Goal: Task Accomplishment & Management: Complete application form

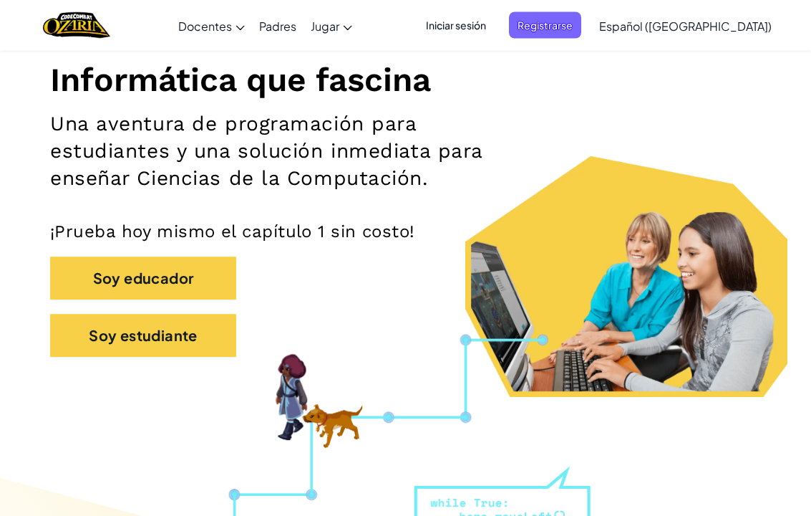
scroll to position [195, 0]
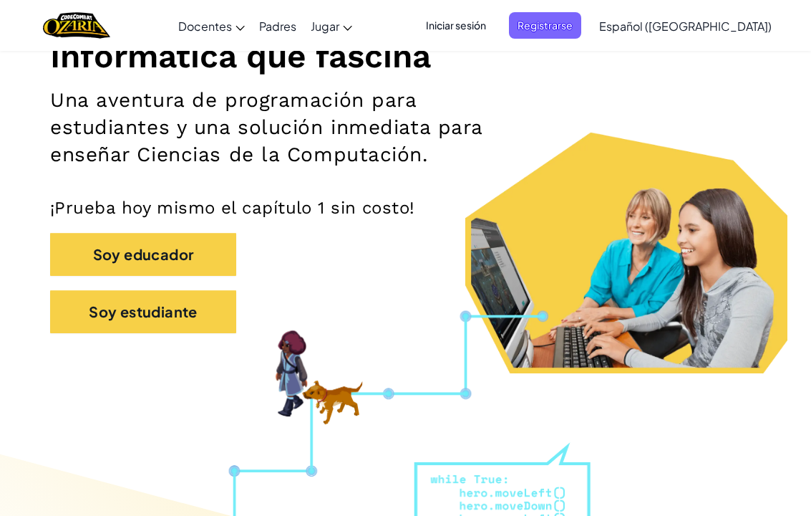
click at [544, 37] on button "Registrarse" at bounding box center [545, 25] width 72 height 26
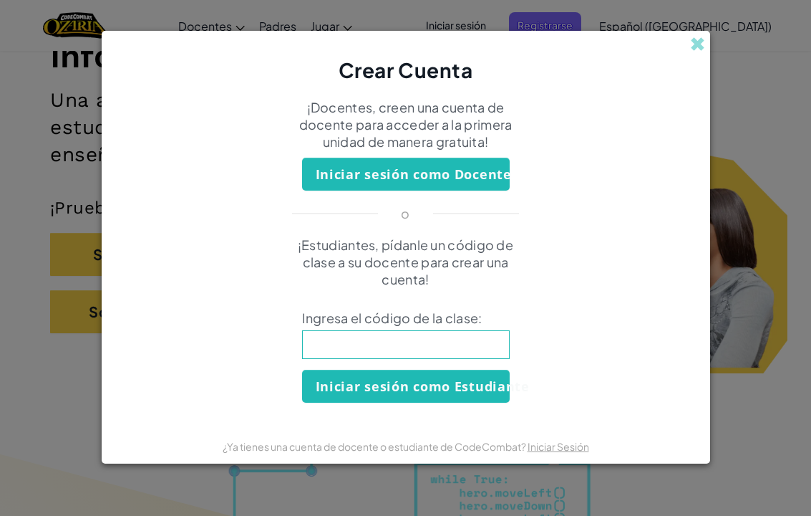
click at [685, 44] on div "Crear Cuenta" at bounding box center [406, 58] width 609 height 54
click at [713, 49] on div "Crear Cuenta ¡Docentes, creen una cuenta de docente para acceder a la primera u…" at bounding box center [405, 258] width 811 height 516
click at [707, 47] on div "Crear Cuenta" at bounding box center [406, 58] width 609 height 54
click at [704, 47] on span at bounding box center [697, 44] width 15 height 15
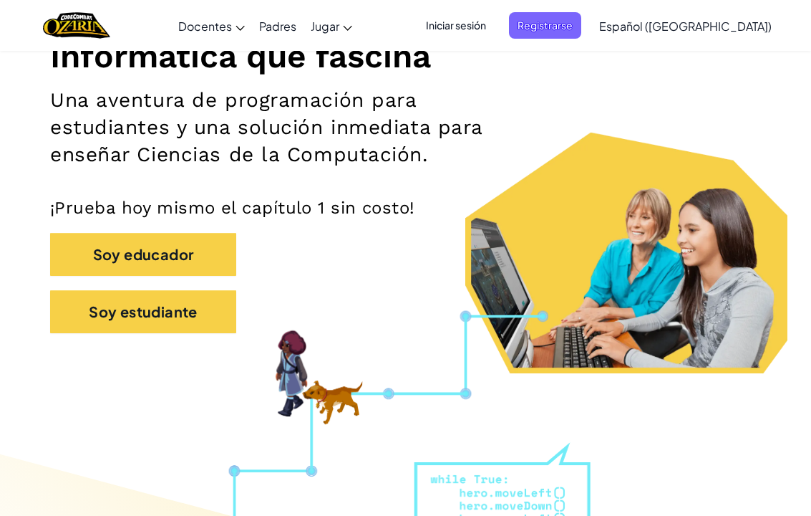
click at [488, 50] on div "Cambia la navigación Docentes Crear Cuenta Gratis Soluciones para Escuelas y Di…" at bounding box center [405, 25] width 819 height 51
click at [495, 24] on span "Iniciar sesión" at bounding box center [456, 25] width 77 height 26
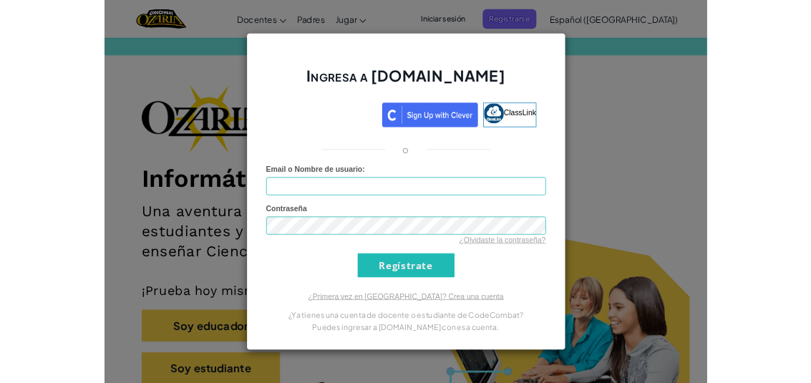
scroll to position [85, 0]
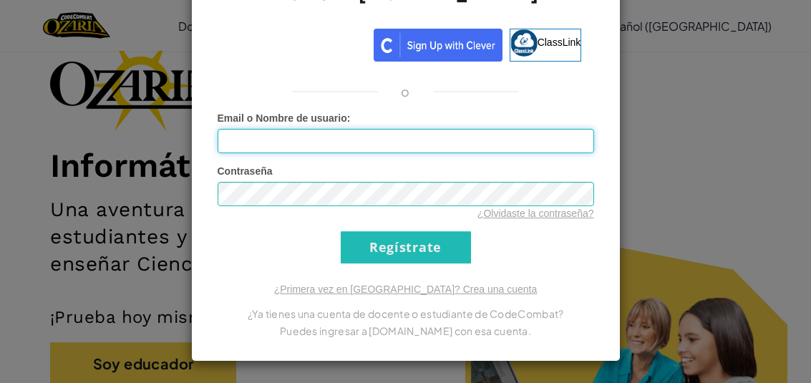
click at [267, 134] on input "Email o Nombre de usuario :" at bounding box center [406, 141] width 377 height 24
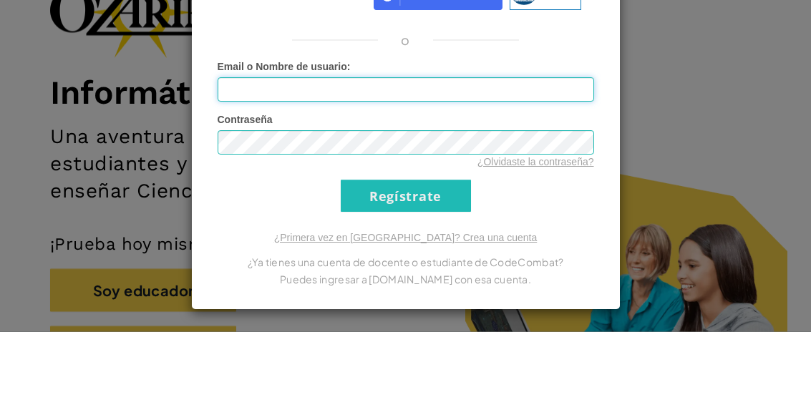
scroll to position [32, 0]
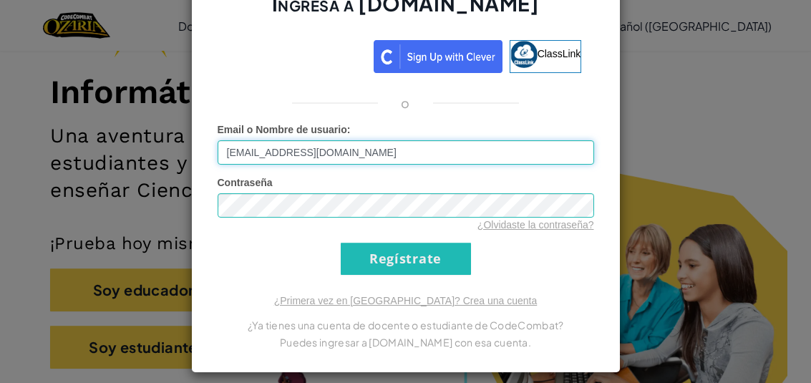
type input "AL07169527@tecmilenio.mx"
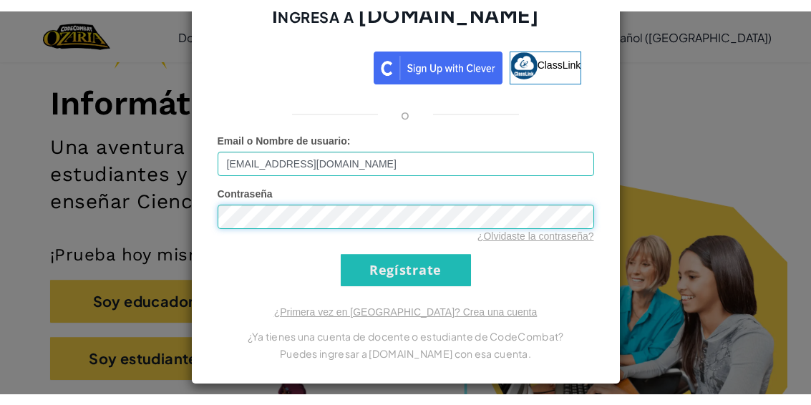
scroll to position [158, 0]
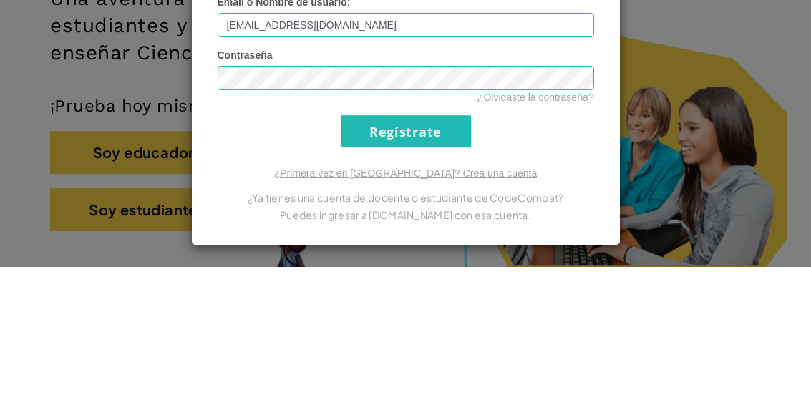
click at [758, 95] on div "Ingresa a Ozaria.com ClassLink o Error desconocido. Email o Nombre de usuario :…" at bounding box center [405, 202] width 811 height 405
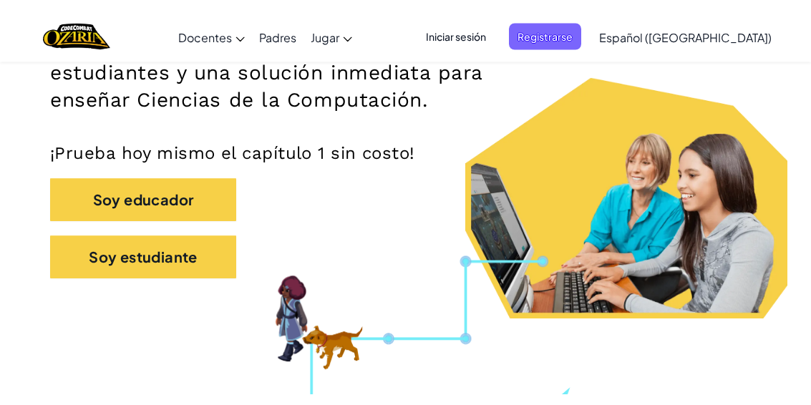
scroll to position [260, 0]
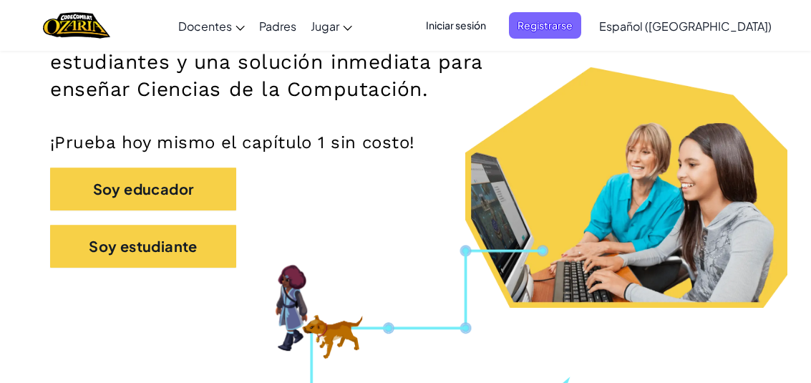
click at [495, 13] on span "Iniciar sesión" at bounding box center [456, 25] width 77 height 26
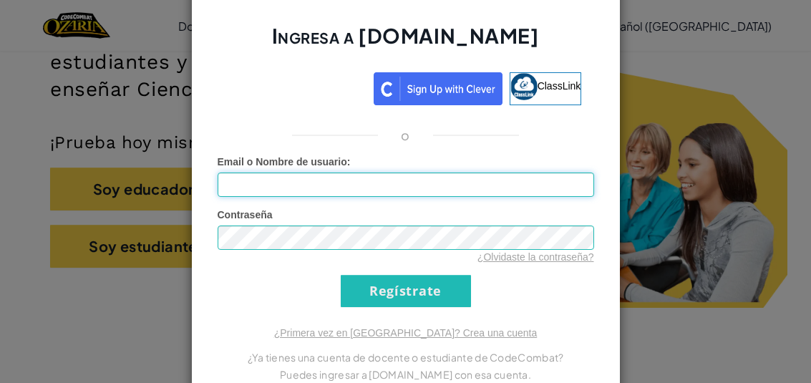
click at [505, 195] on input "Email o Nombre de usuario :" at bounding box center [406, 185] width 377 height 24
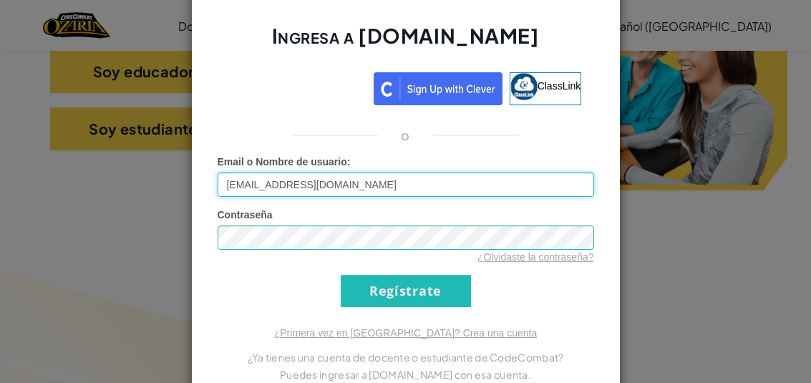
type input "AL07169527@tecmilenio.mx"
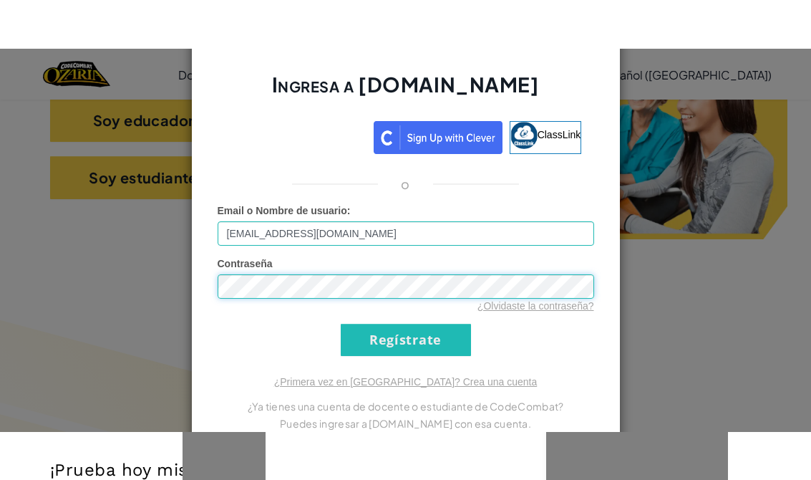
scroll to position [377, 0]
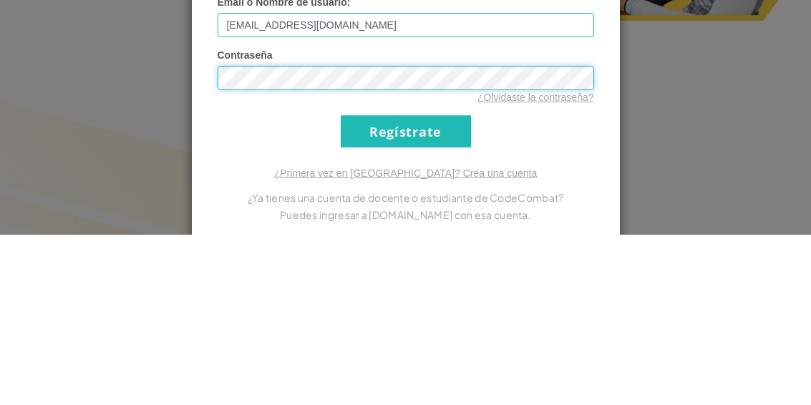
click at [405, 286] on input "Regístrate" at bounding box center [406, 302] width 130 height 32
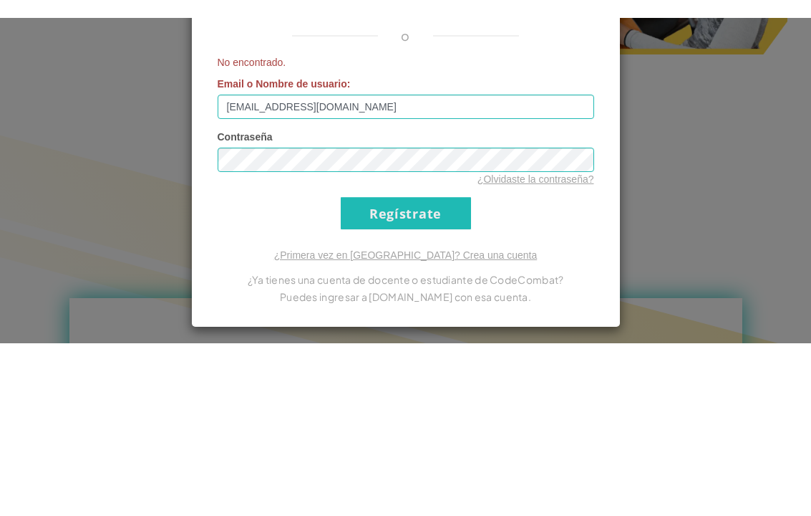
scroll to position [532, 0]
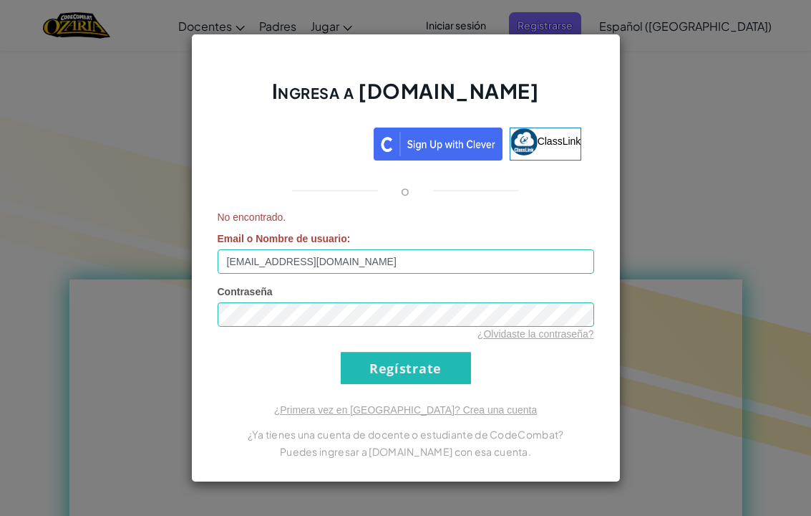
click at [423, 372] on input "Regístrate" at bounding box center [406, 368] width 130 height 32
click at [433, 357] on input "Regístrate" at bounding box center [406, 368] width 130 height 32
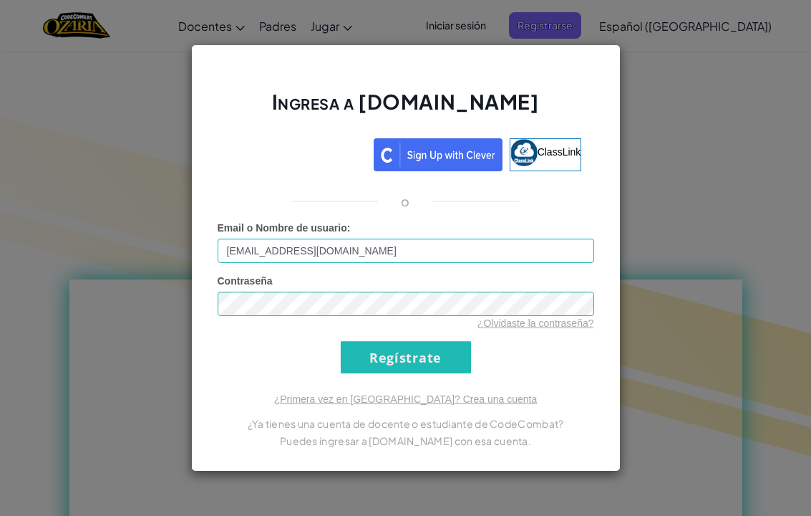
click at [435, 360] on input "Regístrate" at bounding box center [406, 357] width 130 height 32
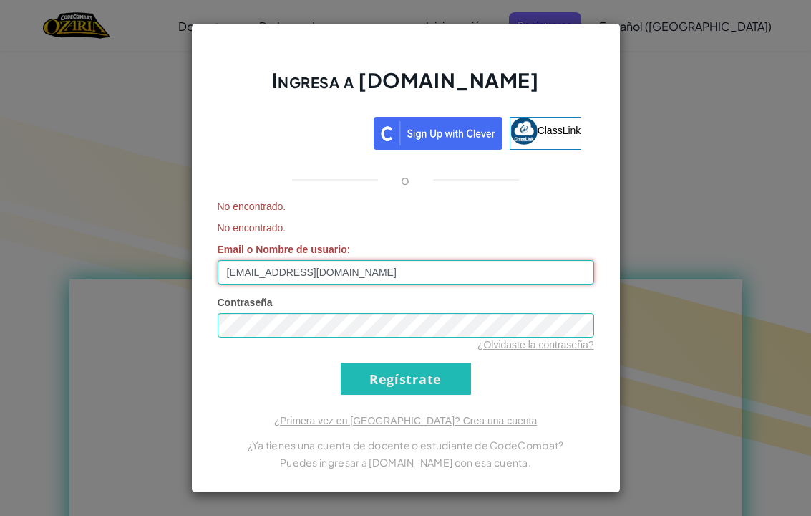
click at [531, 269] on input "AL07169527@tecmilenio.mx" at bounding box center [406, 272] width 377 height 24
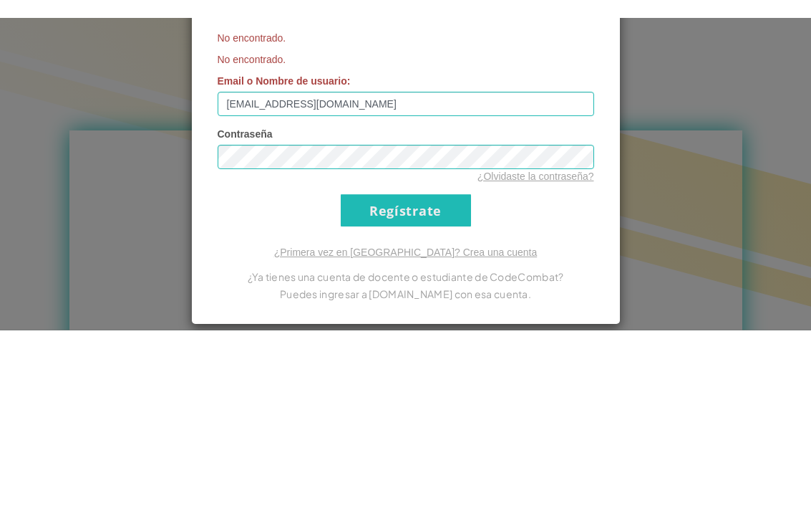
scroll to position [700, 0]
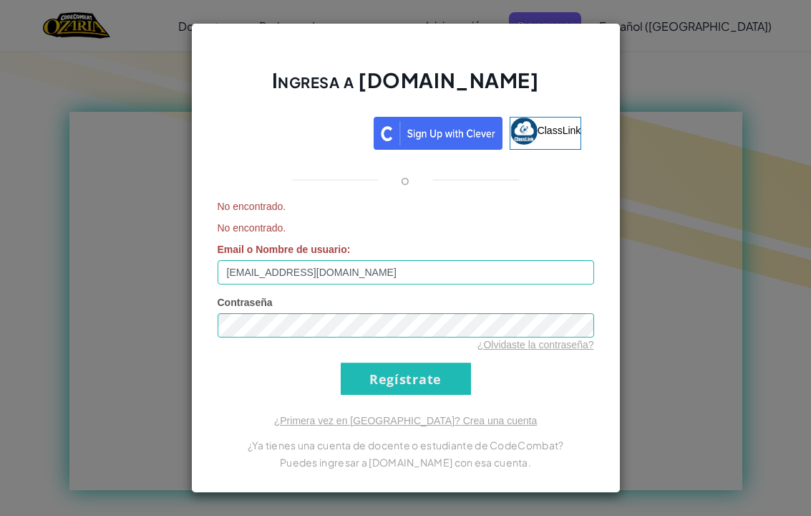
click at [429, 372] on input "Regístrate" at bounding box center [406, 378] width 130 height 32
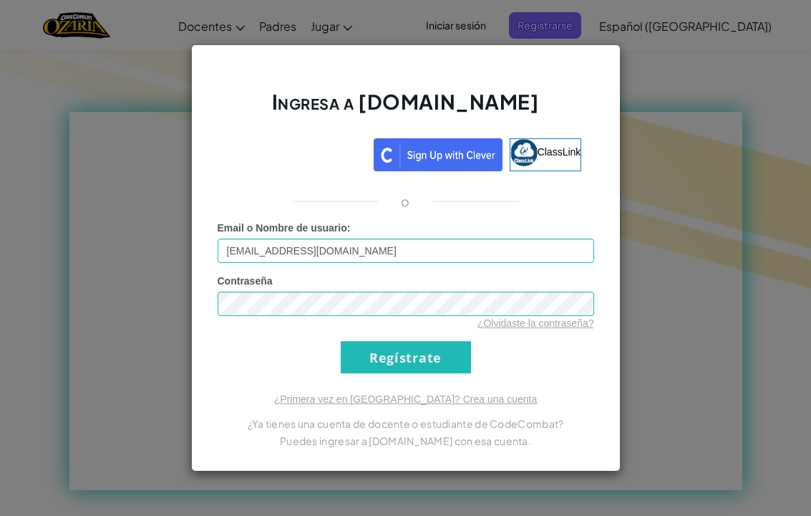
click at [430, 372] on input "Regístrate" at bounding box center [406, 357] width 130 height 32
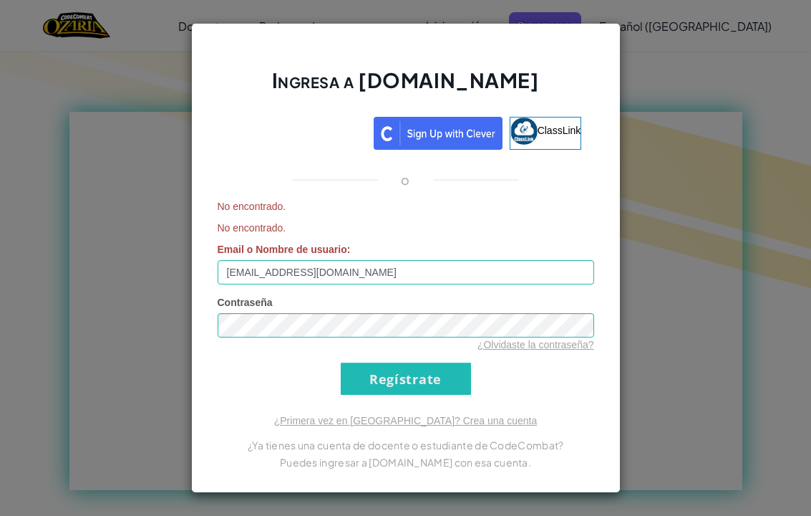
click at [428, 372] on input "Regístrate" at bounding box center [406, 378] width 130 height 32
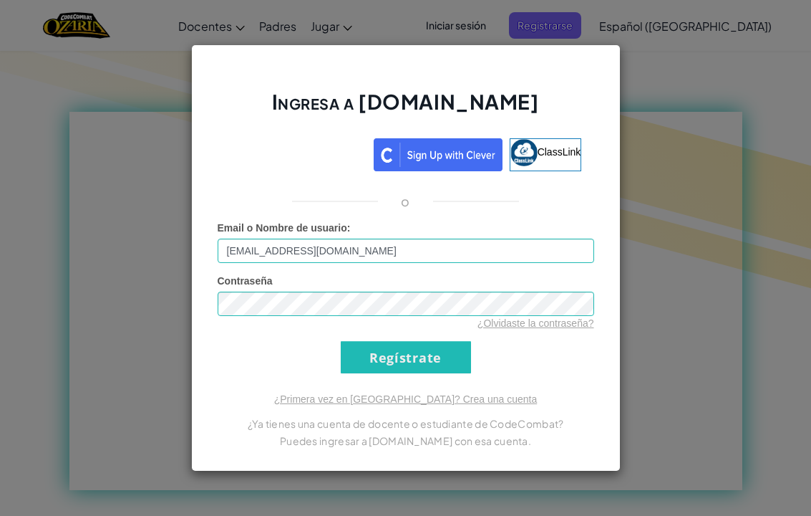
click at [423, 371] on input "Regístrate" at bounding box center [406, 357] width 130 height 32
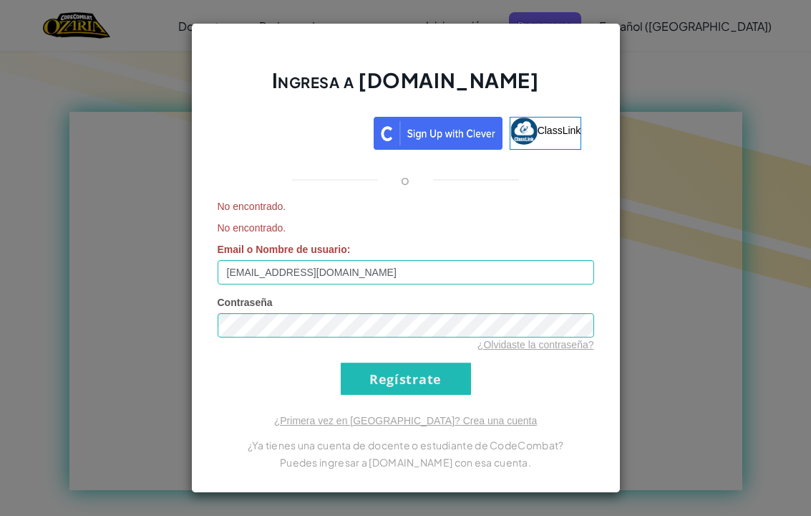
click at [723, 298] on div "Ingresa a Ozaria.com ClassLink o No encontrado. No encontrado. Email o Nombre d…" at bounding box center [405, 258] width 811 height 516
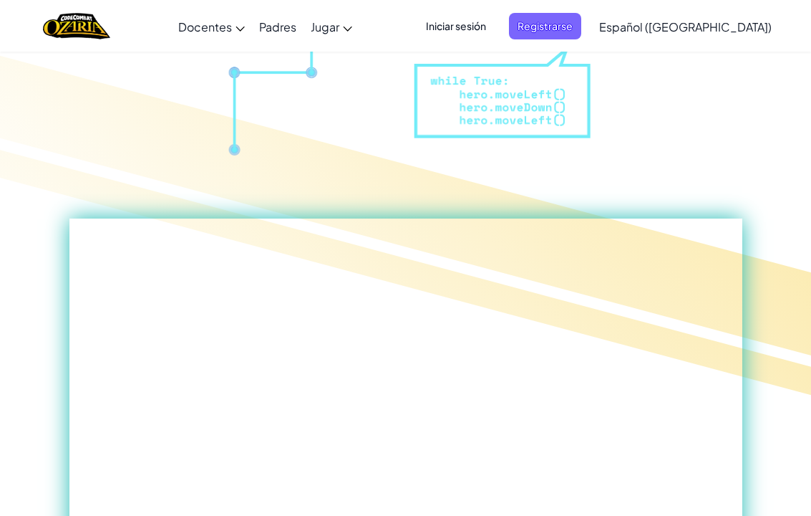
click at [495, 25] on span "Iniciar sesión" at bounding box center [456, 25] width 77 height 26
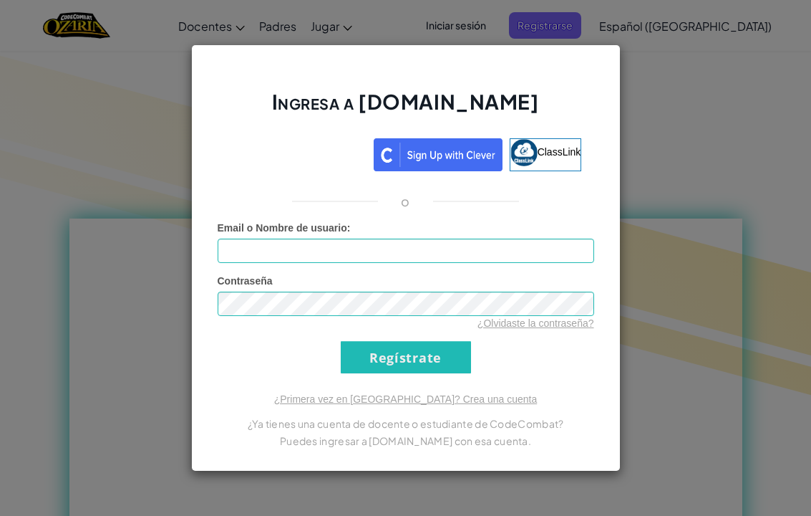
click at [683, 169] on div "Ingresa a Ozaria.com ClassLink o Error desconocido. Email o Nombre de usuario :…" at bounding box center [405, 258] width 811 height 516
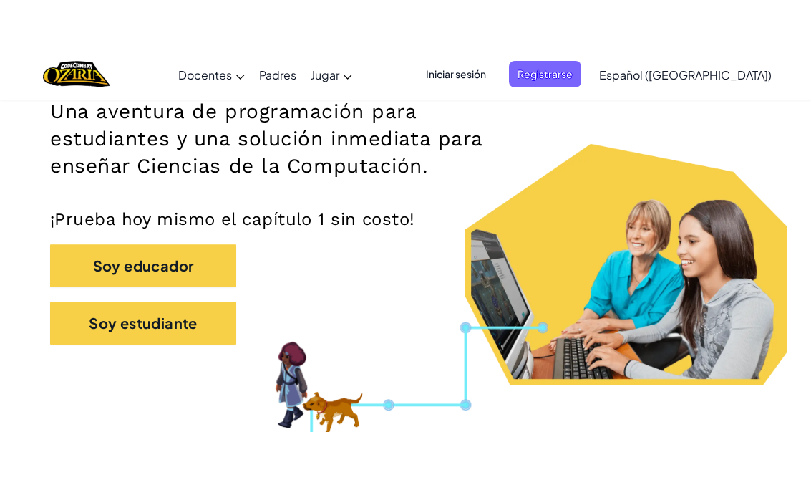
scroll to position [175, 0]
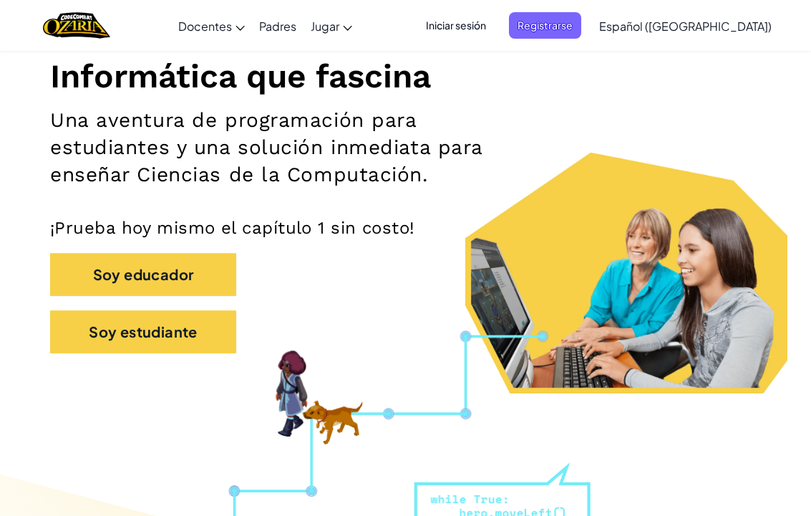
click at [495, 32] on span "Iniciar sesión" at bounding box center [456, 25] width 77 height 26
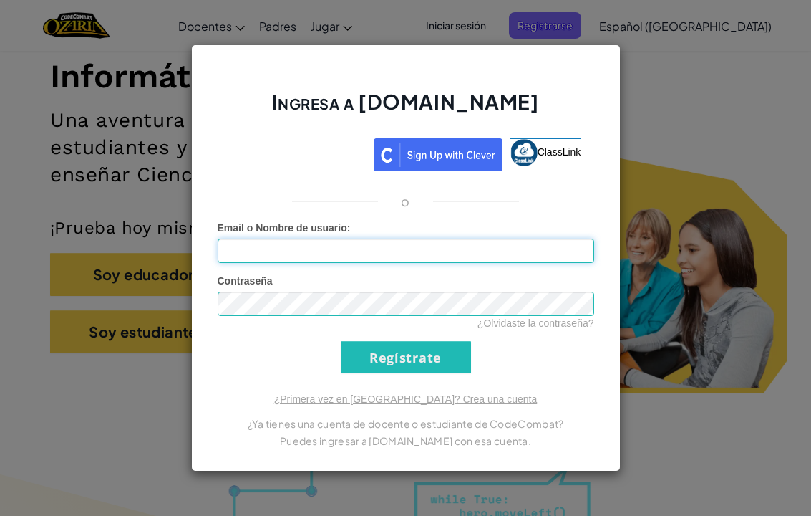
click at [268, 252] on input "Email o Nombre de usuario :" at bounding box center [406, 250] width 377 height 24
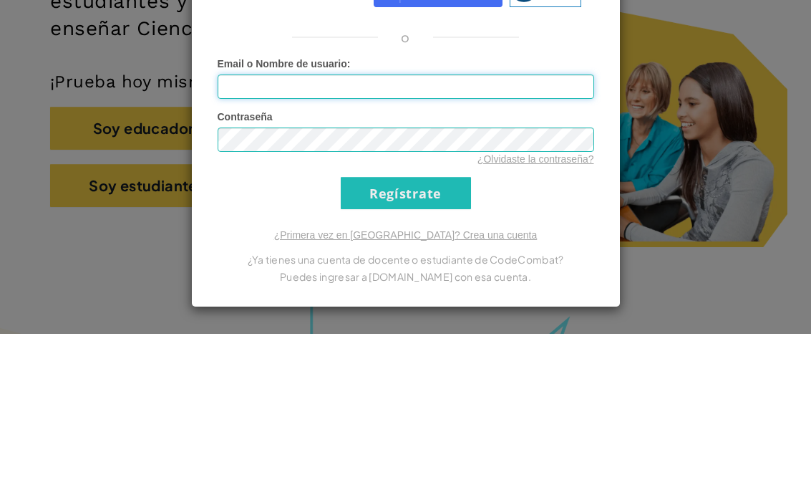
type input "A"
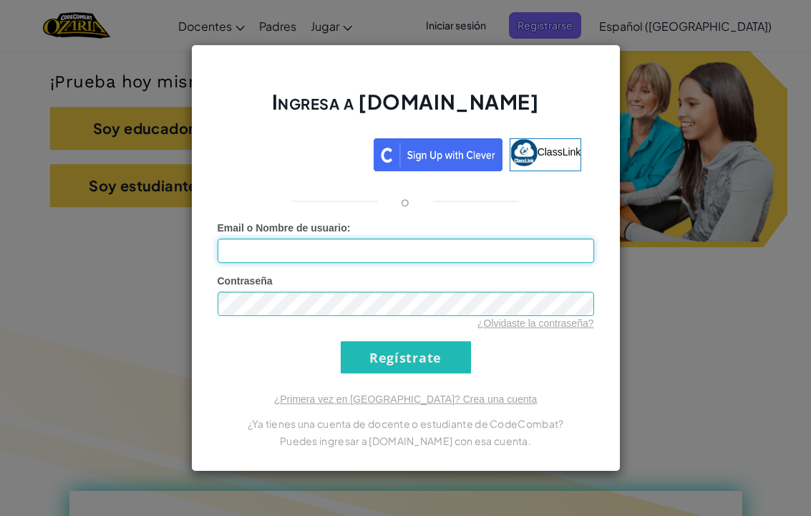
type input "AL07169527@tecmilenio.mx"
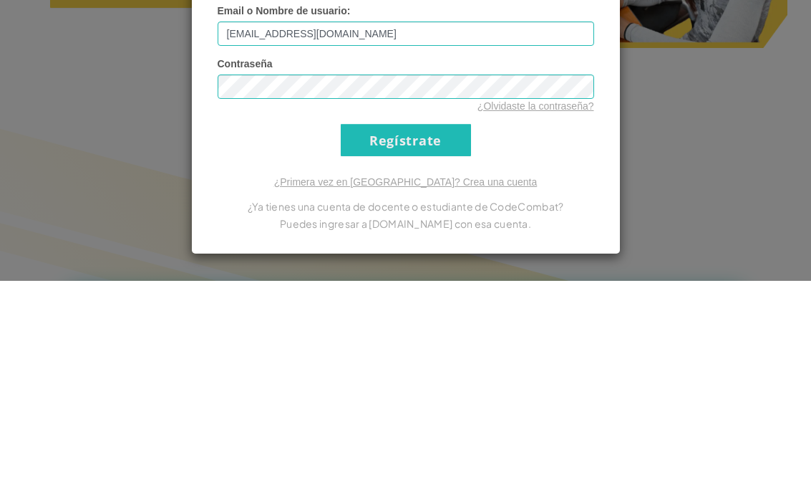
click at [381, 323] on input "Regístrate" at bounding box center [406, 339] width 130 height 32
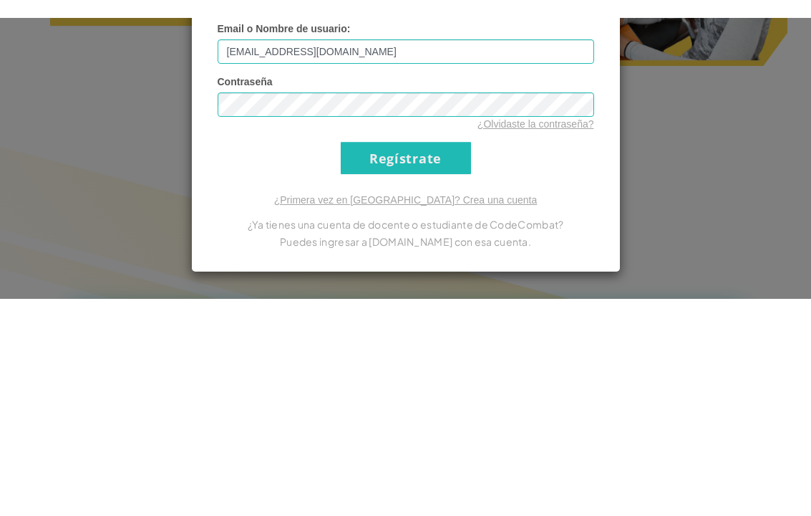
scroll to position [520, 0]
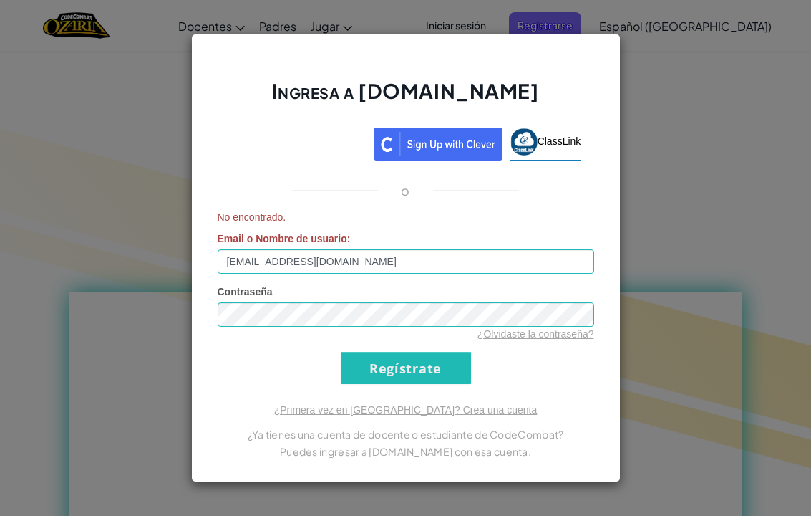
click at [421, 370] on input "Regístrate" at bounding box center [406, 368] width 130 height 32
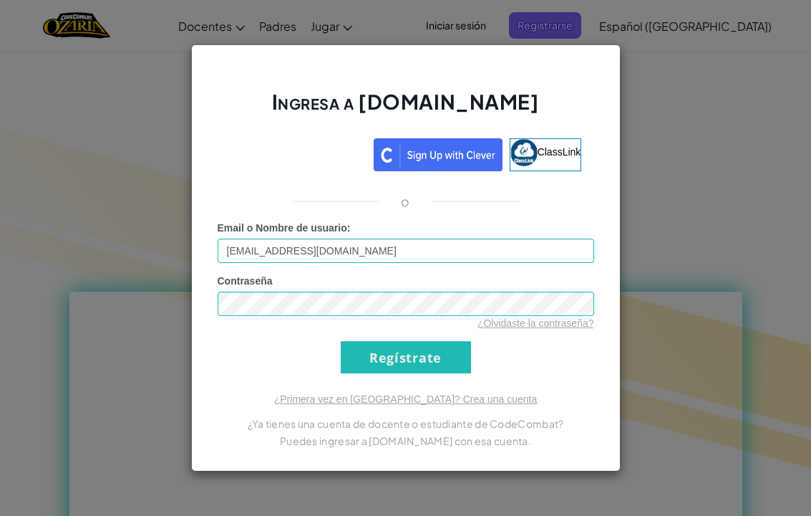
click at [421, 369] on input "Regístrate" at bounding box center [406, 357] width 130 height 32
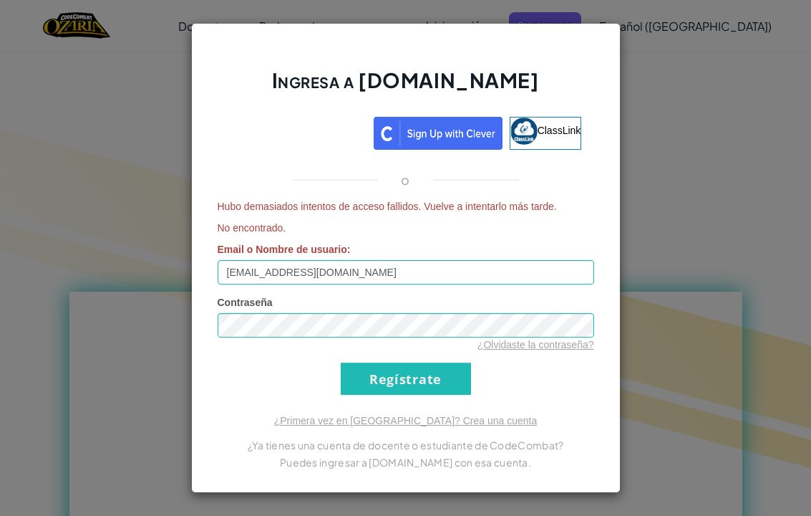
click at [443, 373] on input "Regístrate" at bounding box center [406, 378] width 130 height 32
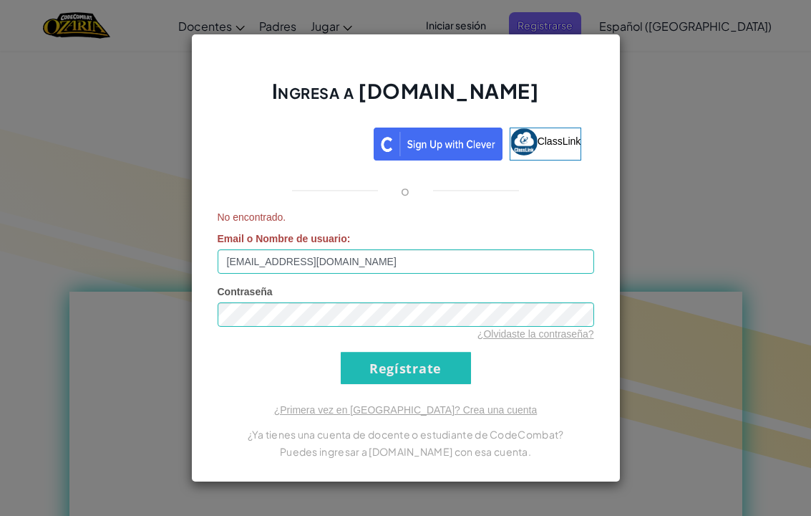
click at [435, 354] on input "Regístrate" at bounding box center [406, 368] width 130 height 32
click at [764, 156] on div "Ingresa a Ozaria.com ClassLink o No encontrado. Email o Nombre de usuario : AL0…" at bounding box center [405, 258] width 811 height 516
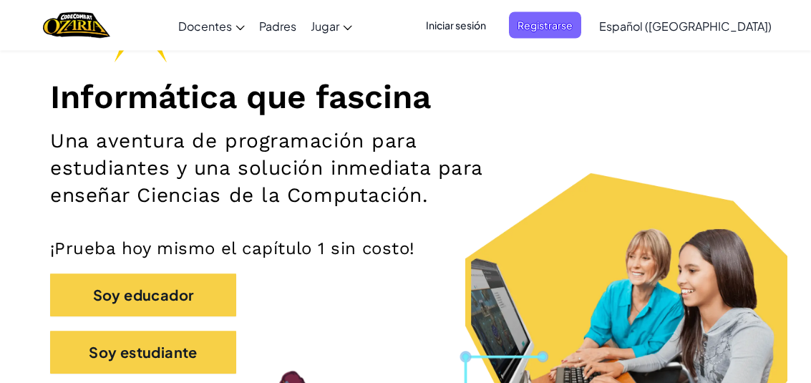
scroll to position [0, 0]
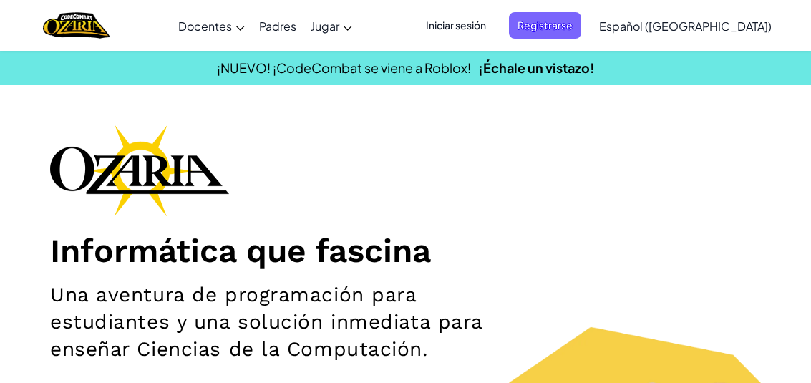
click at [574, 21] on span "Registrarse" at bounding box center [545, 25] width 72 height 26
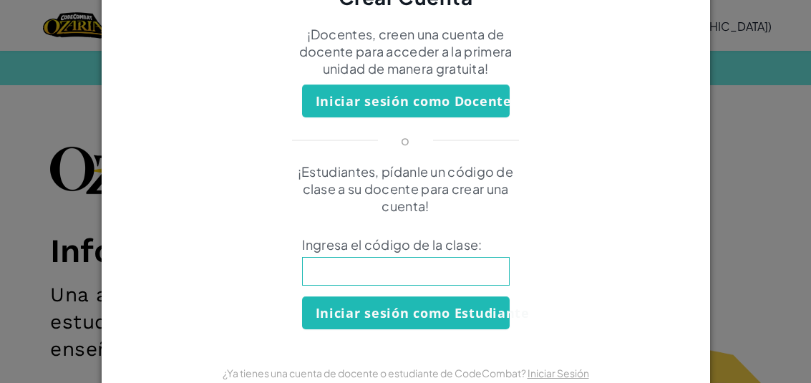
click at [449, 267] on input at bounding box center [406, 271] width 208 height 29
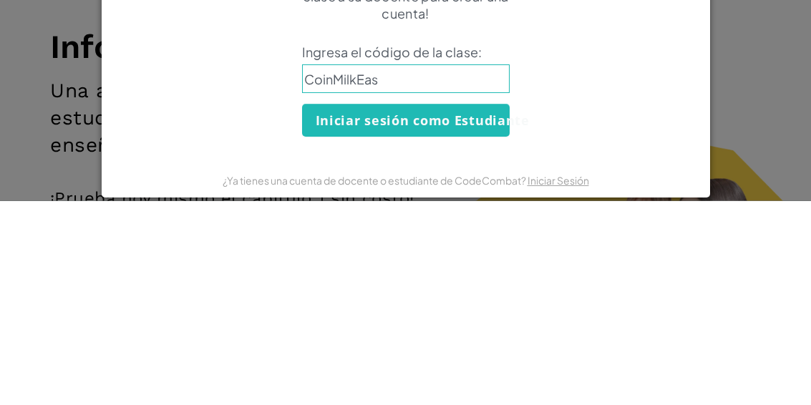
type input "CoinMilkEast"
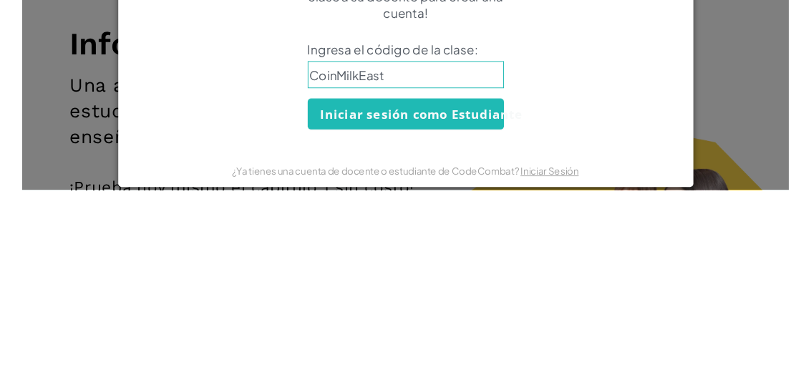
scroll to position [205, 0]
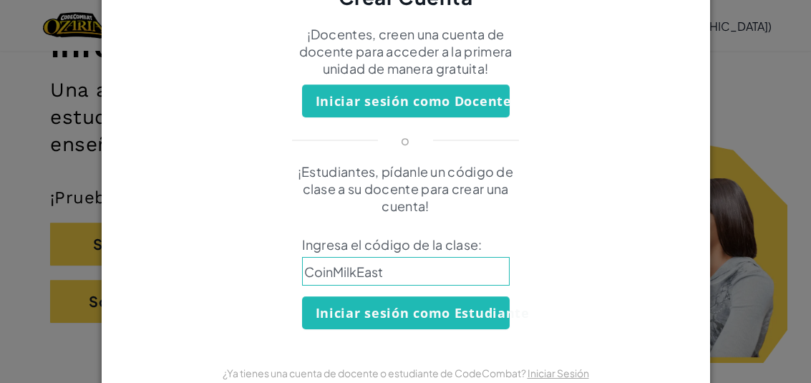
click at [466, 317] on button "Iniciar sesión como Estudiante" at bounding box center [406, 313] width 208 height 33
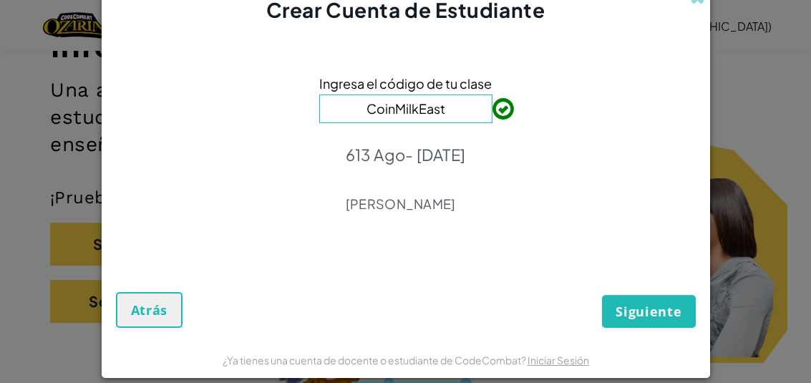
click at [660, 305] on span "Siguiente" at bounding box center [649, 311] width 66 height 17
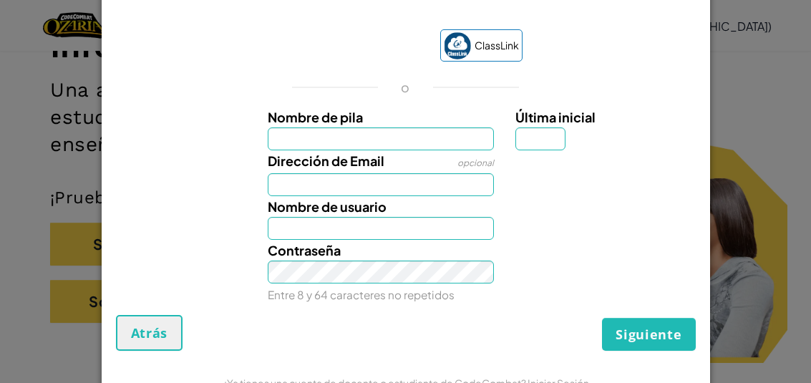
click at [382, 145] on input "Nombre de pila" at bounding box center [381, 138] width 226 height 23
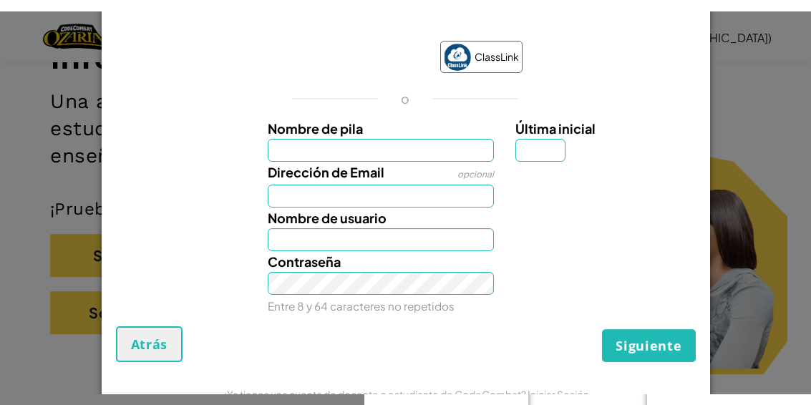
scroll to position [204, 0]
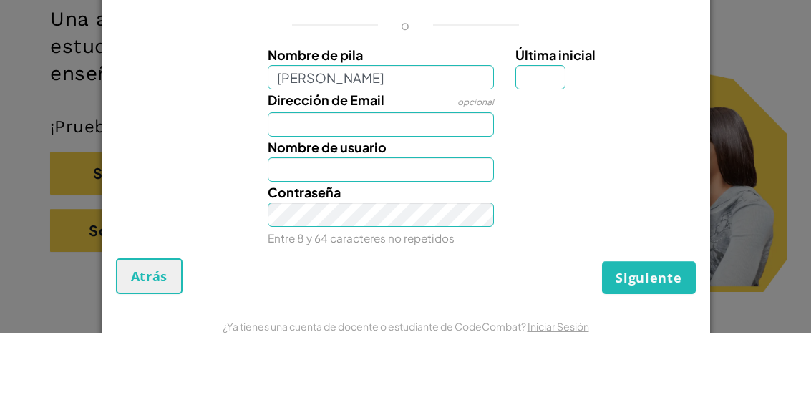
type input "José"
click at [650, 333] on button "Siguiente" at bounding box center [648, 349] width 93 height 33
type input "José"
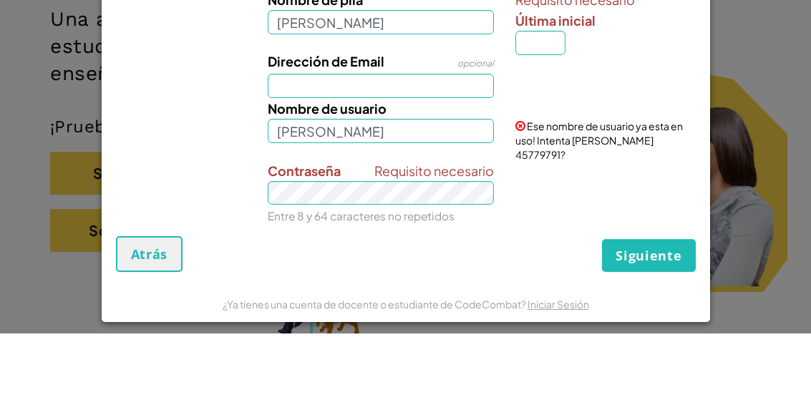
scroll to position [38, 0]
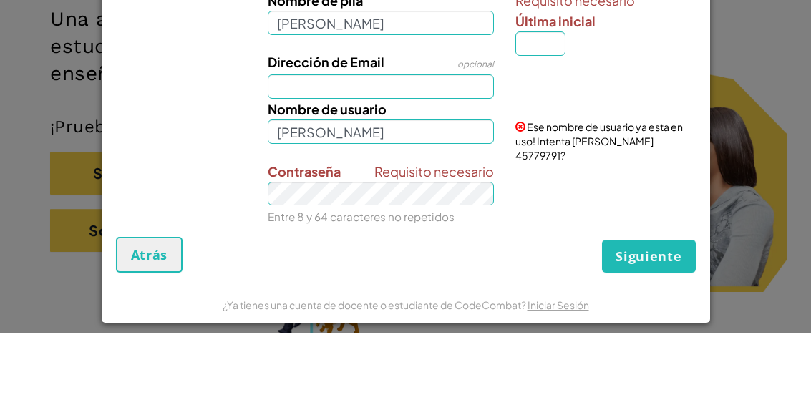
type input "José Manuel Romero Burciaga"
click at [544, 103] on input "Última inicial" at bounding box center [541, 115] width 50 height 24
type input "José Manuel Romero Burciaga"
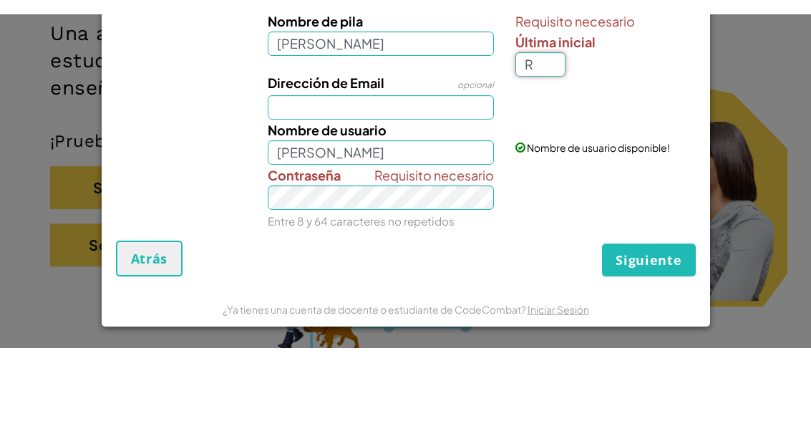
scroll to position [40, 0]
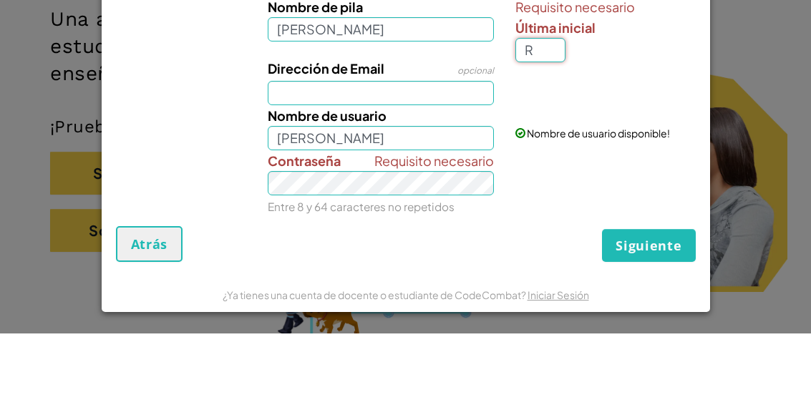
type input "R"
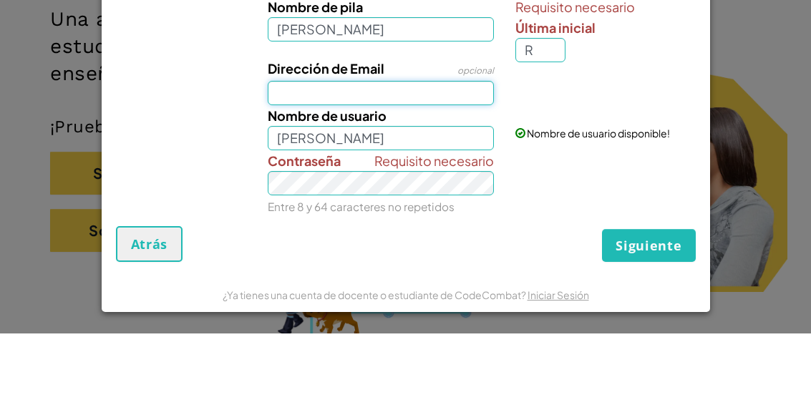
click at [325, 153] on input "Dirección de Email" at bounding box center [381, 165] width 226 height 24
type input "José Manuel Romero BurciagaR"
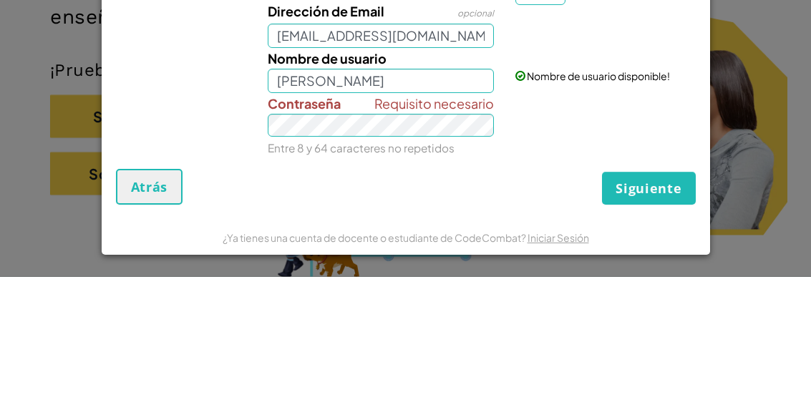
scroll to position [37, 0]
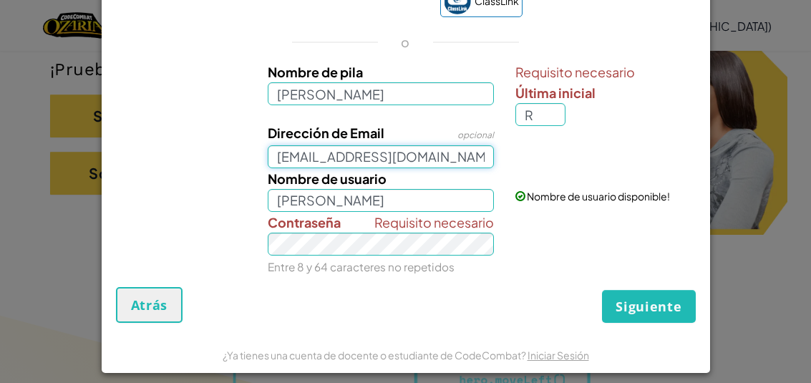
type input "al07169527@tecmilenio.mx"
click at [403, 229] on span "Requisito necesario" at bounding box center [435, 222] width 120 height 21
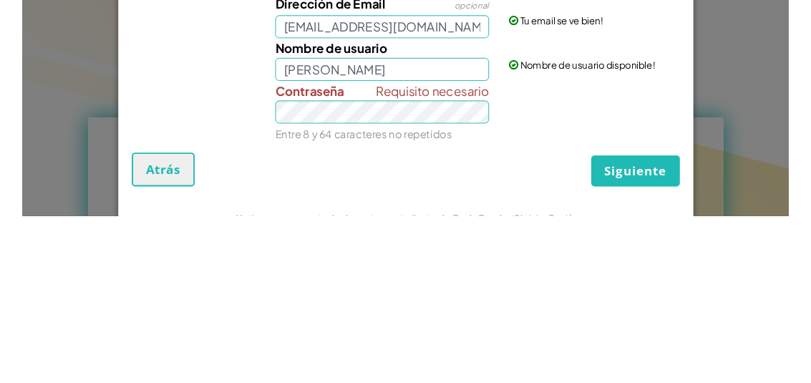
scroll to position [687, 0]
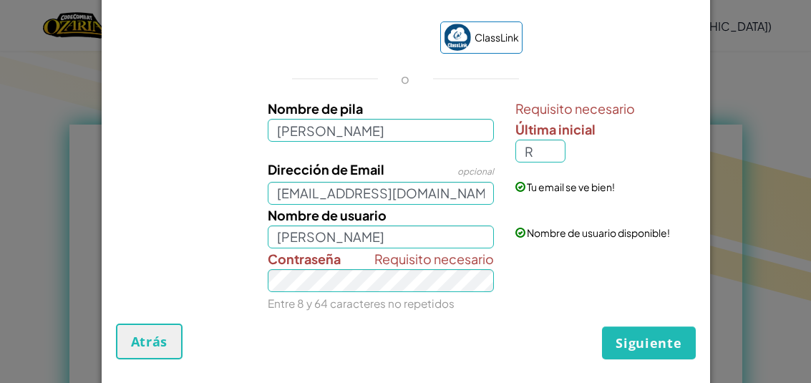
click at [178, 198] on div "Dirección de Email opcional al07169527@tecmilenio.mx Tu email se ve bien!" at bounding box center [406, 182] width 594 height 46
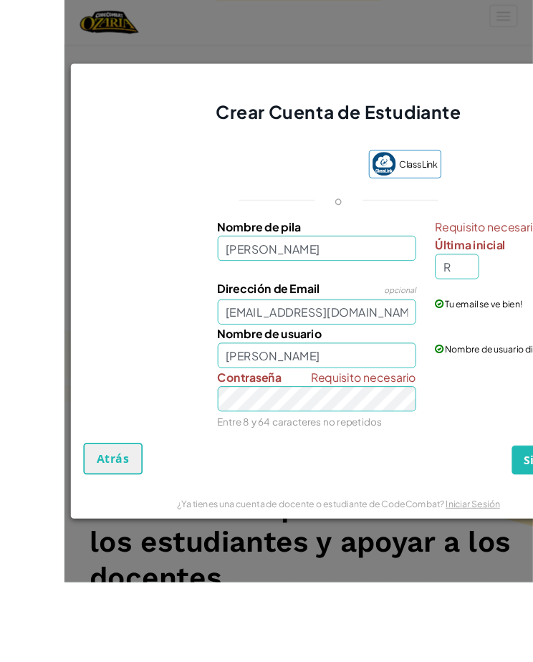
scroll to position [495, 0]
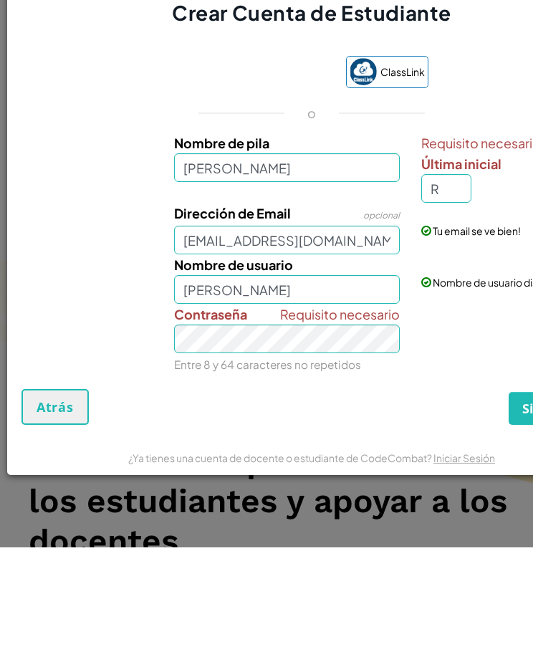
click at [342, 515] on span "¿Ya tienes una cuenta de docente o estudiante de CodeCombat?" at bounding box center [280, 572] width 305 height 13
click at [317, 515] on span "¿Ya tienes una cuenta de docente o estudiante de CodeCombat?" at bounding box center [280, 572] width 305 height 13
click at [208, 440] on form "ClassLink o Nombre de pila José Manuel Romero Burciaga Requisito necesario Últi…" at bounding box center [311, 348] width 609 height 413
click at [246, 515] on span "¿Ya tienes una cuenta de docente o estudiante de CodeCombat?" at bounding box center [280, 572] width 305 height 13
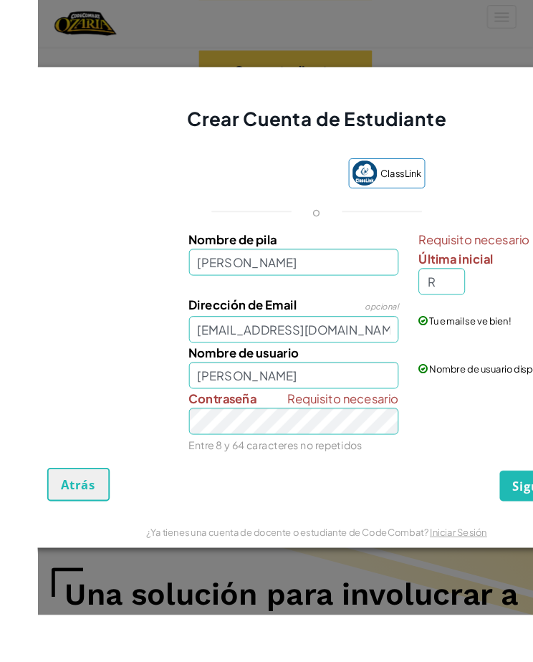
scroll to position [431, 0]
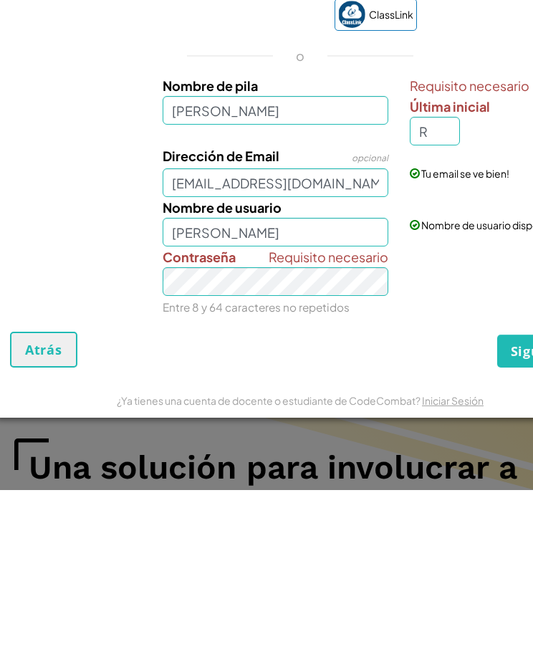
click at [314, 451] on div "Crear Cuenta de Estudiante ClassLink o Nombre de pila José Manuel Romero Burcia…" at bounding box center [266, 331] width 533 height 662
click at [308, 450] on div "Crear Cuenta de Estudiante ClassLink o Nombre de pila José Manuel Romero Burcia…" at bounding box center [266, 331] width 533 height 662
click at [335, 515] on span "¿Ya tienes una cuenta de docente o estudiante de CodeCombat?" at bounding box center [269, 572] width 305 height 13
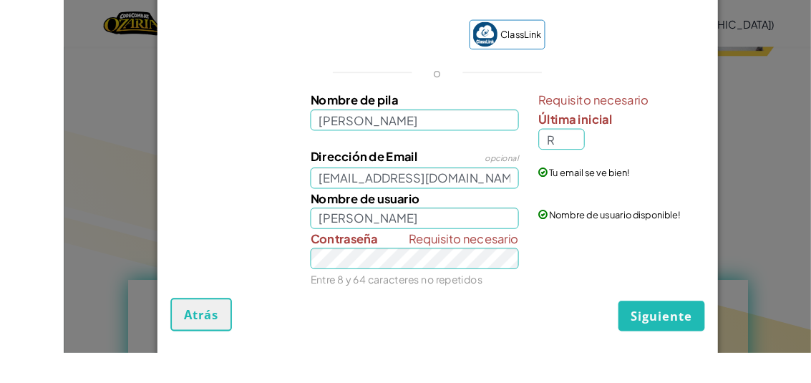
scroll to position [463, 0]
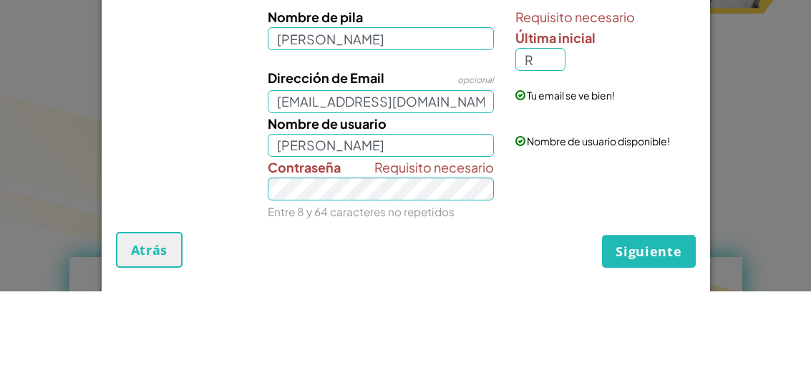
click at [395, 282] on form "ClassLink o Nombre de pila José Manuel Romero Burciaga Requisito necesario Últi…" at bounding box center [406, 183] width 609 height 381
click at [388, 281] on form "ClassLink o Nombre de pila José Manuel Romero Burciaga Requisito necesario Últi…" at bounding box center [406, 183] width 609 height 381
click at [377, 275] on form "ClassLink o Nombre de pila José Manuel Romero Burciaga Requisito necesario Últi…" at bounding box center [406, 183] width 609 height 381
click at [389, 276] on form "ClassLink o Nombre de pila José Manuel Romero Burciaga Requisito necesario Últi…" at bounding box center [406, 183] width 609 height 381
click at [428, 282] on form "ClassLink o Nombre de pila José Manuel Romero Burciaga Requisito necesario Últi…" at bounding box center [406, 183] width 609 height 381
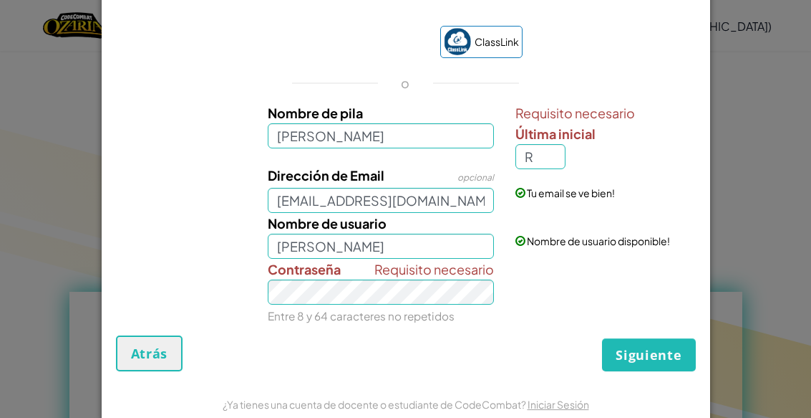
scroll to position [13, 0]
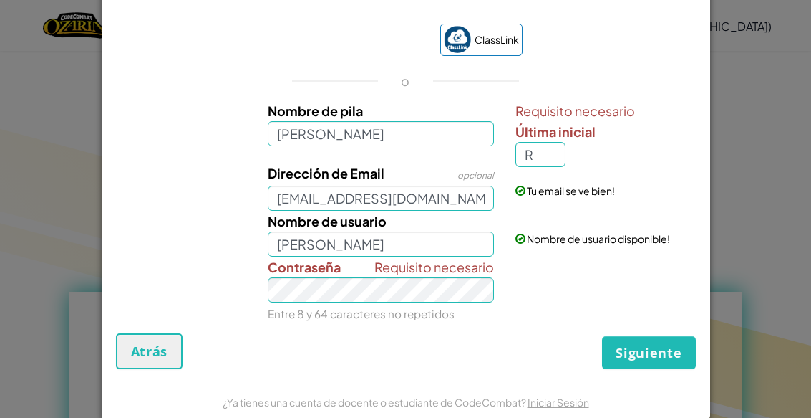
click at [655, 348] on span "Siguiente" at bounding box center [649, 352] width 66 height 17
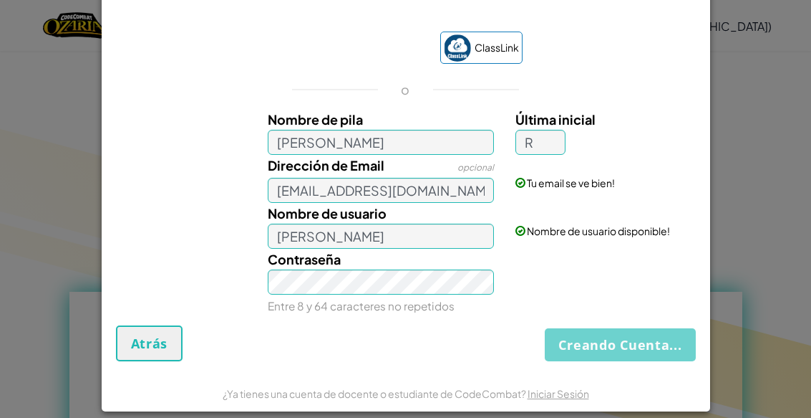
scroll to position [0, 0]
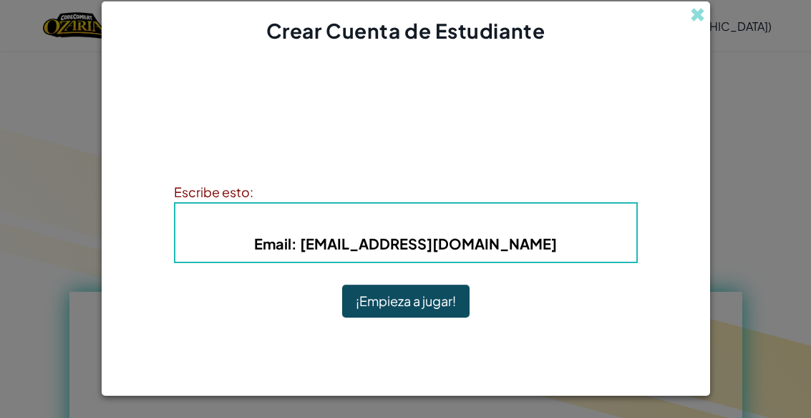
click at [418, 293] on button "¡Empieza a jugar!" at bounding box center [405, 300] width 127 height 33
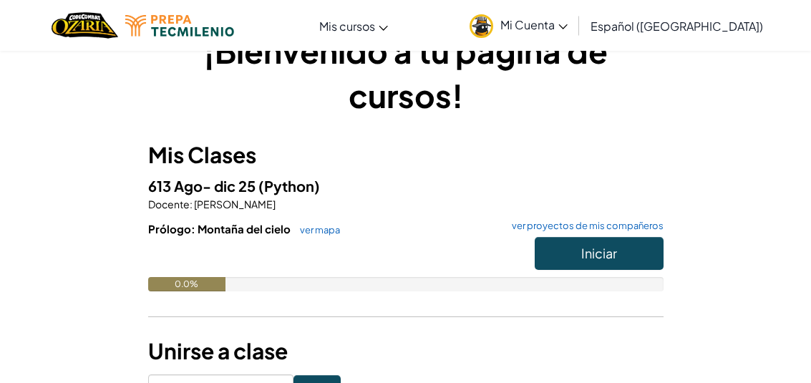
scroll to position [42, 0]
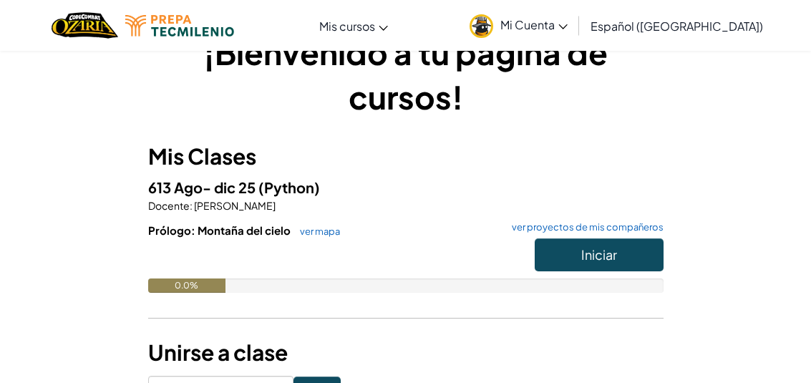
click at [336, 227] on link "ver mapa" at bounding box center [316, 231] width 47 height 11
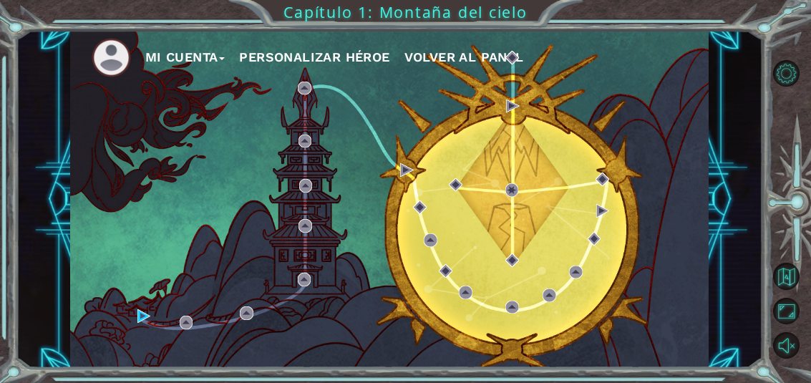
click at [133, 315] on div "Mi Cuenta Personalizar héroe Volver al panel" at bounding box center [389, 199] width 639 height 337
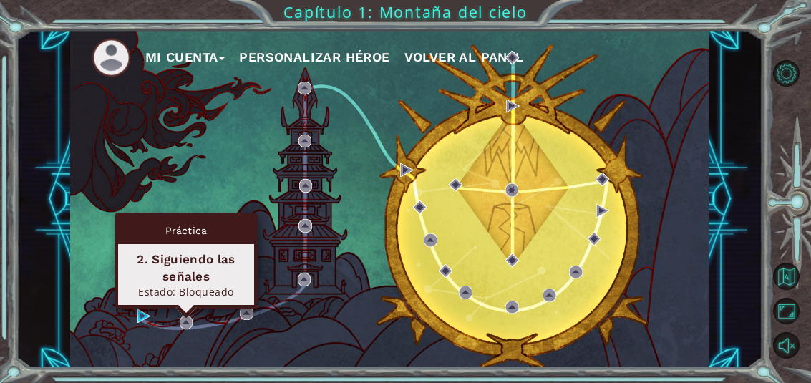
click at [100, 271] on div "Mi Cuenta Personalizar héroe Volver al panel" at bounding box center [389, 199] width 639 height 337
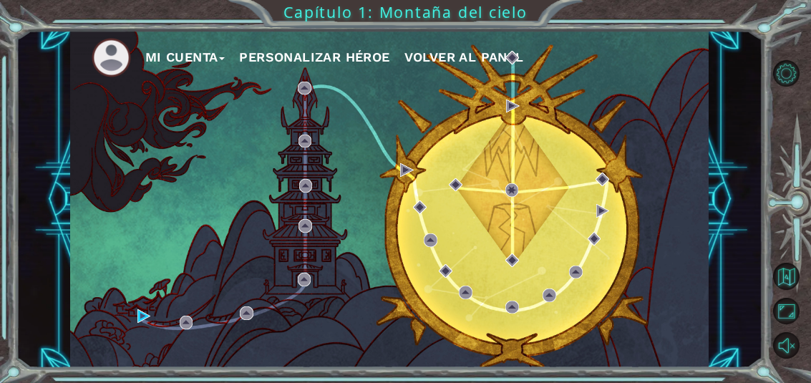
click at [134, 324] on div "Mi Cuenta Personalizar héroe Volver al panel" at bounding box center [389, 199] width 639 height 337
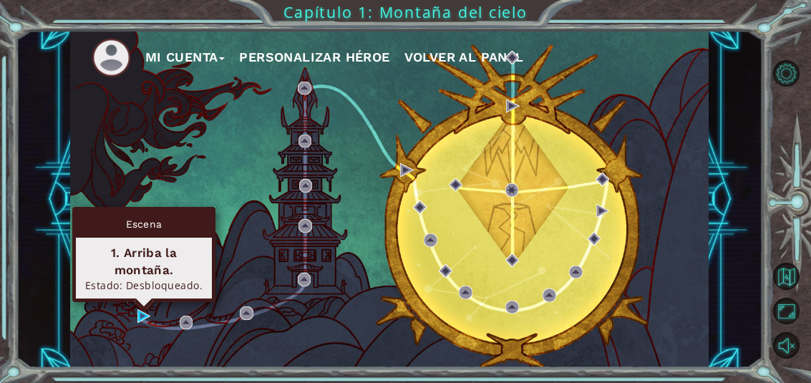
click at [120, 263] on div "1. Arriba la montaña." at bounding box center [143, 261] width 123 height 34
click at [123, 227] on div "Escena" at bounding box center [144, 224] width 136 height 27
click at [125, 207] on div "Mi Cuenta Personalizar héroe Volver al panel" at bounding box center [389, 199] width 639 height 337
click at [112, 273] on div "1. Arriba la montaña." at bounding box center [143, 261] width 123 height 34
click at [124, 259] on div "1. Arriba la montaña." at bounding box center [143, 261] width 123 height 34
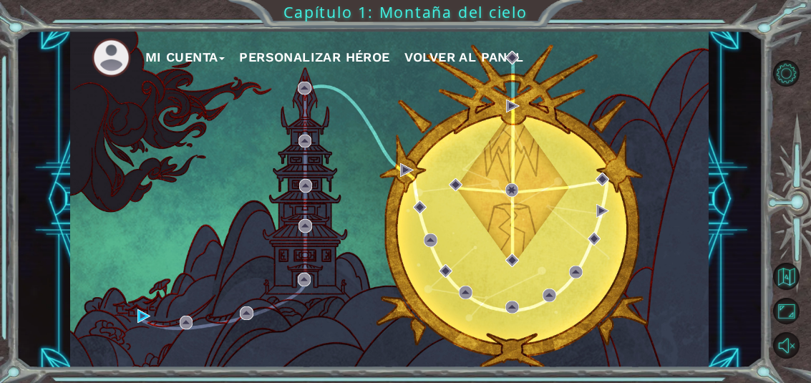
click at [59, 163] on div "Mi Cuenta Personalizar héroe Volver al panel" at bounding box center [389, 199] width 746 height 337
click at [285, 54] on button "Personalizar héroe" at bounding box center [314, 57] width 150 height 21
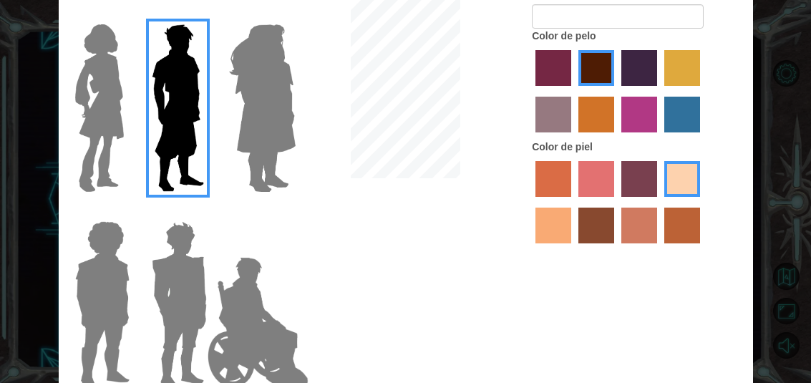
click at [665, 86] on label "tulip tree hair color" at bounding box center [683, 68] width 36 height 36
click at [660, 91] on input "tulip tree hair color" at bounding box center [660, 91] width 0 height 0
radio input "true"
click at [559, 79] on label "paprika hair color" at bounding box center [554, 68] width 36 height 36
click at [531, 91] on input "paprika hair color" at bounding box center [531, 91] width 0 height 0
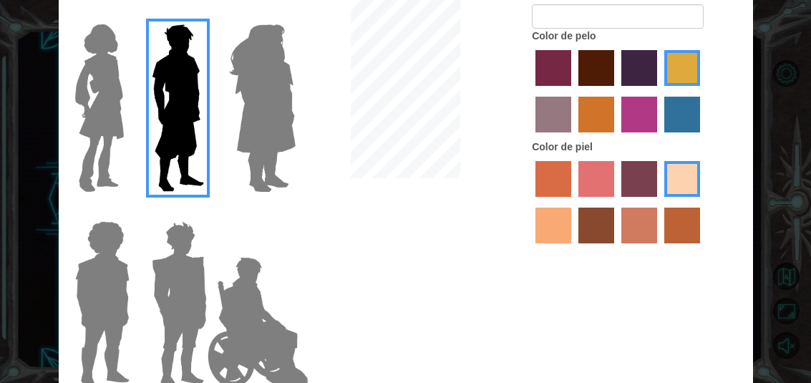
radio input "true"
click at [665, 86] on label "tulip tree hair color" at bounding box center [683, 68] width 36 height 36
click at [660, 91] on input "tulip tree hair color" at bounding box center [660, 91] width 0 height 0
radio input "true"
click at [572, 197] on label "sorbus skin color" at bounding box center [554, 179] width 36 height 36
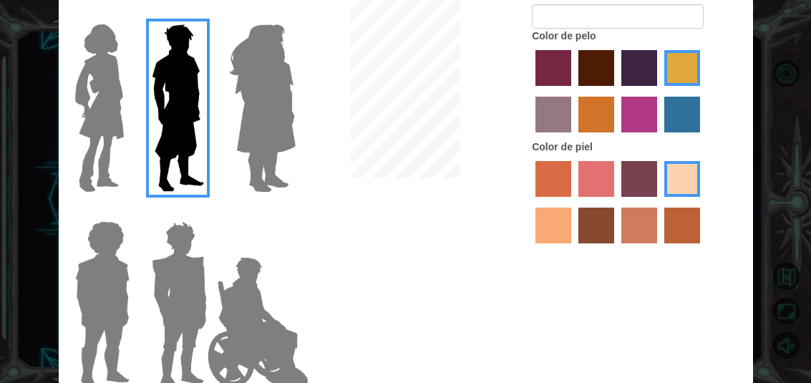
click at [531, 202] on input "sorbus skin color" at bounding box center [531, 202] width 0 height 0
radio input "true"
click at [665, 197] on label "sandy beach skin color" at bounding box center [683, 179] width 36 height 36
click at [660, 202] on input "sandy beach skin color" at bounding box center [660, 202] width 0 height 0
radio input "true"
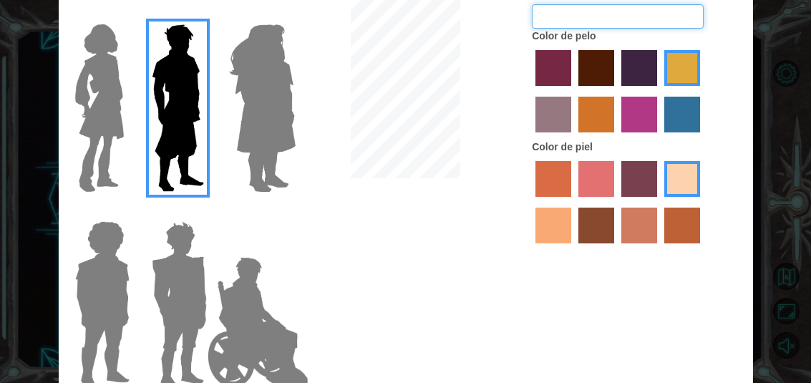
click at [655, 29] on input "Nombre del héroe" at bounding box center [618, 16] width 172 height 24
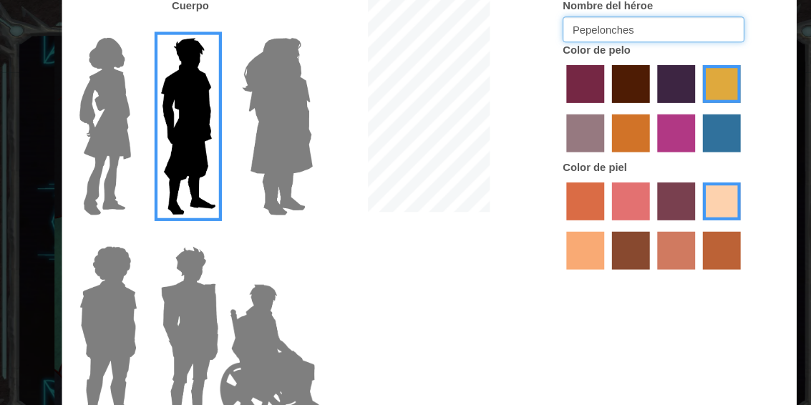
type input "Pepelonches"
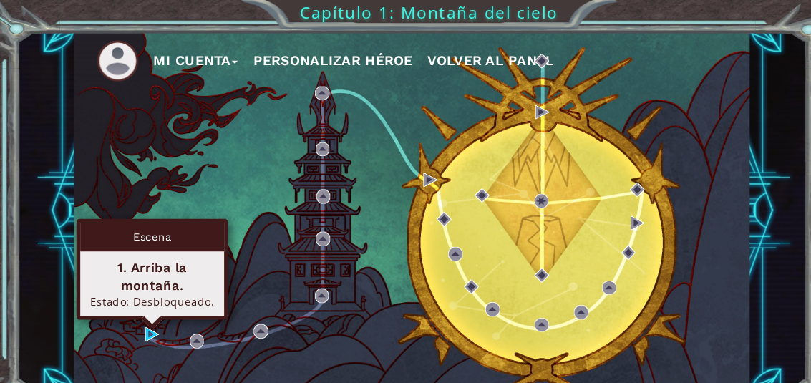
click at [140, 221] on div "Escena" at bounding box center [144, 224] width 136 height 27
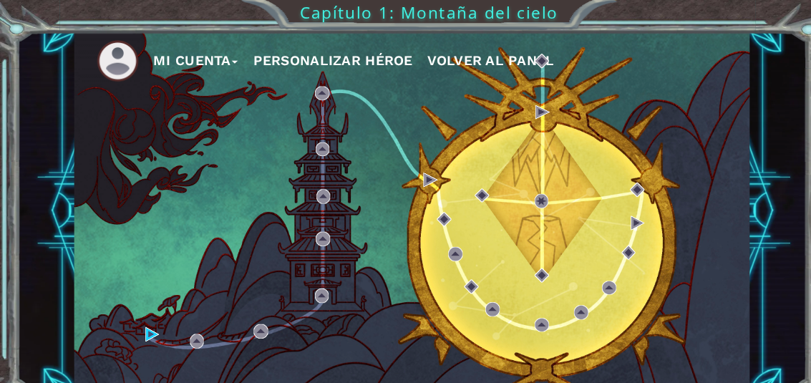
click at [128, 310] on div "Mi Cuenta Personalizar héroe Volver al panel" at bounding box center [389, 199] width 639 height 337
click at [132, 312] on div "Mi Cuenta Personalizar héroe Volver al panel" at bounding box center [389, 199] width 639 height 337
click at [127, 308] on div "Mi Cuenta Personalizar héroe Volver al panel" at bounding box center [389, 199] width 639 height 337
click at [138, 324] on div "Mi Cuenta Personalizar héroe Volver al panel" at bounding box center [389, 199] width 639 height 337
click at [147, 323] on img at bounding box center [145, 316] width 14 height 14
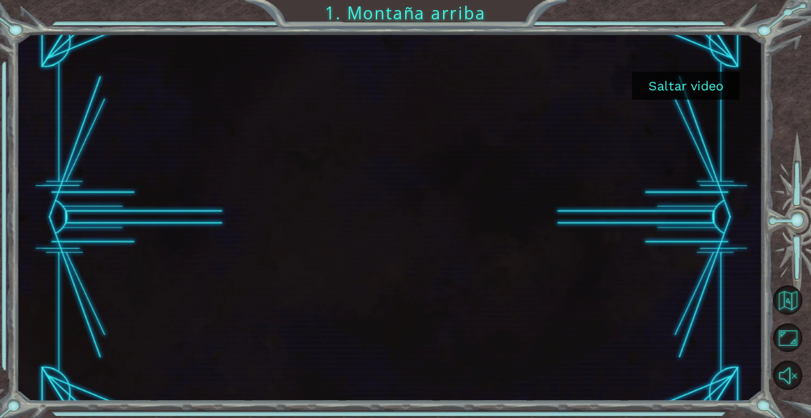
click at [698, 79] on button "Saltar video" at bounding box center [685, 86] width 107 height 28
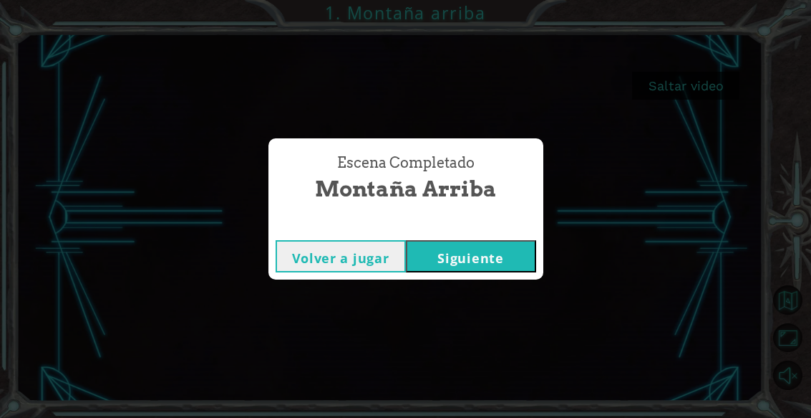
click at [509, 256] on button "Siguiente" at bounding box center [471, 256] width 130 height 32
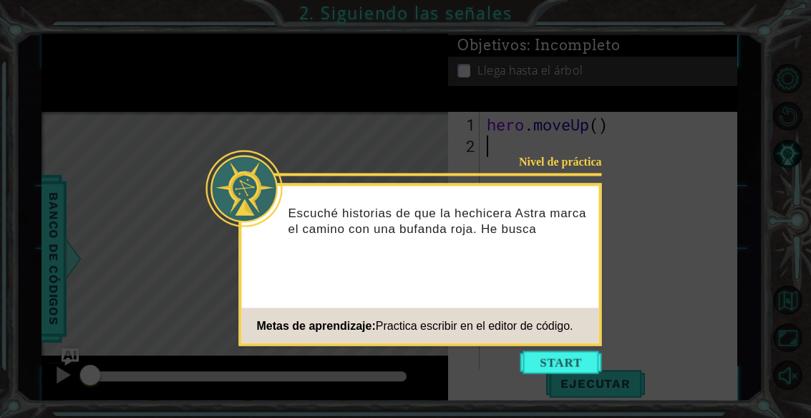
click at [563, 364] on button "Start" at bounding box center [562, 362] width 82 height 23
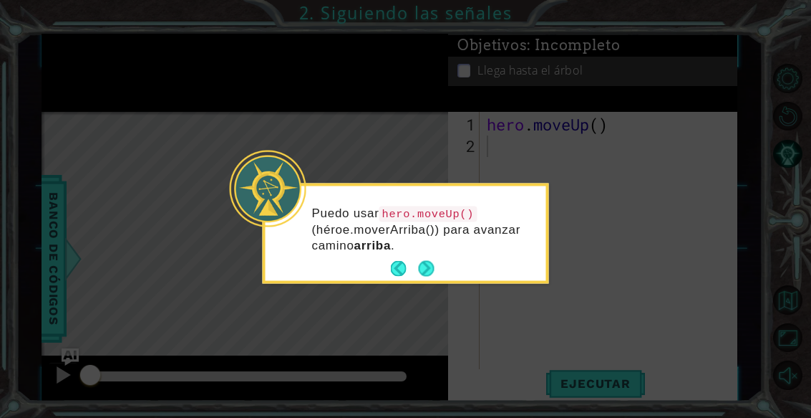
click at [429, 274] on button "Next" at bounding box center [426, 268] width 17 height 17
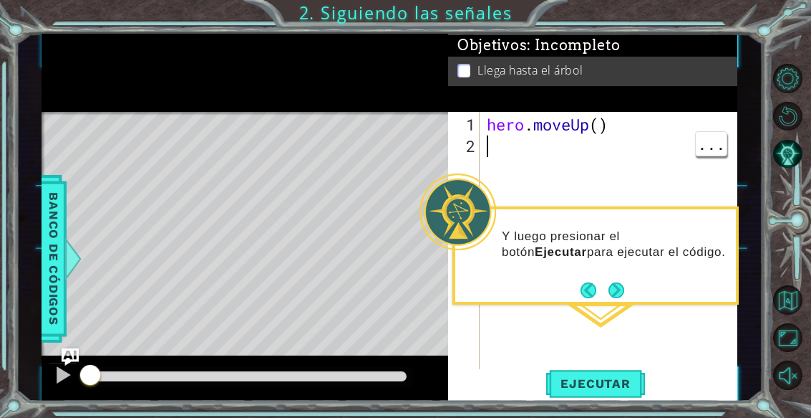
click at [558, 163] on div "hero . moveUp ( )" at bounding box center [613, 264] width 258 height 301
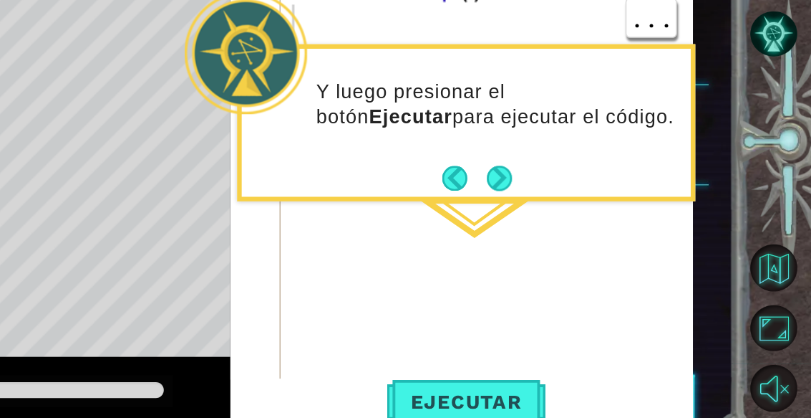
click at [546, 376] on span "Ejecutar" at bounding box center [595, 383] width 98 height 14
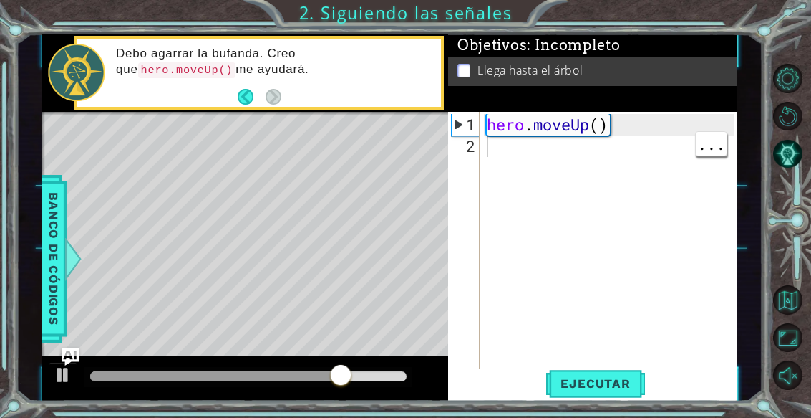
click at [567, 166] on div "hero . moveUp ( )" at bounding box center [613, 264] width 258 height 301
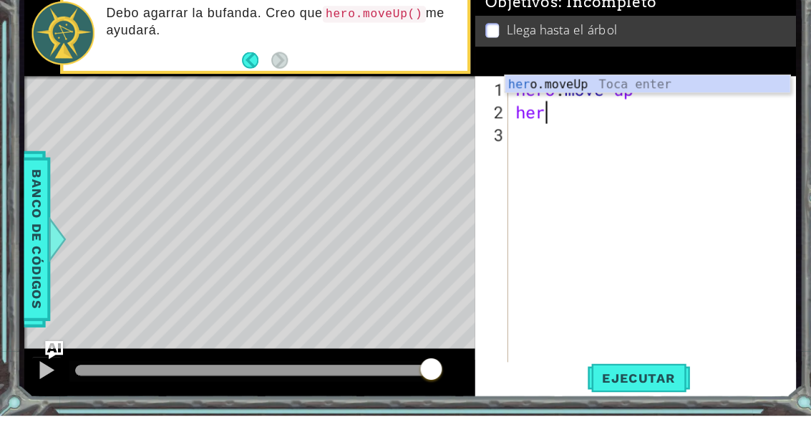
scroll to position [25, 35]
click at [584, 117] on div "hero .moveUp Toca enter" at bounding box center [615, 143] width 271 height 52
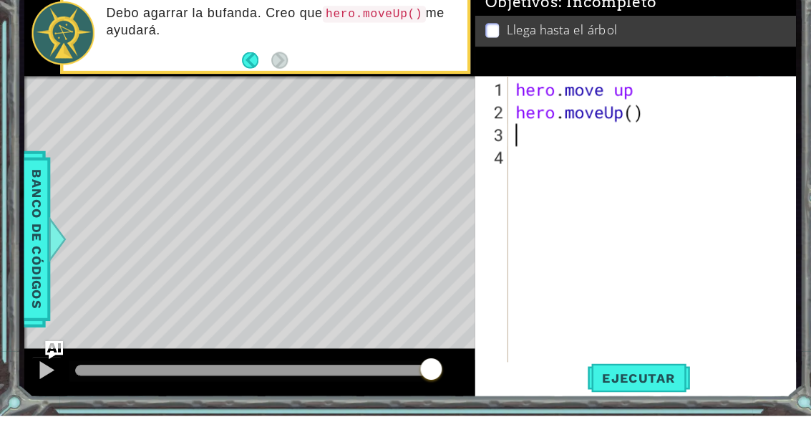
click at [646, 67] on div "Objetivos : Incompleto Llega hasta el árbol" at bounding box center [603, 76] width 304 height 82
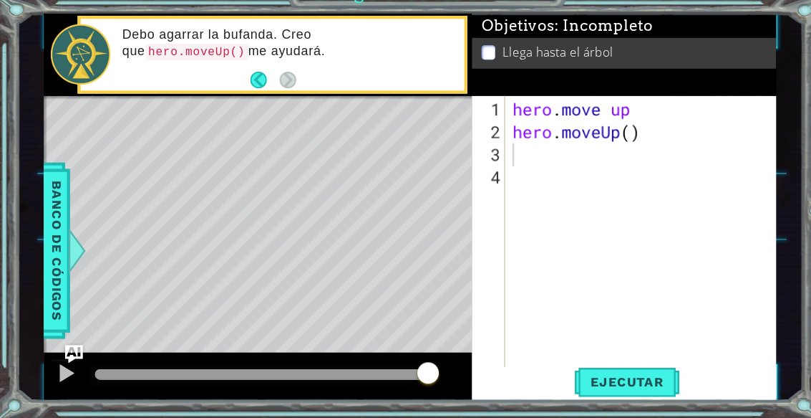
click at [615, 376] on span "Ejecutar" at bounding box center [595, 383] width 98 height 14
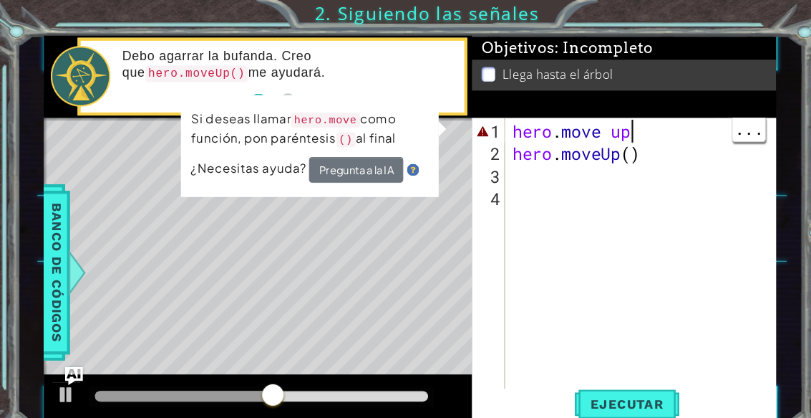
click at [624, 130] on div "hero . move up hero . moveUp ( )" at bounding box center [613, 275] width 258 height 322
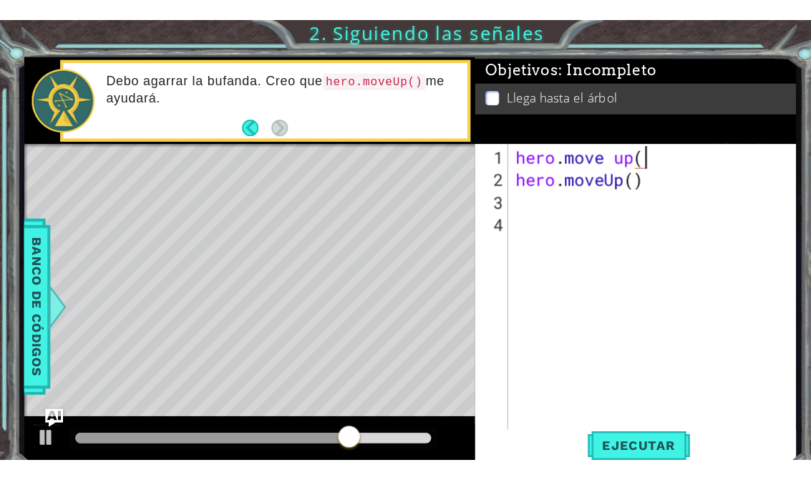
scroll to position [25, 44]
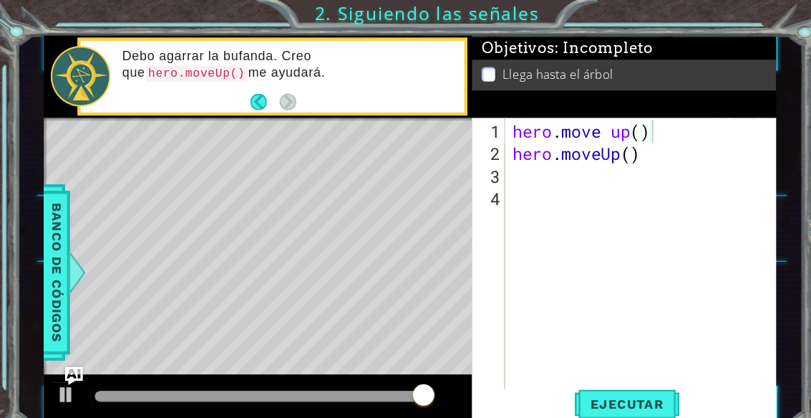
click at [610, 380] on span "Ejecutar" at bounding box center [595, 383] width 98 height 14
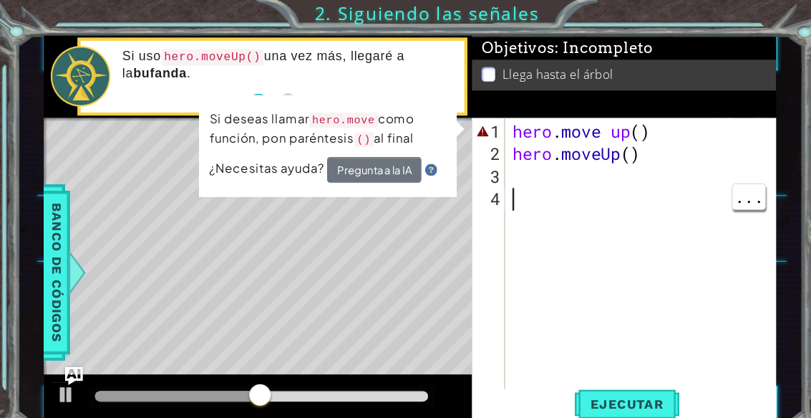
click at [509, 176] on div "hero . move up ( ) hero . moveUp ( )" at bounding box center [613, 275] width 258 height 322
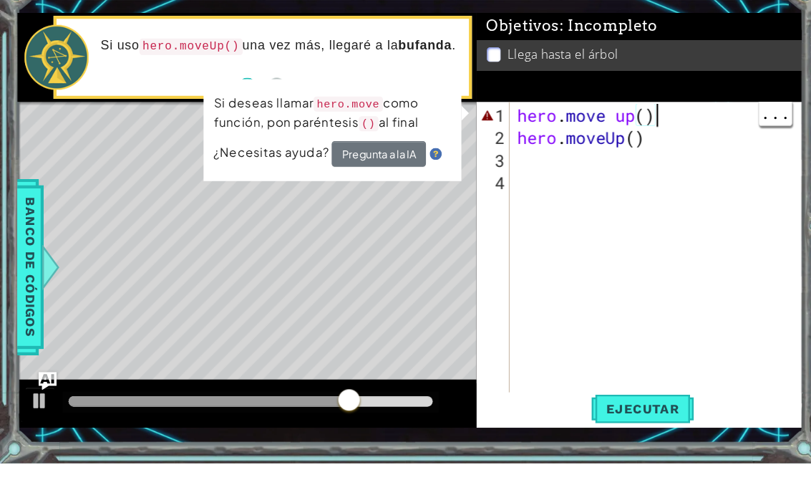
click at [629, 139] on div "hero . move up ( ) hero . moveUp ( )" at bounding box center [627, 300] width 279 height 322
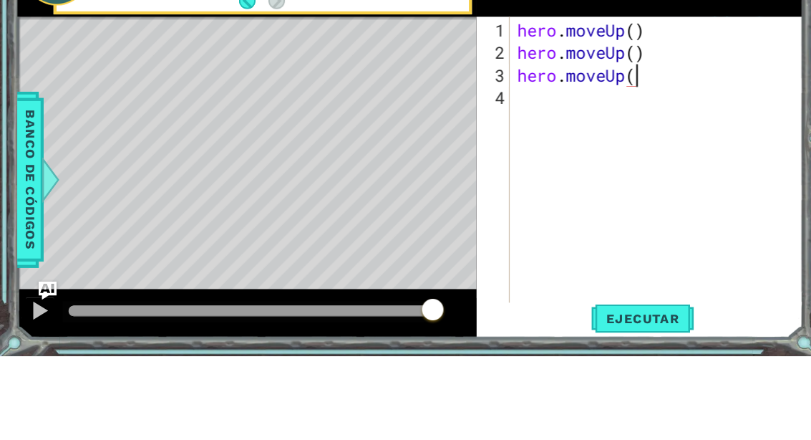
scroll to position [25, 148]
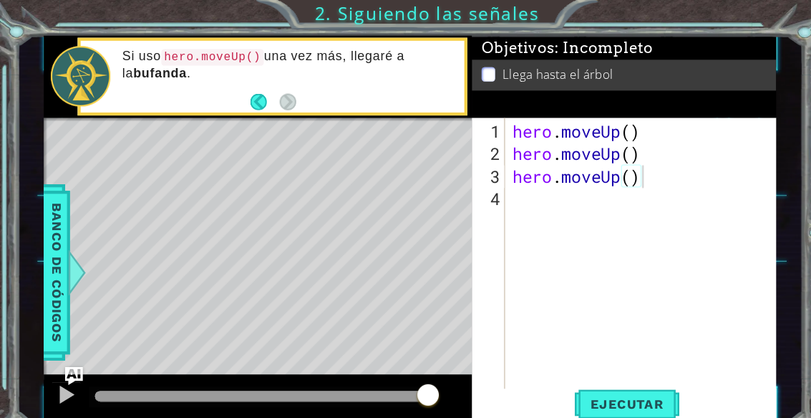
type textarea "abcde fg"
click at [624, 382] on span "Ejecutar" at bounding box center [595, 383] width 98 height 14
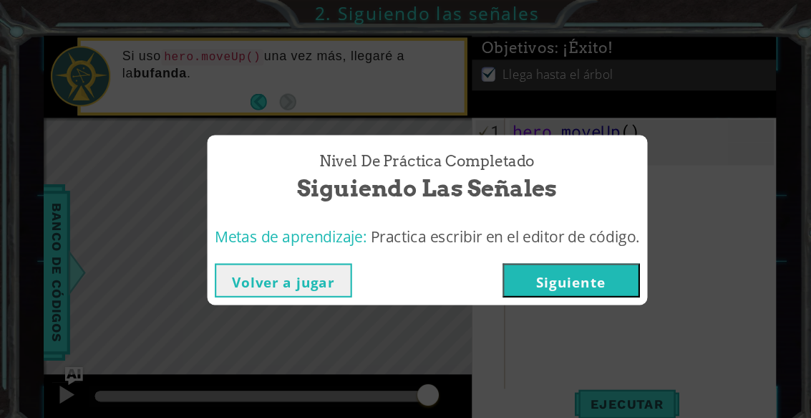
click at [572, 261] on button "Siguiente" at bounding box center [543, 266] width 130 height 32
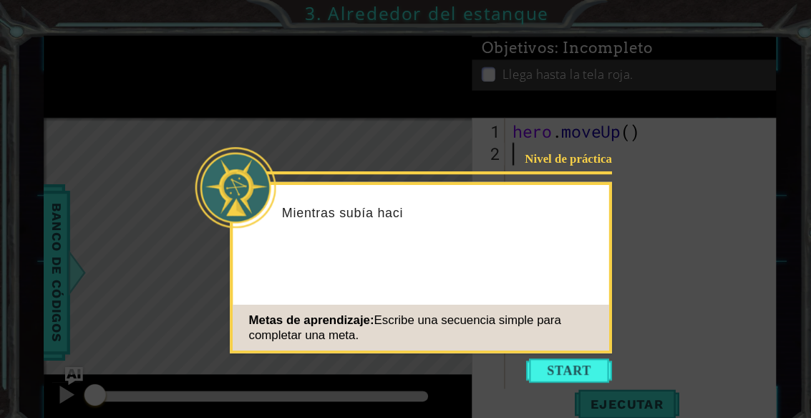
click at [554, 351] on button "Start" at bounding box center [541, 351] width 82 height 23
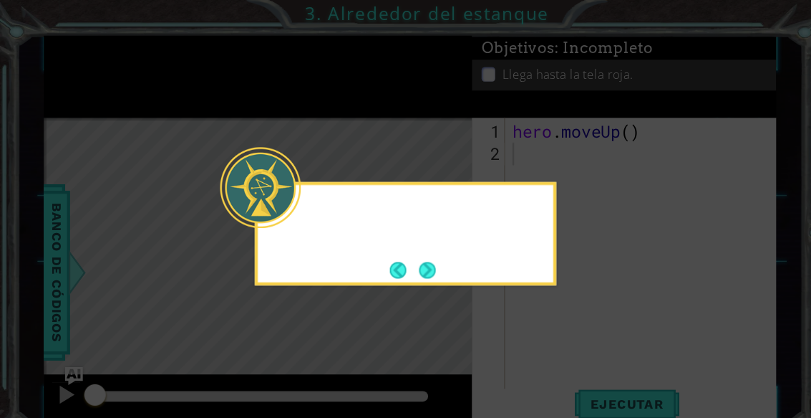
click at [550, 330] on icon at bounding box center [385, 198] width 771 height 397
click at [412, 253] on button "Next" at bounding box center [406, 257] width 16 height 16
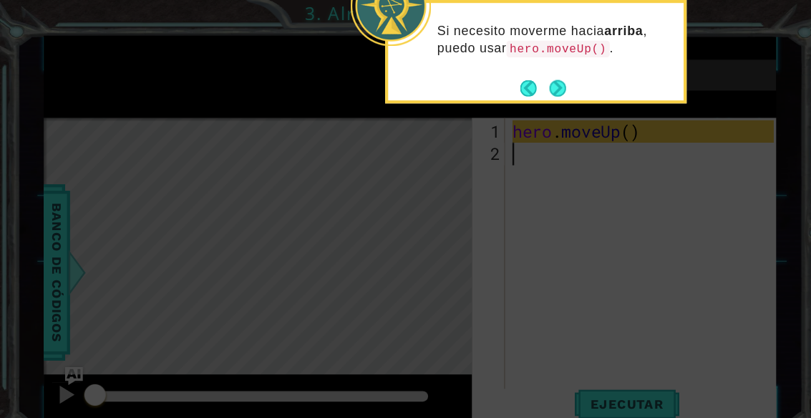
click at [533, 84] on button "Next" at bounding box center [530, 83] width 16 height 16
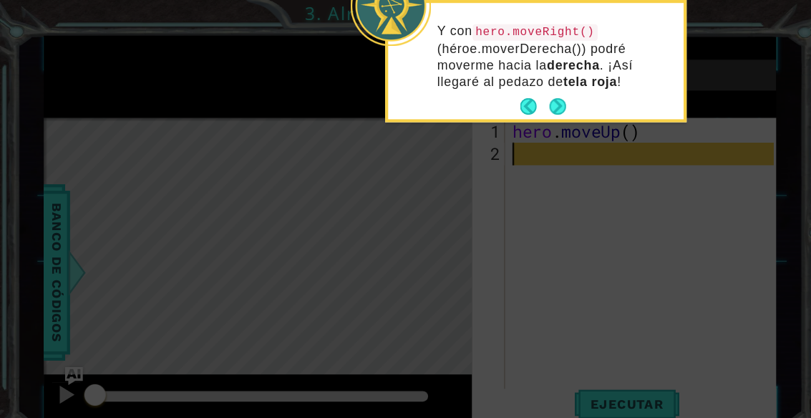
click at [531, 102] on button "Next" at bounding box center [530, 101] width 16 height 16
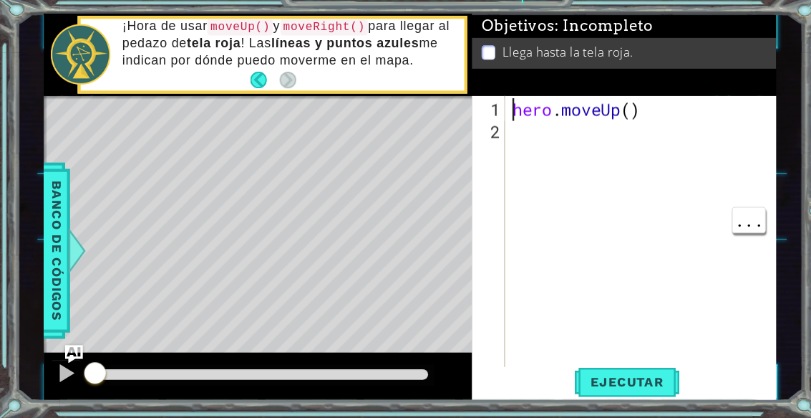
click at [503, 123] on div "hero . moveUp ( )" at bounding box center [613, 264] width 258 height 301
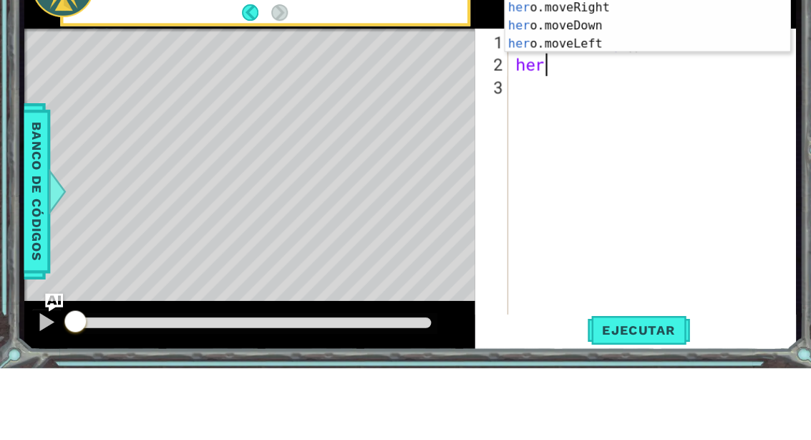
scroll to position [25, 35]
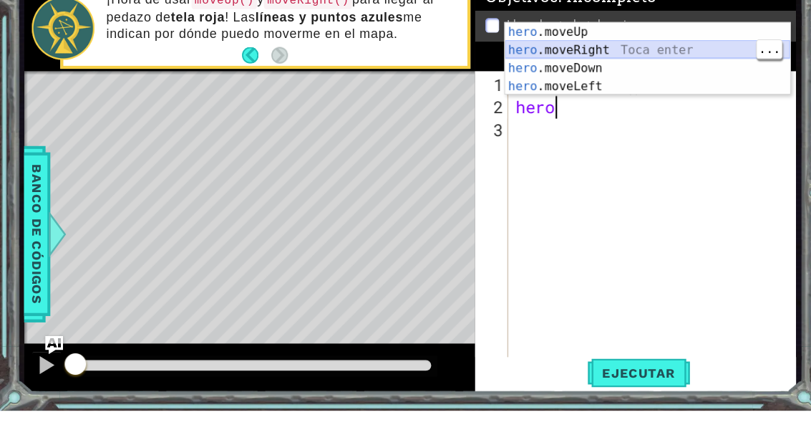
click at [634, 72] on div "hero .moveUp Toca enter hero .moveRight Toca enter hero .moveDown Toca enter he…" at bounding box center [615, 123] width 271 height 103
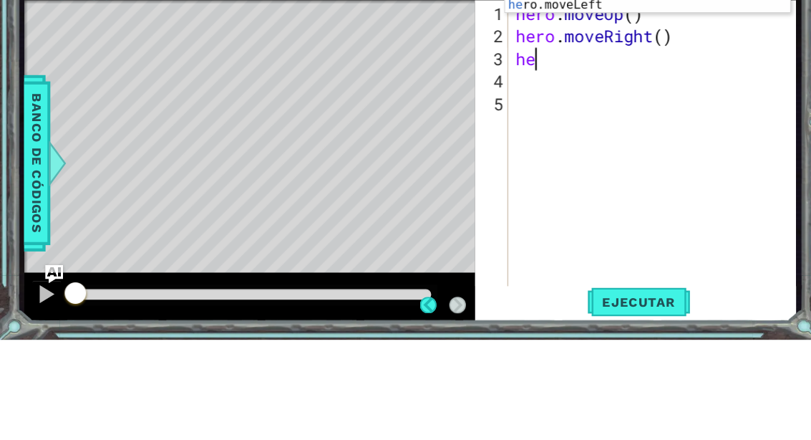
scroll to position [25, 64]
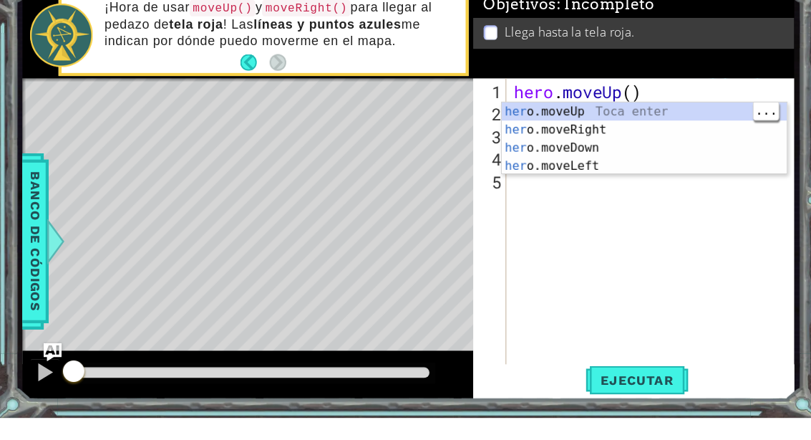
click at [620, 140] on div "her o.moveUp Toca enter her o.moveRight Toca enter her o.moveDown Toca enter he…" at bounding box center [613, 191] width 271 height 103
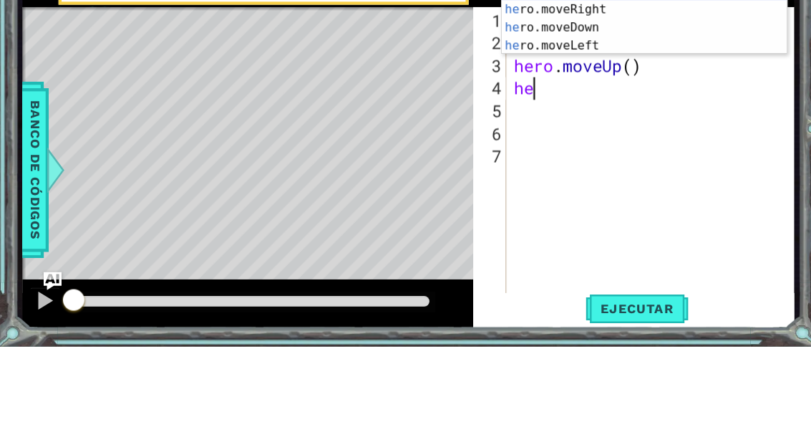
scroll to position [25, 54]
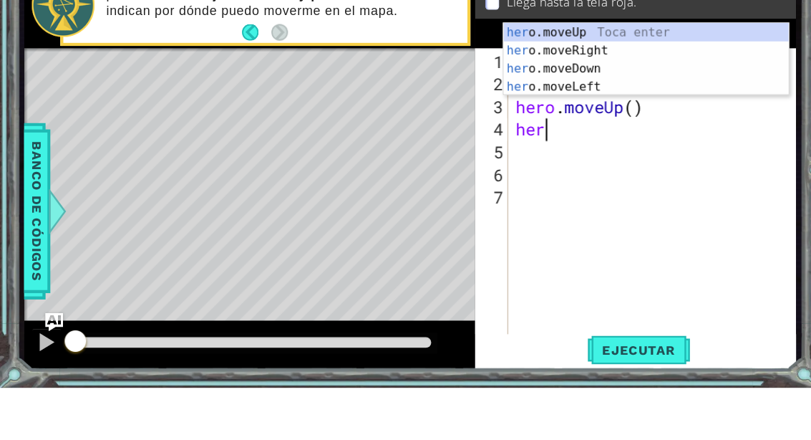
type textarea "abcde fg"
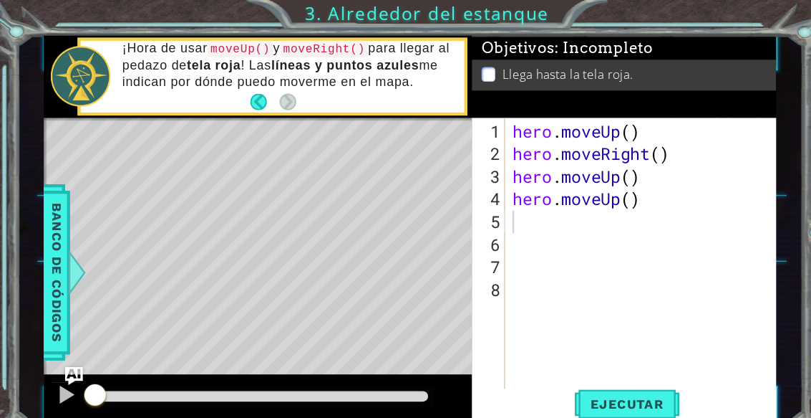
click at [610, 372] on button "Ejecutar" at bounding box center [595, 383] width 98 height 29
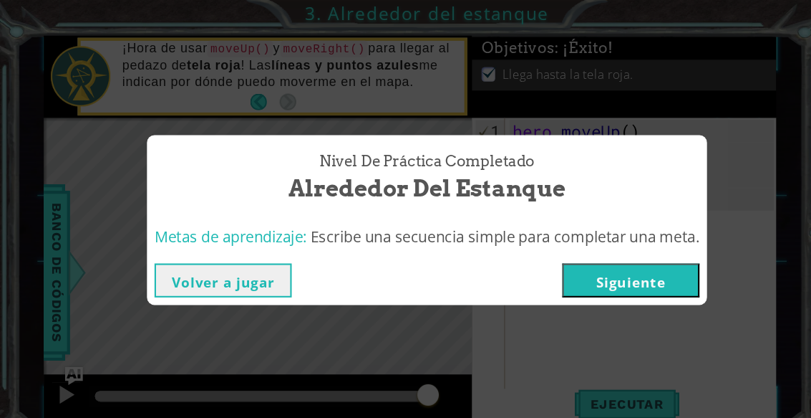
click at [638, 267] on button "Siguiente" at bounding box center [599, 266] width 130 height 32
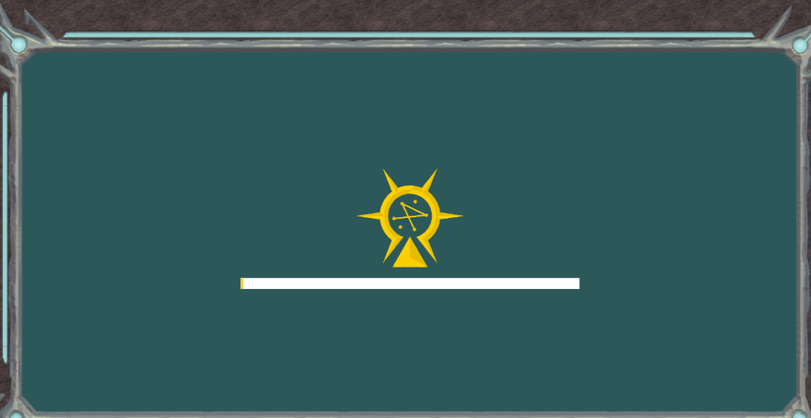
click at [624, 256] on div "Goals Error cargando del servidor Deberás unirte a un curso para jugar a este n…" at bounding box center [405, 209] width 811 height 418
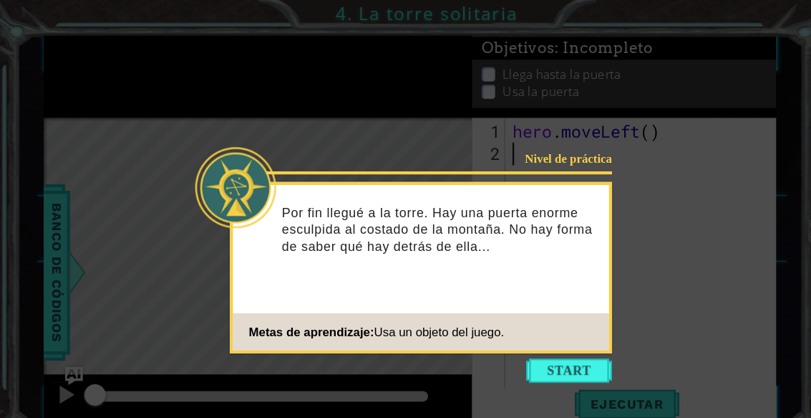
click at [541, 333] on div "Nivel de práctica Por fin llegué a la torre. Hay una puerta enorme esculpida al…" at bounding box center [399, 254] width 363 height 163
click at [546, 347] on button "Start" at bounding box center [541, 351] width 82 height 23
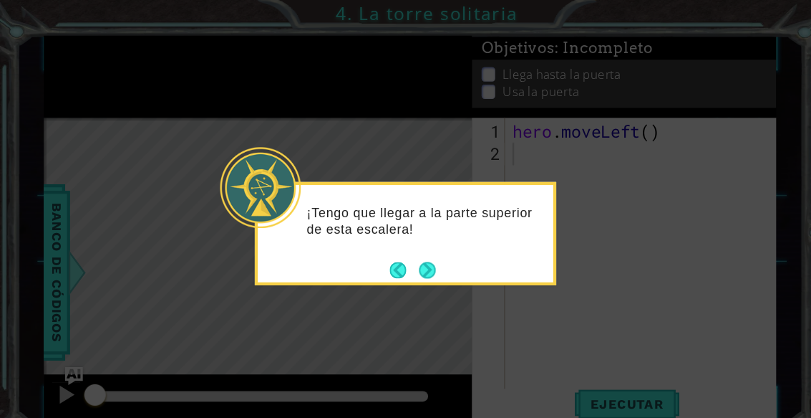
click at [413, 253] on button "Next" at bounding box center [406, 256] width 19 height 19
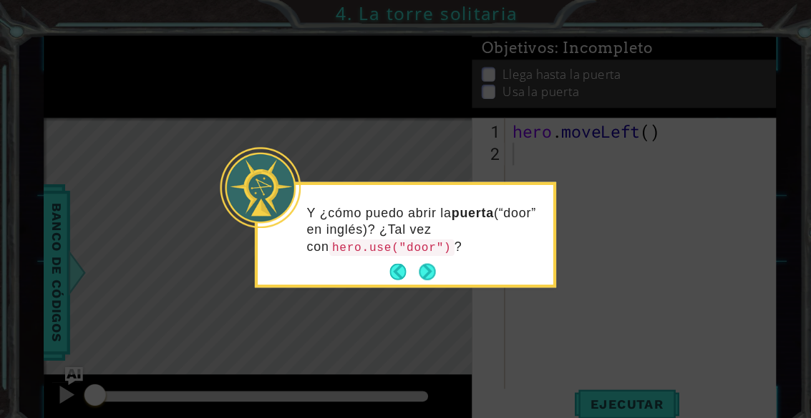
click at [412, 261] on button "Next" at bounding box center [406, 258] width 16 height 16
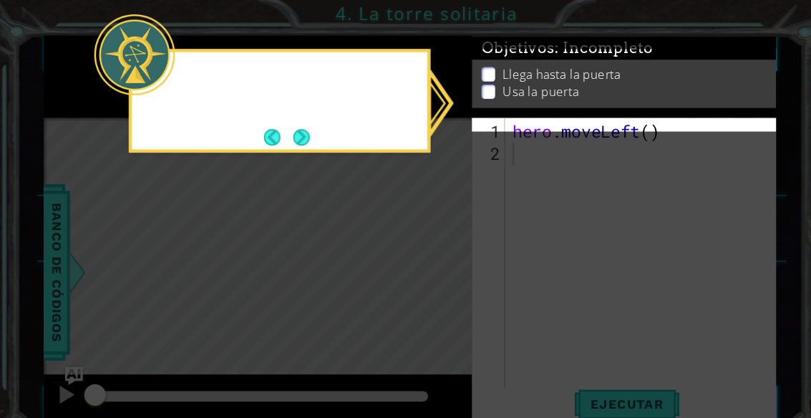
click at [411, 261] on icon at bounding box center [385, 198] width 771 height 397
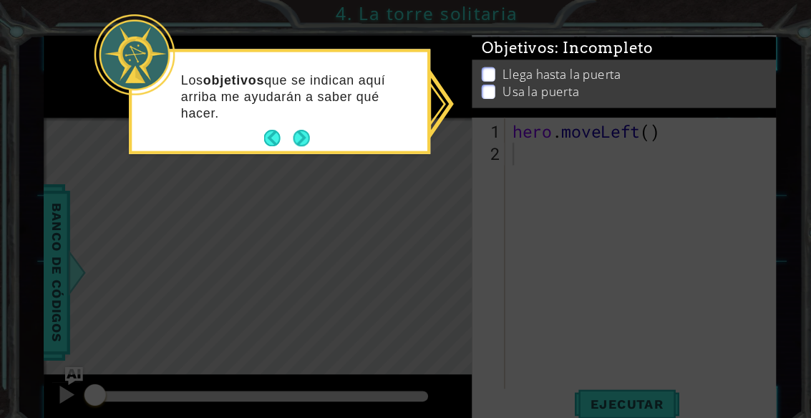
click at [279, 129] on button "Next" at bounding box center [287, 131] width 26 height 26
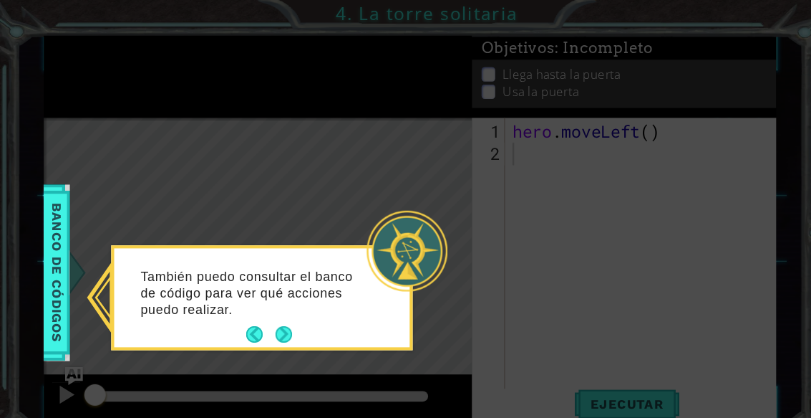
click at [269, 314] on button "Next" at bounding box center [270, 318] width 26 height 26
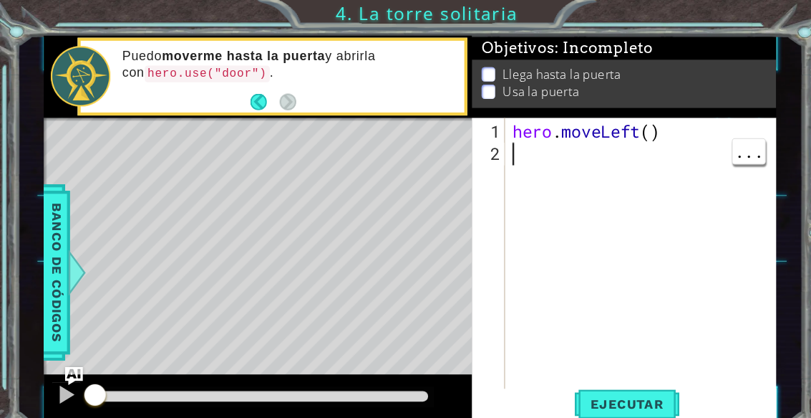
click at [514, 155] on div "hero . moveLeft ( )" at bounding box center [613, 264] width 258 height 301
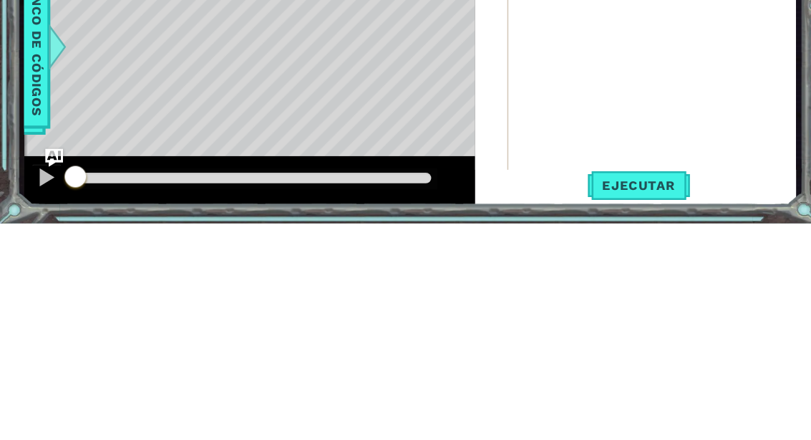
scroll to position [25, 54]
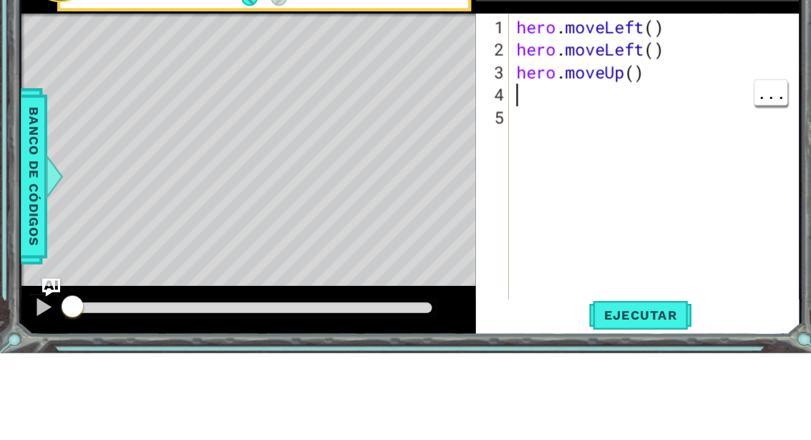
click at [509, 120] on div "hero . moveLeft ( ) hero . moveLeft ( ) hero . moveUp ( )" at bounding box center [625, 281] width 275 height 322
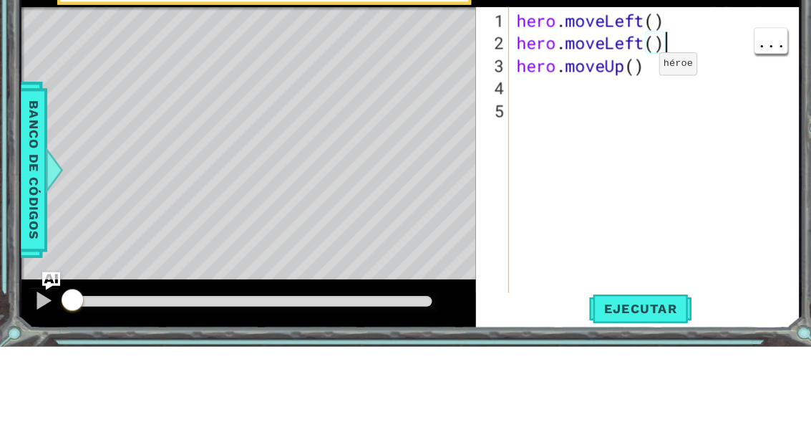
click at [634, 120] on div "hero . moveLeft ( ) hero . moveLeft ( ) hero . moveUp ( )" at bounding box center [625, 281] width 275 height 322
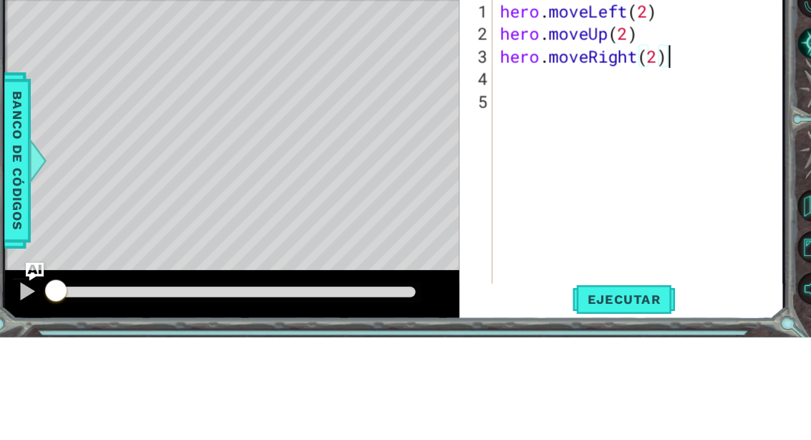
scroll to position [25, 44]
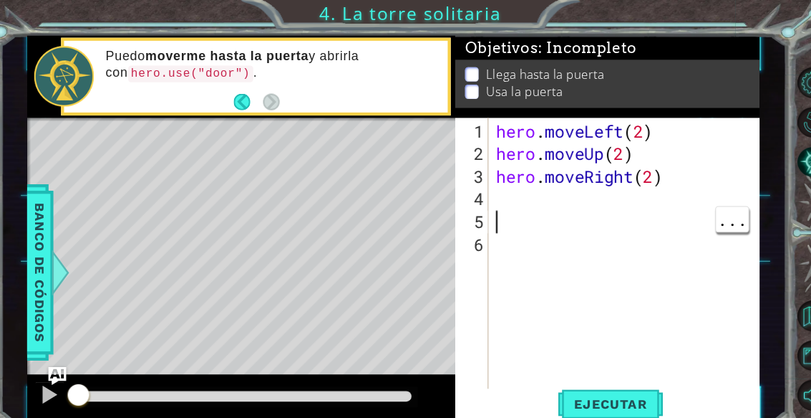
click at [484, 198] on div "hero . moveLeft ( 2 ) hero . moveUp ( 2 ) hero . moveRight ( 2 )" at bounding box center [613, 275] width 258 height 322
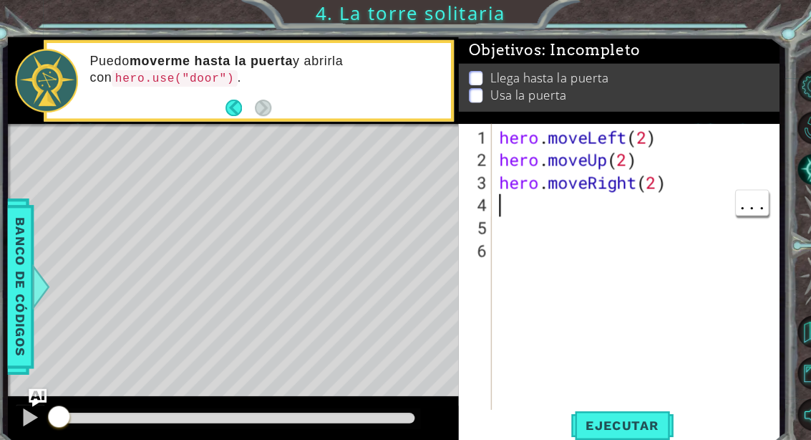
click at [487, 192] on div "hero . moveLeft ( 2 ) hero . moveUp ( 2 ) hero . moveRight ( 2 )" at bounding box center [620, 281] width 266 height 322
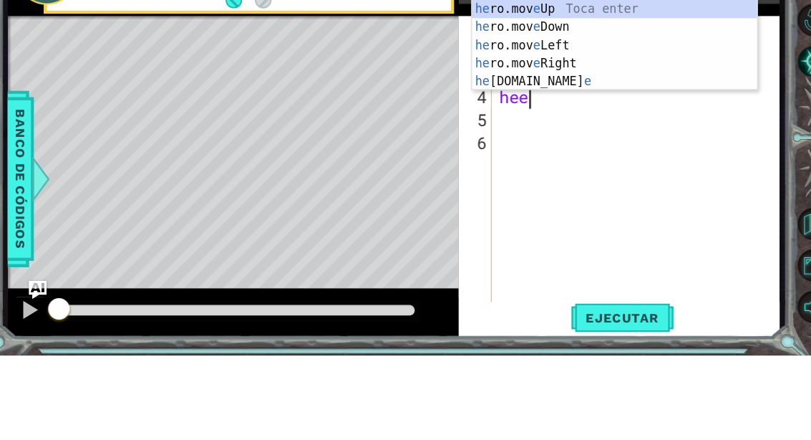
scroll to position [25, 54]
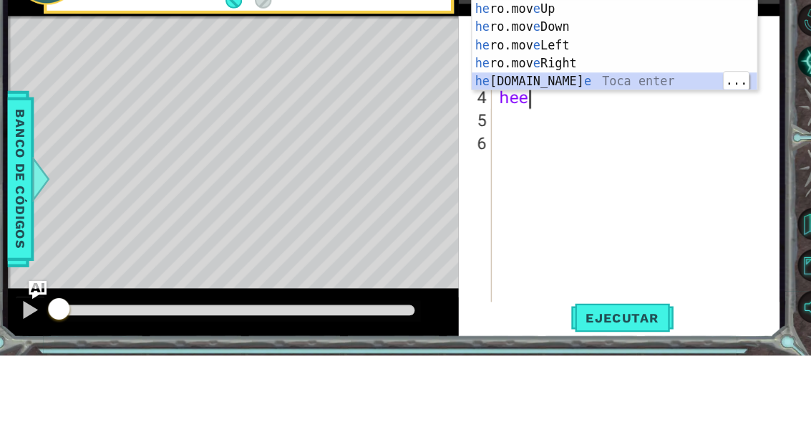
click at [503, 102] on div "he ro.mov e Up Toca enter he ro.mov e Down Toca enter he ro.mov e Left Toca ent…" at bounding box center [599, 162] width 271 height 120
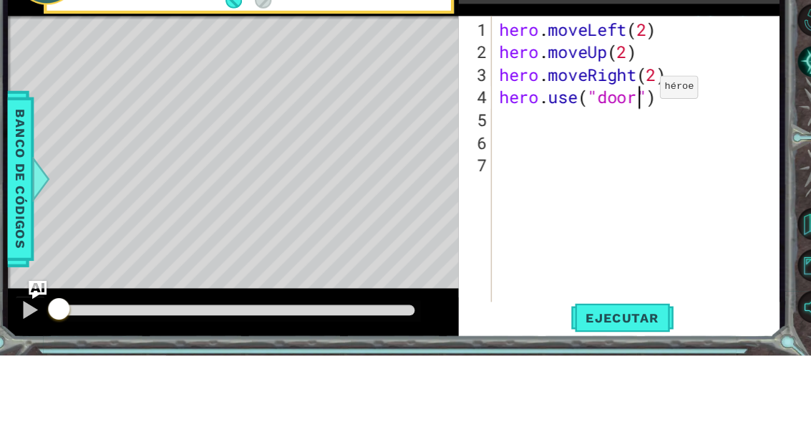
scroll to position [25, 64]
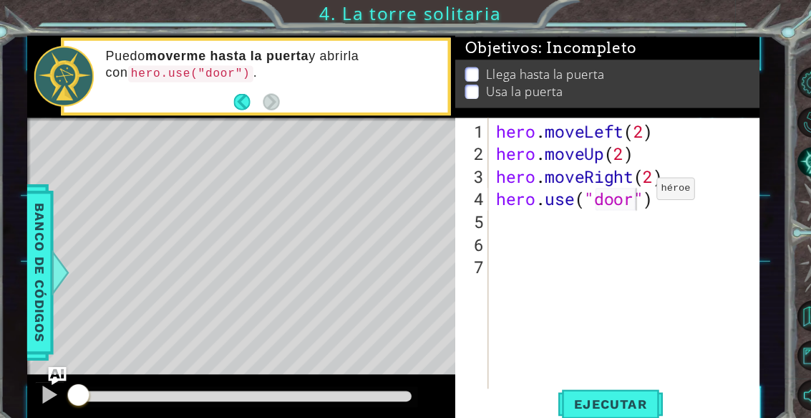
type textarea "abcde fg"
click at [599, 381] on span "Ejecutar" at bounding box center [595, 383] width 98 height 14
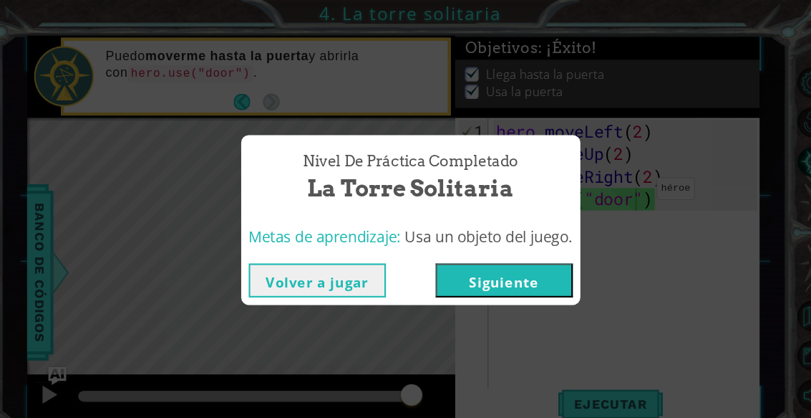
click at [522, 266] on button "Siguiente" at bounding box center [495, 266] width 130 height 32
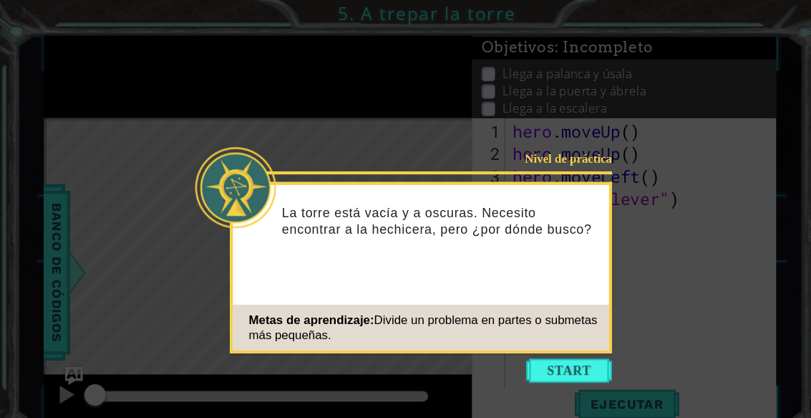
click at [551, 353] on button "Start" at bounding box center [541, 351] width 82 height 23
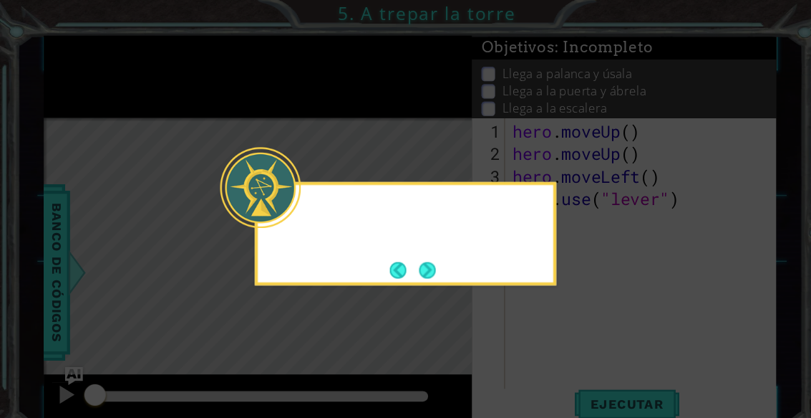
click at [578, 363] on icon at bounding box center [385, 198] width 771 height 397
click at [415, 256] on button "Next" at bounding box center [405, 256] width 21 height 21
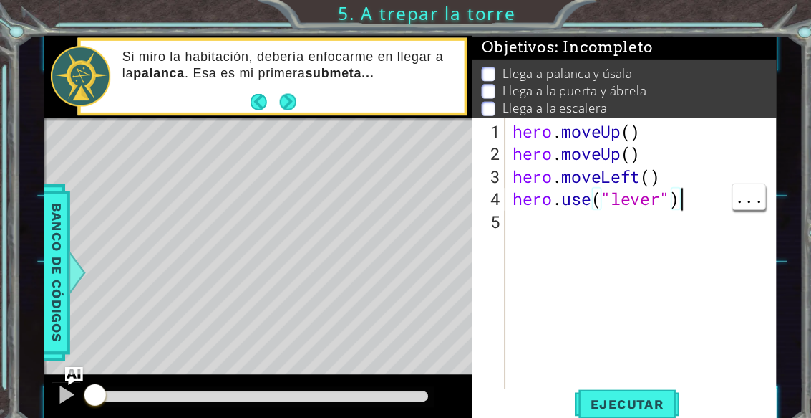
click at [667, 185] on div "hero . moveUp ( ) hero . moveUp ( ) hero . moveLeft ( ) hero . use ( "lever" )" at bounding box center [613, 264] width 258 height 301
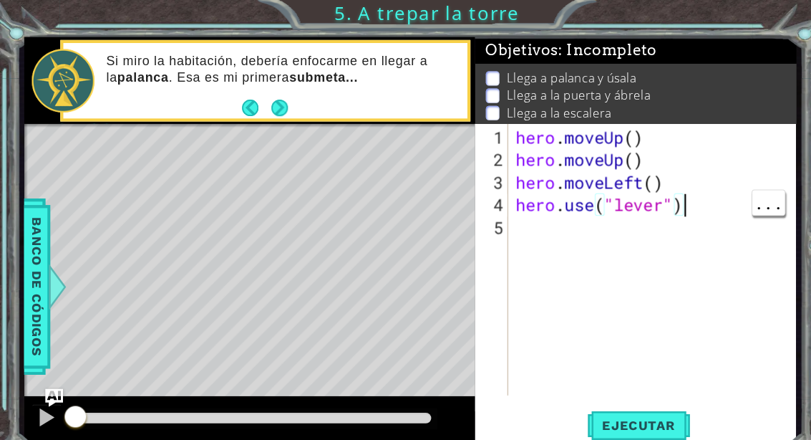
click at [708, 190] on div "hero . moveUp ( ) hero . moveUp ( ) hero . moveLeft ( ) hero . use ( "lever" )" at bounding box center [620, 270] width 266 height 301
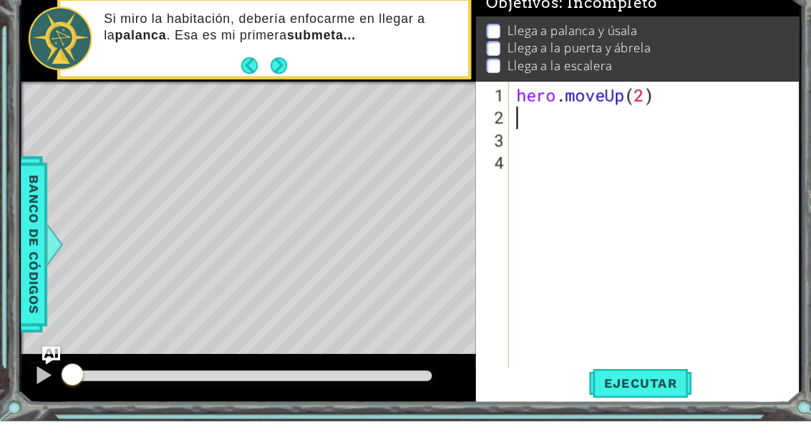
scroll to position [25, 35]
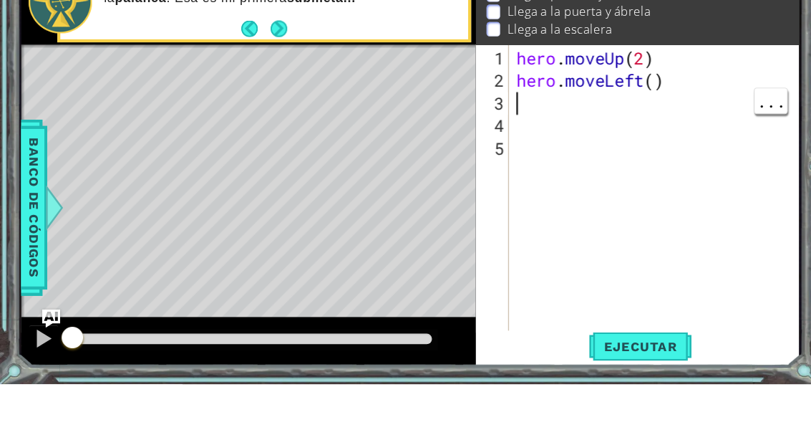
click at [511, 120] on div "hero . moveUp ( 2 ) hero . moveLeft ( )" at bounding box center [625, 281] width 275 height 322
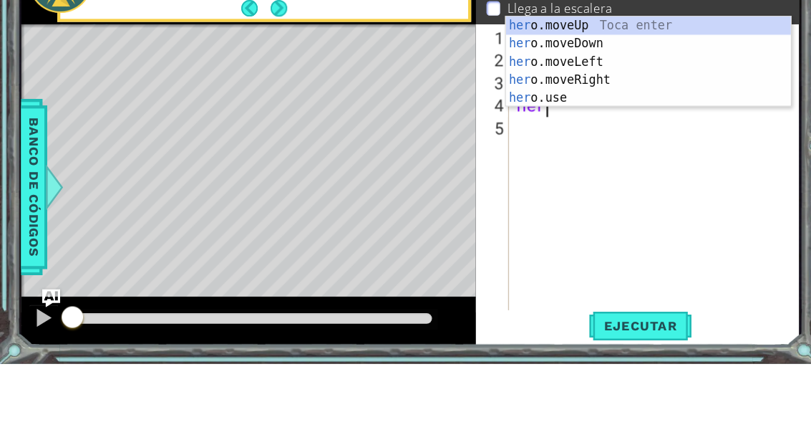
scroll to position [25, 54]
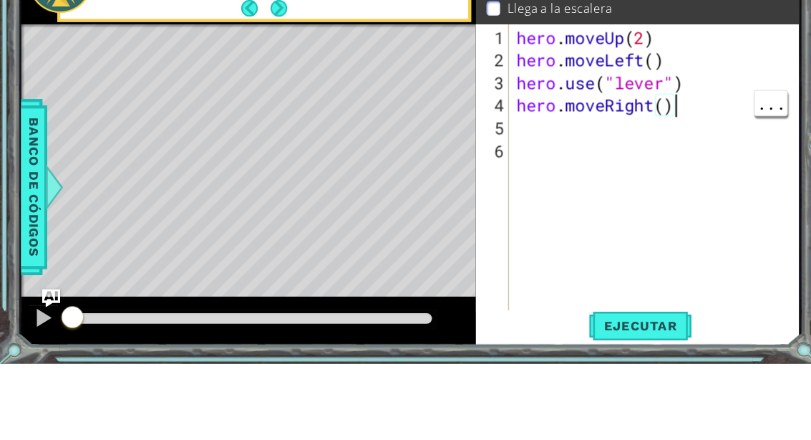
click at [642, 120] on div "hero . moveUp ( 2 ) hero . moveLeft ( ) hero . use ( "lever" ) hero . moveRight…" at bounding box center [625, 281] width 275 height 322
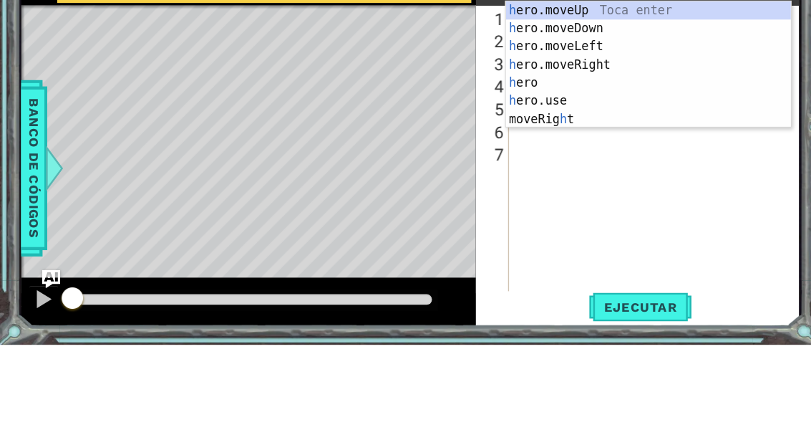
scroll to position [25, 44]
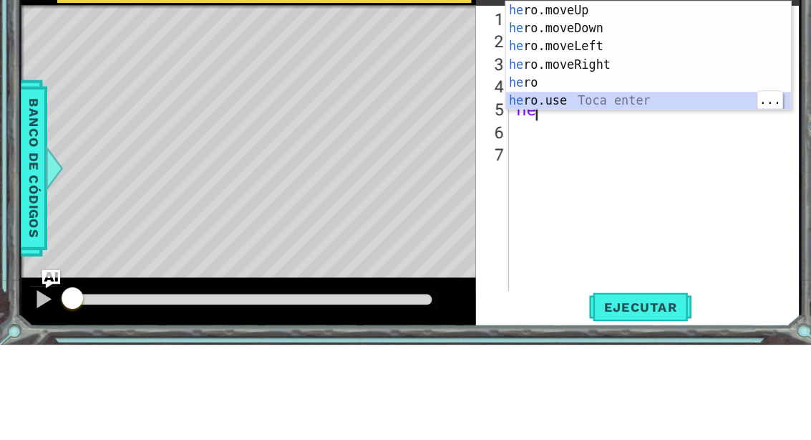
click at [525, 114] on div "he ro.moveUp Toca enter he ro.moveDown Toca enter he ro.moveLeft Toca enter he …" at bounding box center [616, 183] width 271 height 138
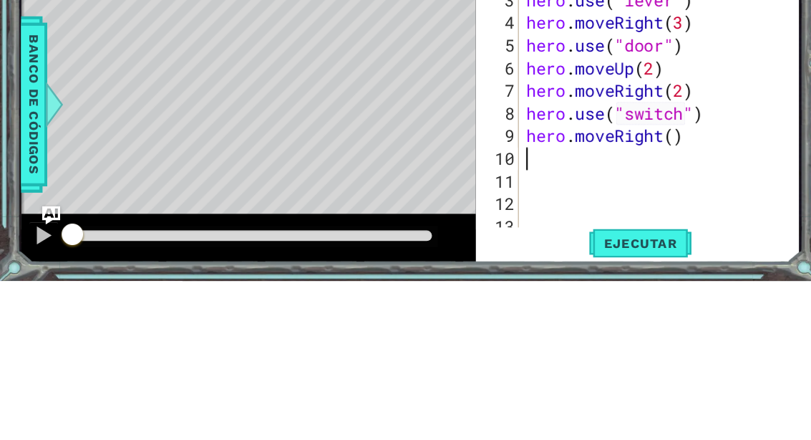
scroll to position [21, 0]
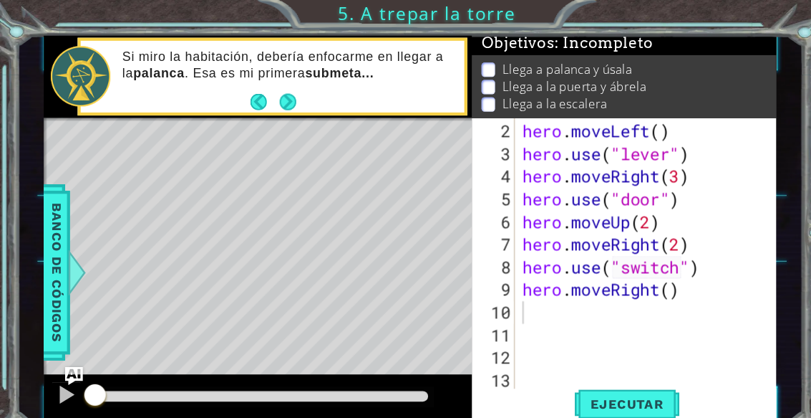
click at [604, 375] on button "Ejecutar" at bounding box center [595, 383] width 98 height 29
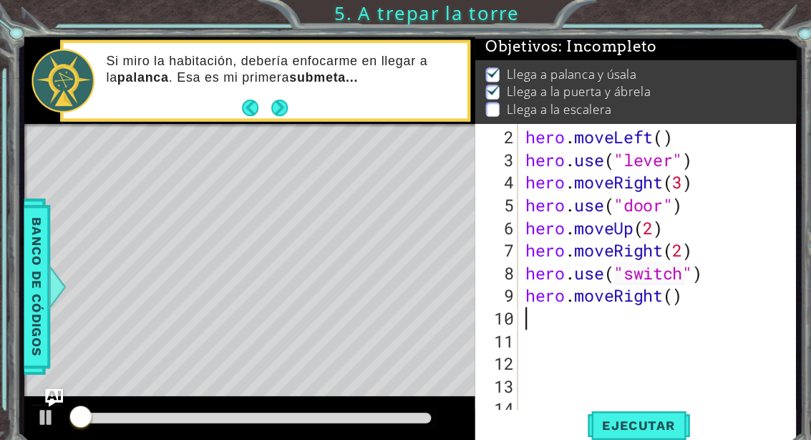
scroll to position [2, 0]
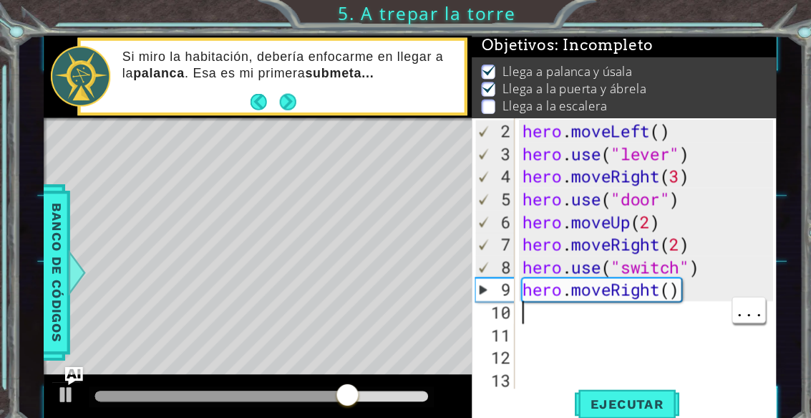
click at [652, 302] on div "hero . moveLeft ( ) hero . use ( "lever" ) hero . moveRight ( 3 ) hero . use ( …" at bounding box center [617, 275] width 249 height 322
click at [612, 324] on div "hero . moveLeft ( ) hero . use ( "lever" ) hero . moveRight ( 3 ) hero . use ( …" at bounding box center [617, 275] width 249 height 322
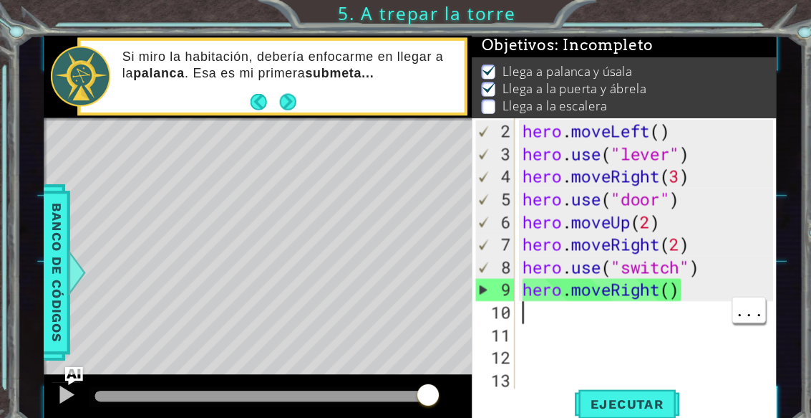
click at [577, 299] on div "hero . moveLeft ( ) hero . use ( "lever" ) hero . moveRight ( 3 ) hero . use ( …" at bounding box center [617, 275] width 249 height 322
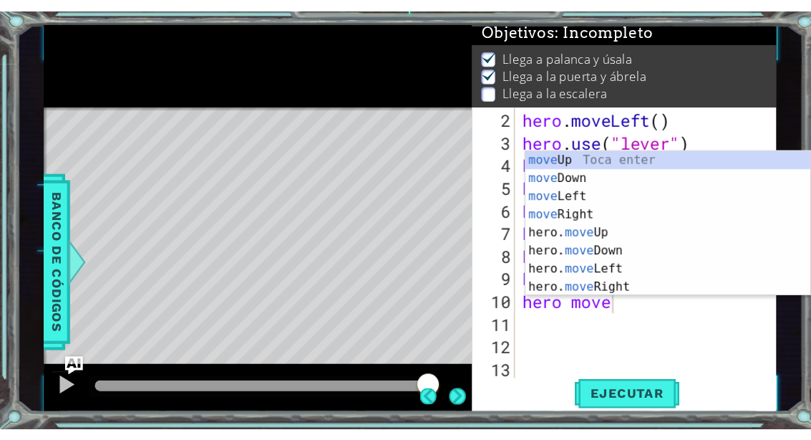
scroll to position [0, 0]
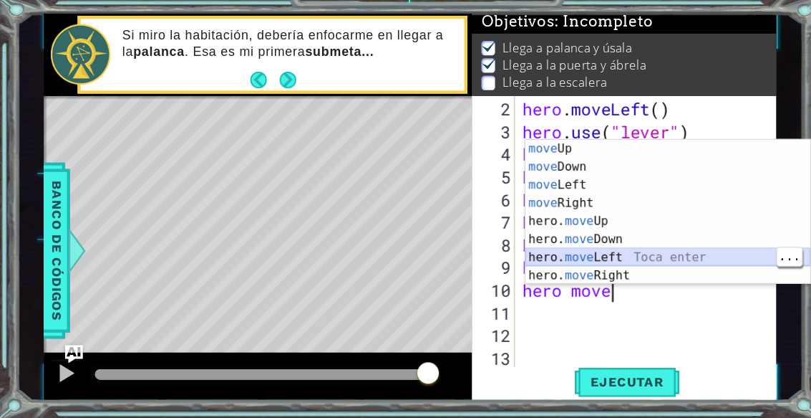
click at [666, 245] on div "move Up Toca enter move Down Toca enter move Left Toca enter move Right Toca en…" at bounding box center [634, 239] width 271 height 172
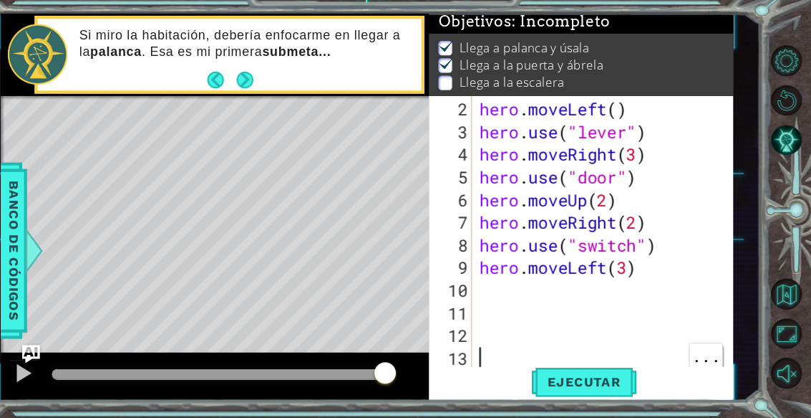
click at [347, 371] on div at bounding box center [248, 376] width 317 height 10
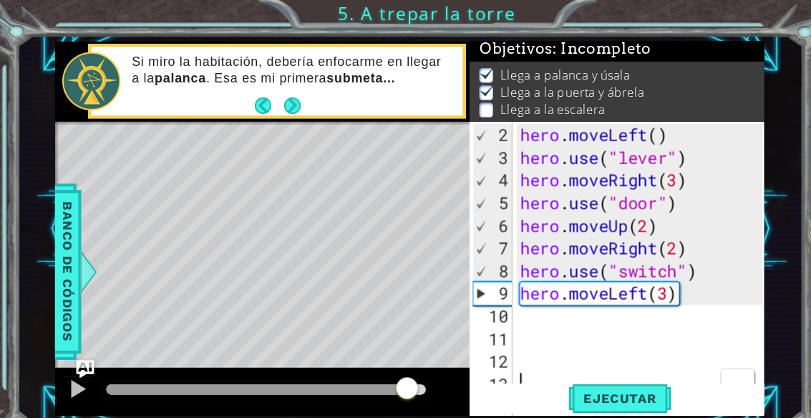
click at [69, 368] on div at bounding box center [73, 369] width 19 height 19
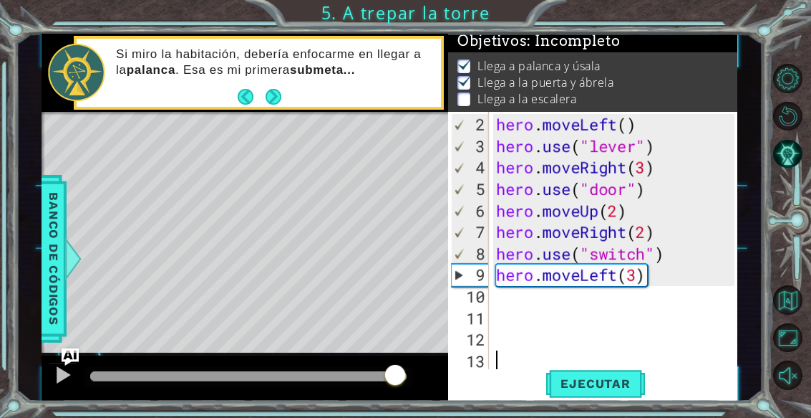
click at [438, 382] on div at bounding box center [245, 378] width 407 height 46
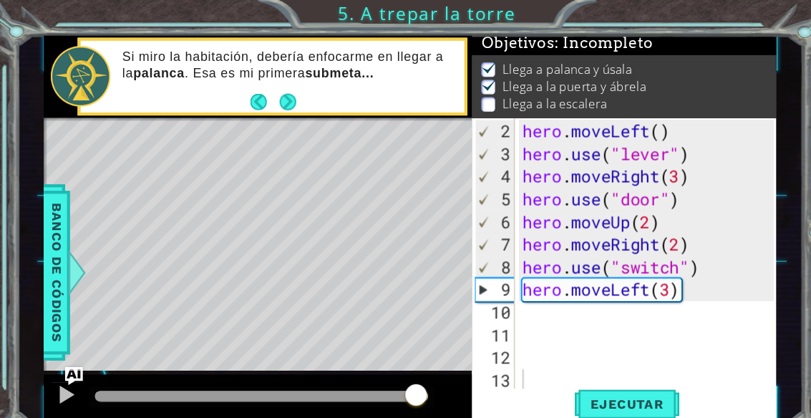
click at [272, 102] on button "Next" at bounding box center [273, 97] width 16 height 16
click at [0, 0] on icon at bounding box center [0, 0] width 0 height 0
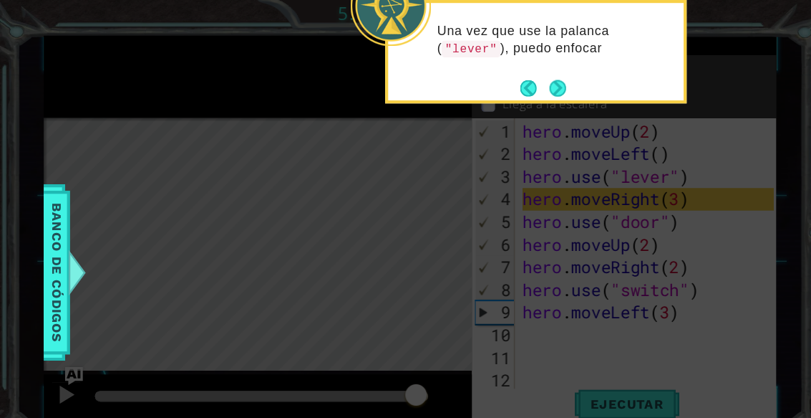
click at [531, 90] on button "Next" at bounding box center [530, 83] width 16 height 16
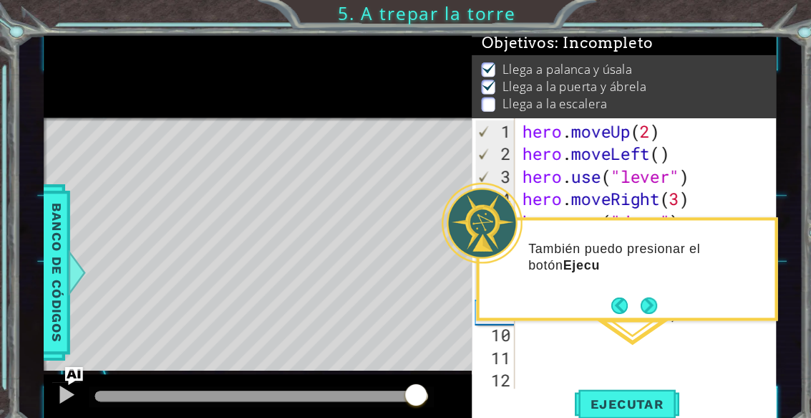
click at [611, 289] on button "Next" at bounding box center [616, 290] width 18 height 18
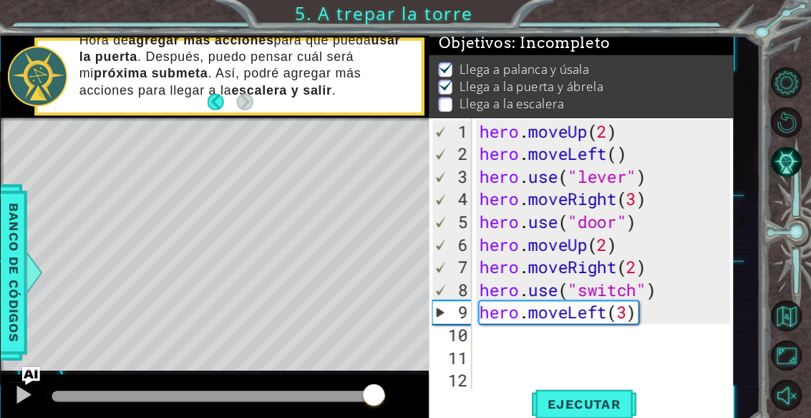
click at [238, 100] on button "Back" at bounding box center [252, 97] width 28 height 16
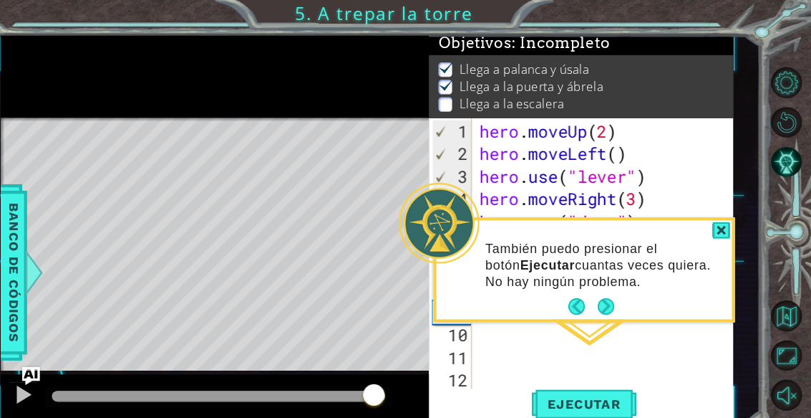
click at [604, 289] on button "Next" at bounding box center [616, 291] width 25 height 25
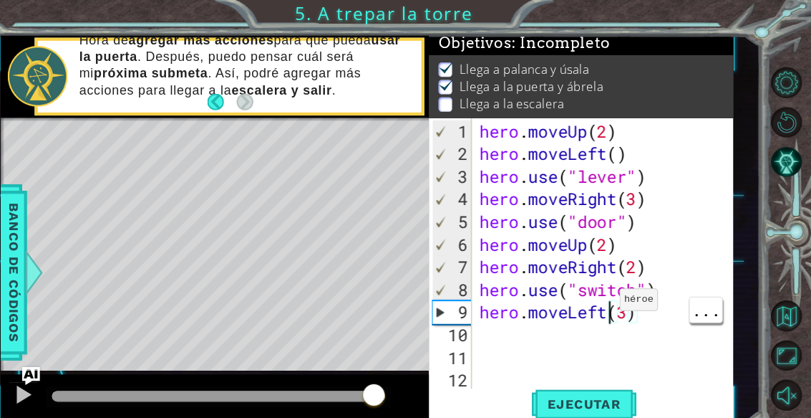
click at [556, 382] on span "Ejecutar" at bounding box center [595, 383] width 98 height 14
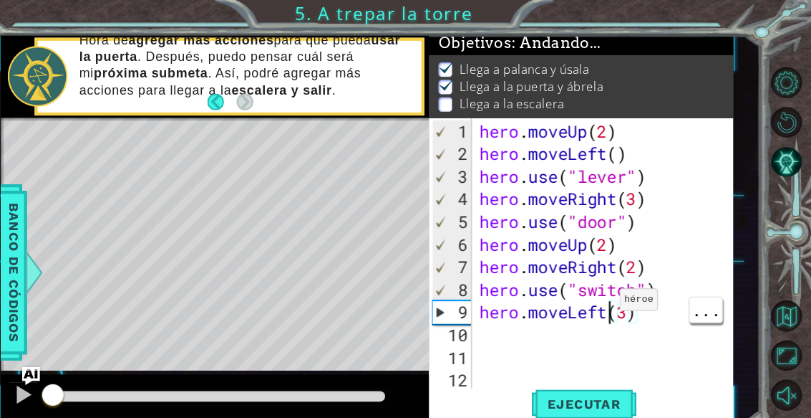
scroll to position [4, 0]
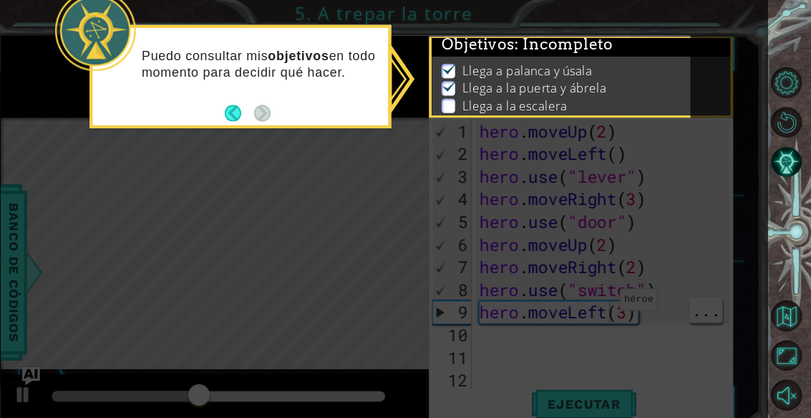
click at [129, 226] on icon at bounding box center [385, 198] width 771 height 397
click at [163, 95] on div "Puedo consultar mis objetivos en todo momento para decidir qué hacer." at bounding box center [269, 68] width 281 height 72
click at [645, 57] on div "Llega a palanca y úsala Llega a la puerta y ábrela Llega a [PERSON_NAME]" at bounding box center [593, 85] width 284 height 62
click at [254, 102] on button "Back" at bounding box center [268, 108] width 28 height 16
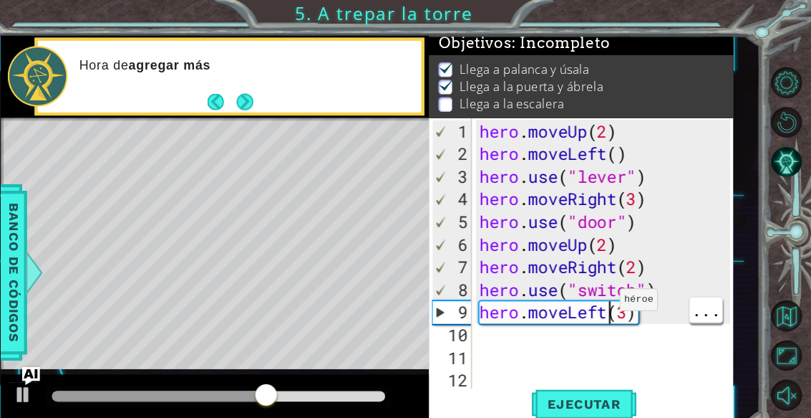
click at [265, 97] on button "Next" at bounding box center [273, 97] width 16 height 16
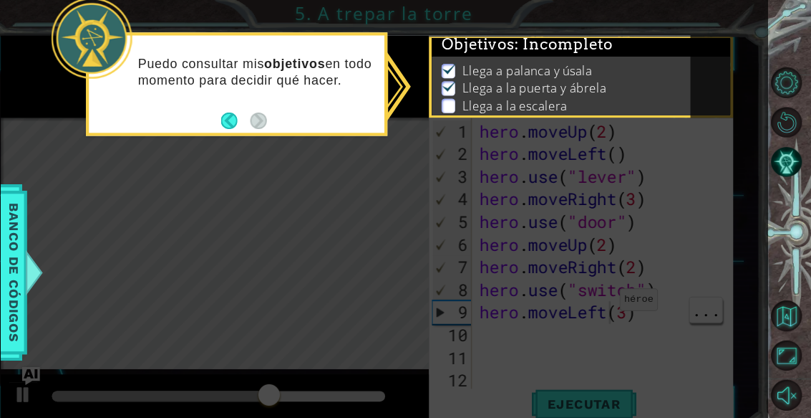
scroll to position [1, 0]
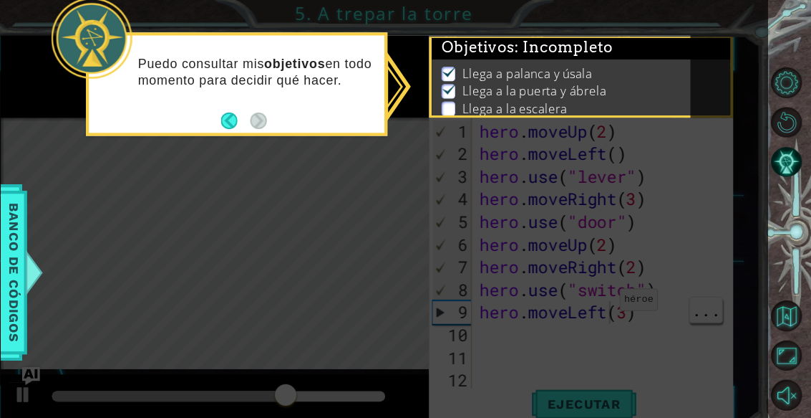
click at [587, 72] on li "Llega a palanca y úsala" at bounding box center [595, 70] width 269 height 16
click at [461, 105] on p at bounding box center [467, 104] width 13 height 14
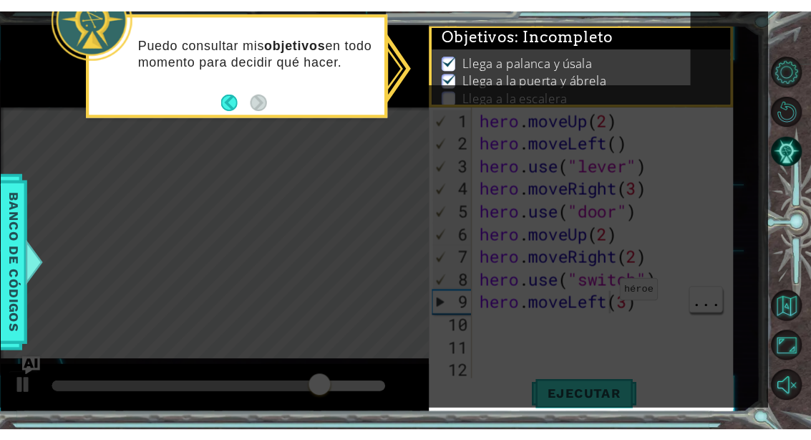
scroll to position [0, 0]
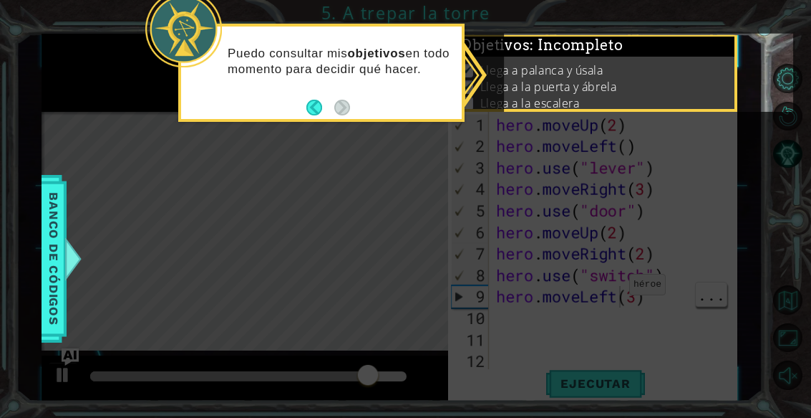
click at [694, 69] on li "Llega a palanca y úsala" at bounding box center [595, 70] width 269 height 16
click at [309, 103] on button "Back" at bounding box center [321, 108] width 28 height 16
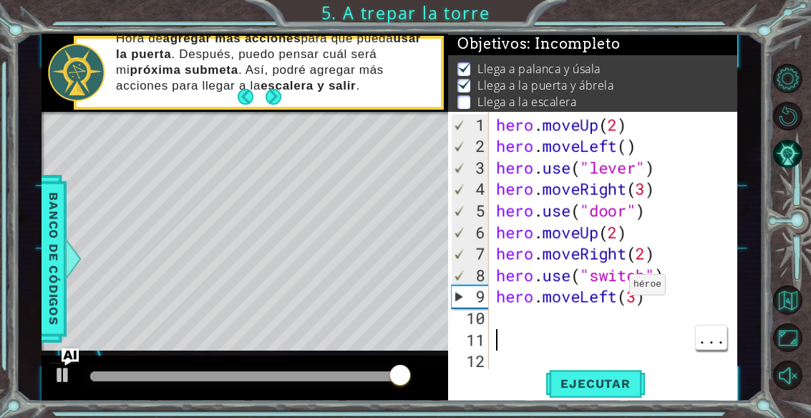
click at [569, 312] on div "hero . moveUp ( 2 ) hero . moveLeft ( ) hero . use ( "lever" ) hero . moveRight…" at bounding box center [617, 275] width 249 height 322
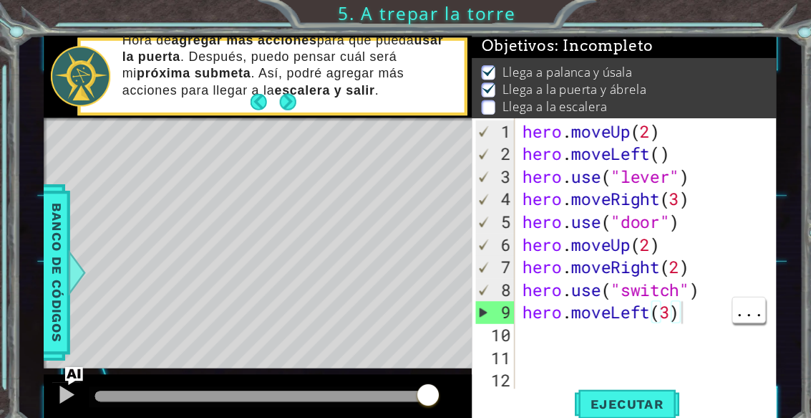
click at [648, 296] on div "hero . moveUp ( 2 ) hero . moveLeft ( ) hero . use ( "lever" ) hero . moveRight…" at bounding box center [617, 275] width 249 height 322
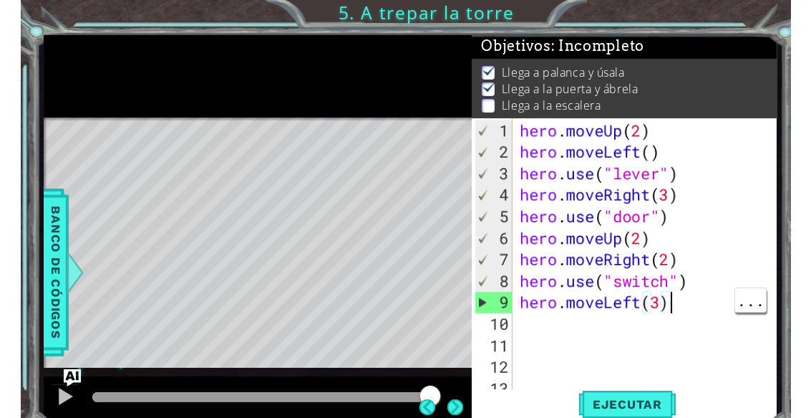
scroll to position [25, 35]
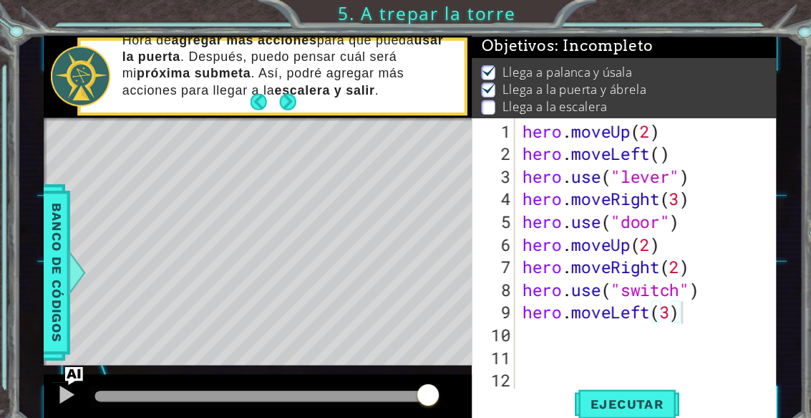
click at [270, 97] on button "Next" at bounding box center [274, 97] width 16 height 16
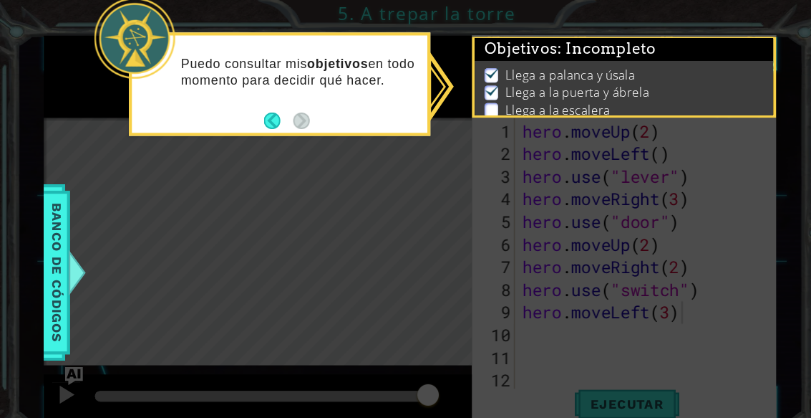
click at [468, 92] on img at bounding box center [468, 85] width 14 height 11
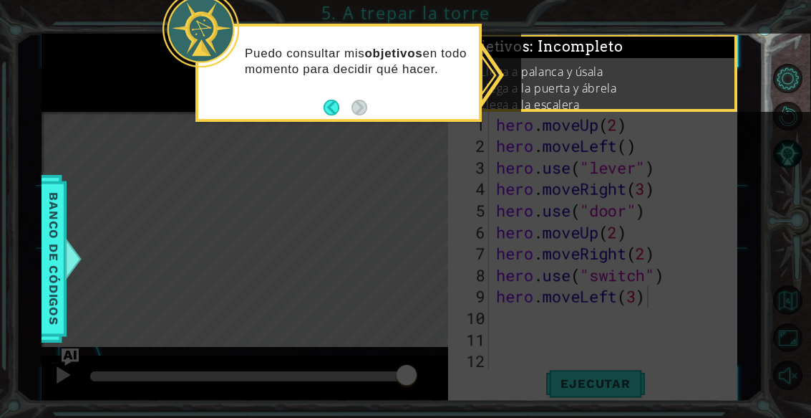
click at [325, 107] on button "Back" at bounding box center [338, 108] width 28 height 16
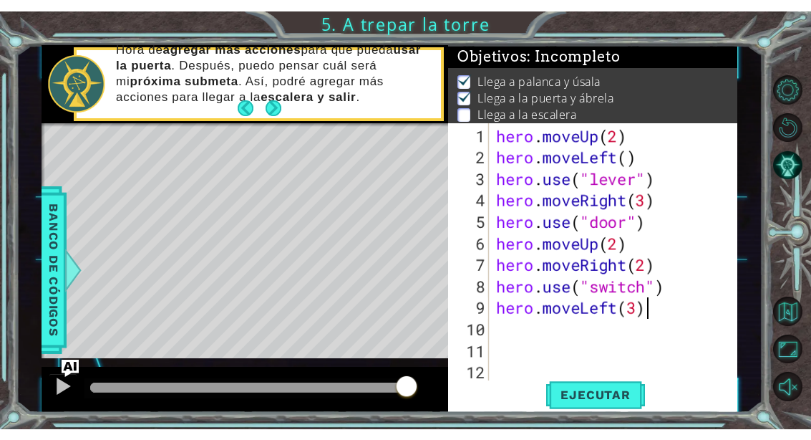
scroll to position [21, 0]
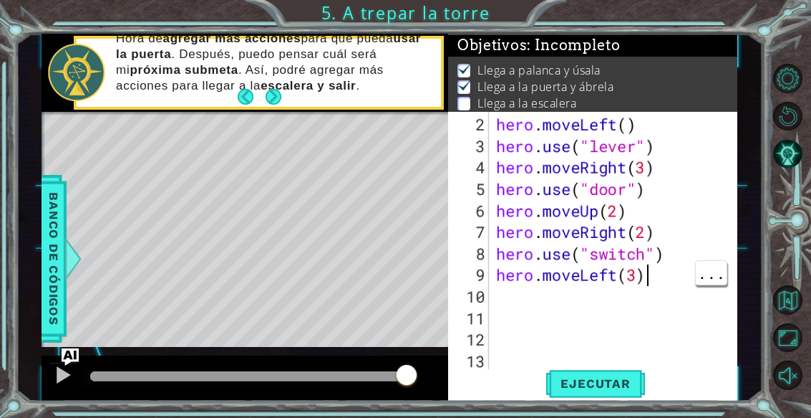
click at [720, 274] on div "hero . moveLeft ( ) hero . use ( "lever" ) hero . moveRight ( 3 ) hero . use ( …" at bounding box center [617, 275] width 249 height 322
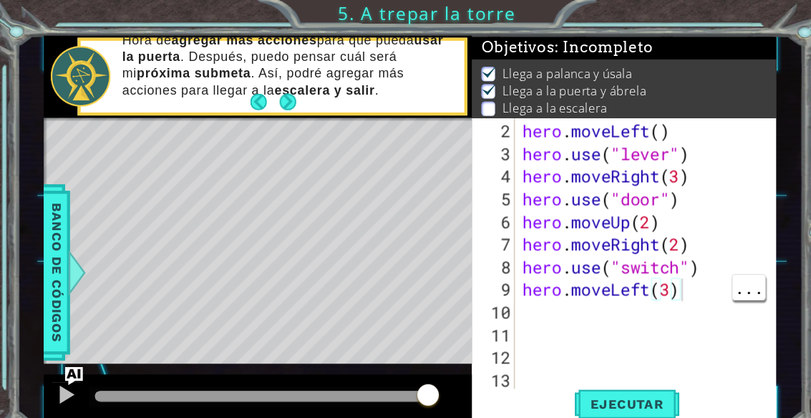
click at [600, 382] on button "Ejecutar" at bounding box center [595, 383] width 98 height 29
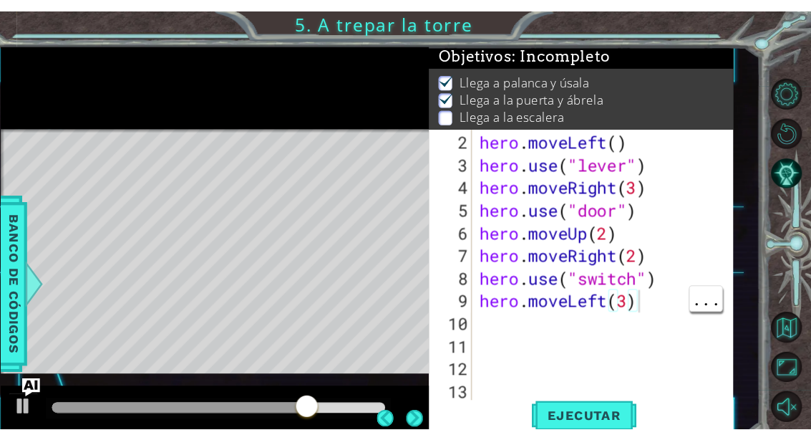
scroll to position [0, 0]
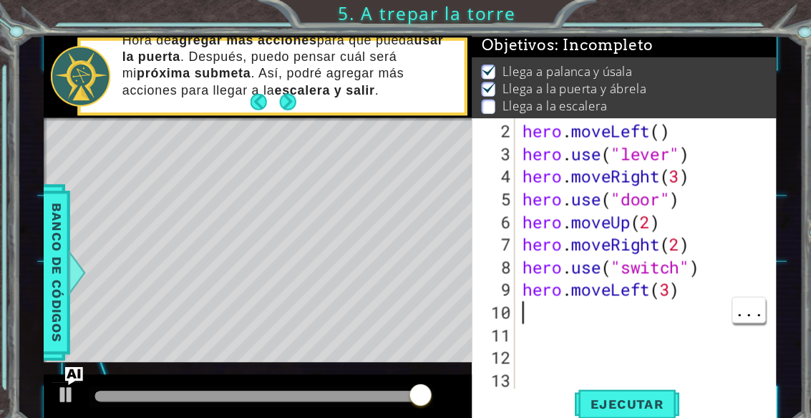
click at [529, 297] on div "hero . moveLeft ( ) hero . use ( "lever" ) hero . moveRight ( 3 ) hero . use ( …" at bounding box center [617, 275] width 249 height 322
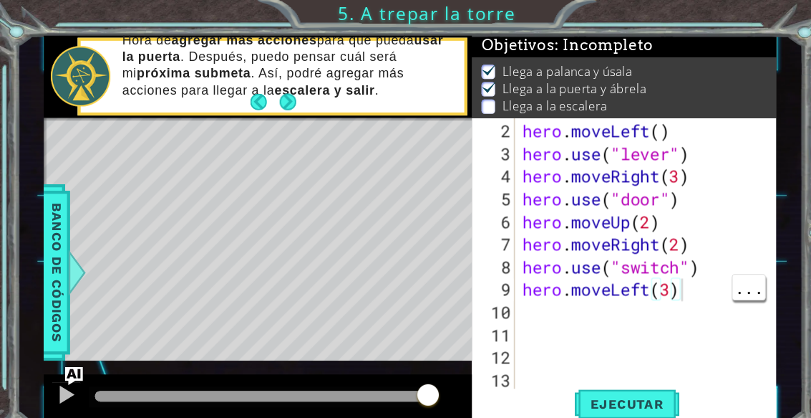
click at [658, 276] on div "hero . moveLeft ( ) hero . use ( "lever" ) hero . moveRight ( 3 ) hero . use ( …" at bounding box center [617, 275] width 249 height 322
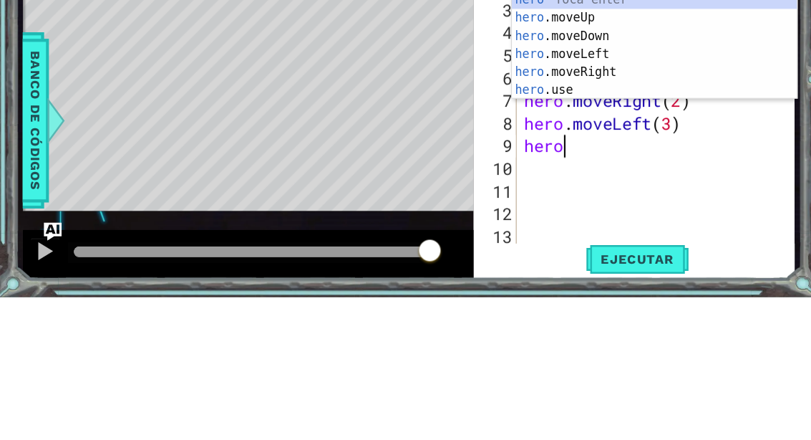
scroll to position [25, 64]
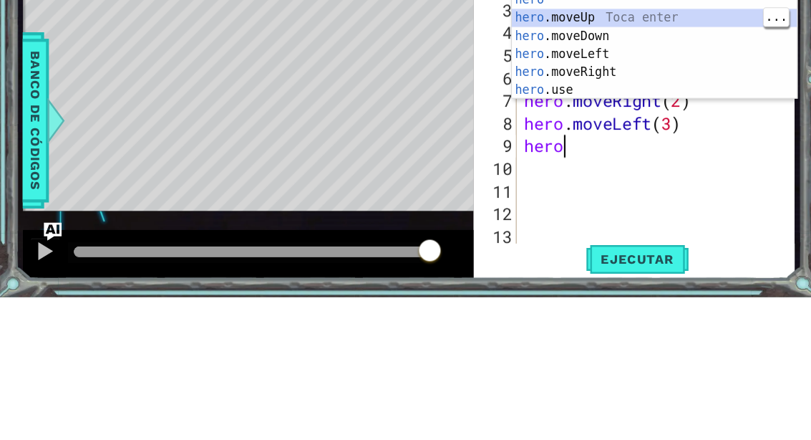
click at [566, 149] on div "hero Toca enter hero .moveUp Toca enter hero .moveDown Toca enter hero .moveLef…" at bounding box center [623, 218] width 271 height 138
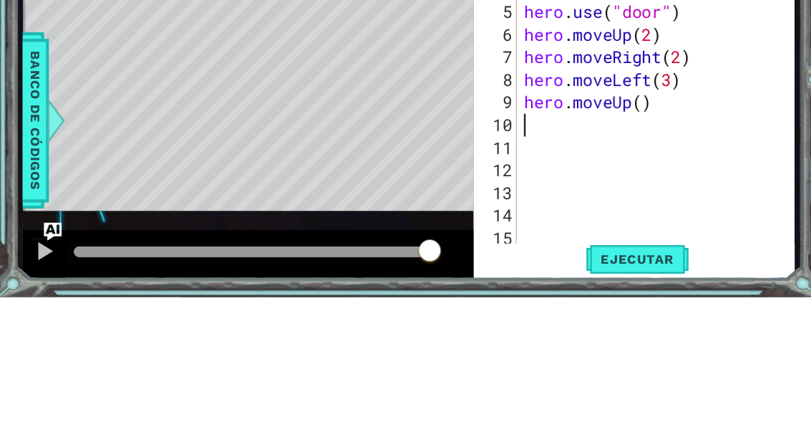
scroll to position [64, 0]
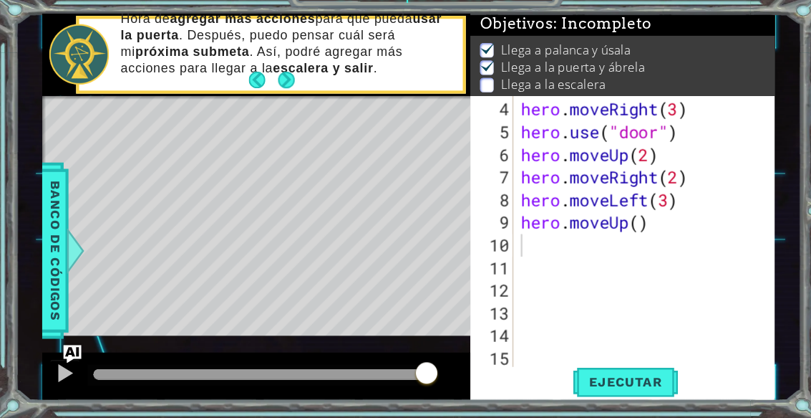
click at [612, 369] on button "Ejecutar" at bounding box center [595, 383] width 98 height 29
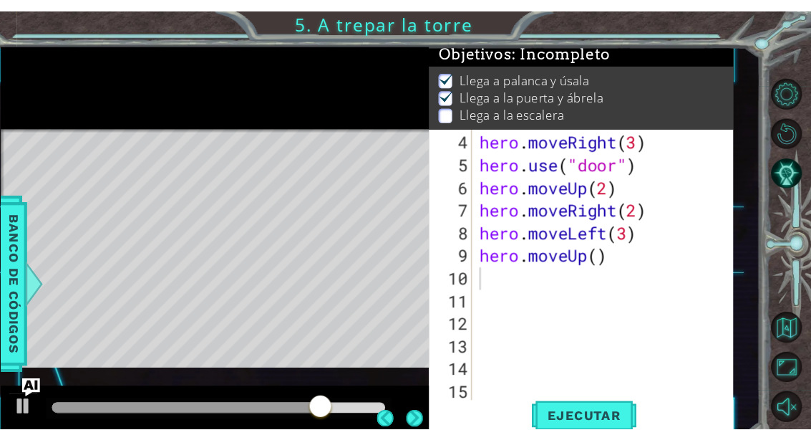
scroll to position [0, 0]
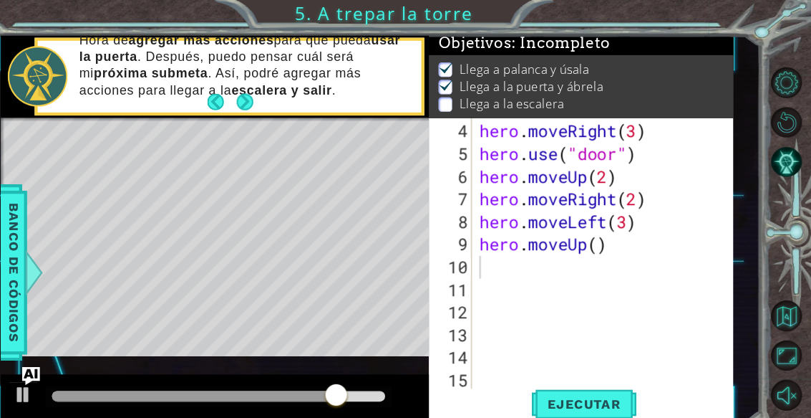
click at [54, 375] on div at bounding box center [63, 374] width 19 height 19
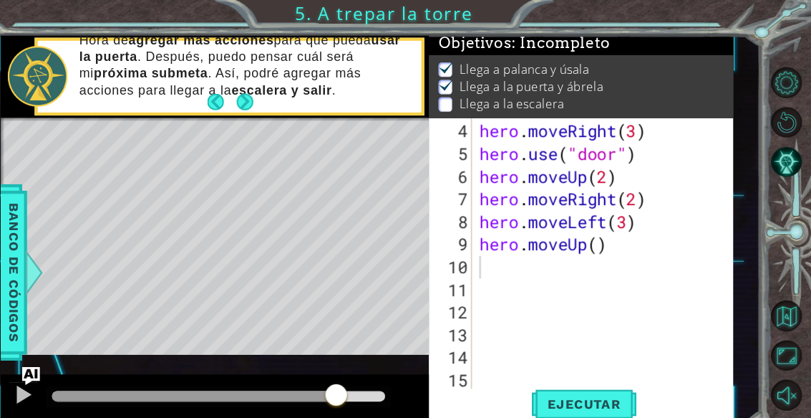
click at [568, 382] on span "Ejecutar" at bounding box center [595, 383] width 98 height 14
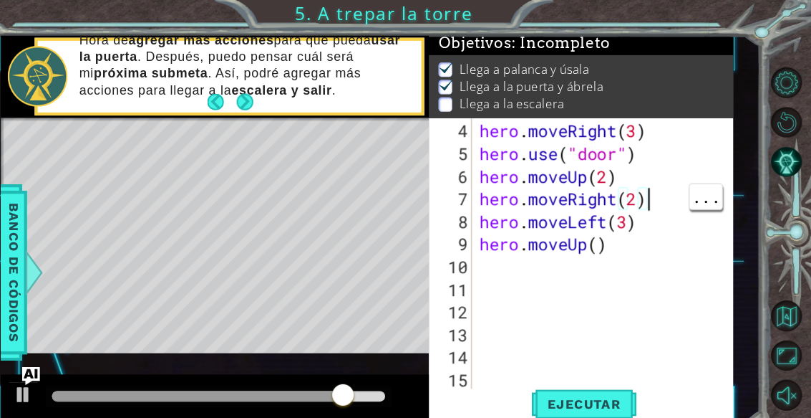
click at [630, 194] on div "hero . moveRight ( 3 ) hero . use ( "door" ) hero . moveUp ( 2 ) hero . moveRig…" at bounding box center [617, 275] width 249 height 322
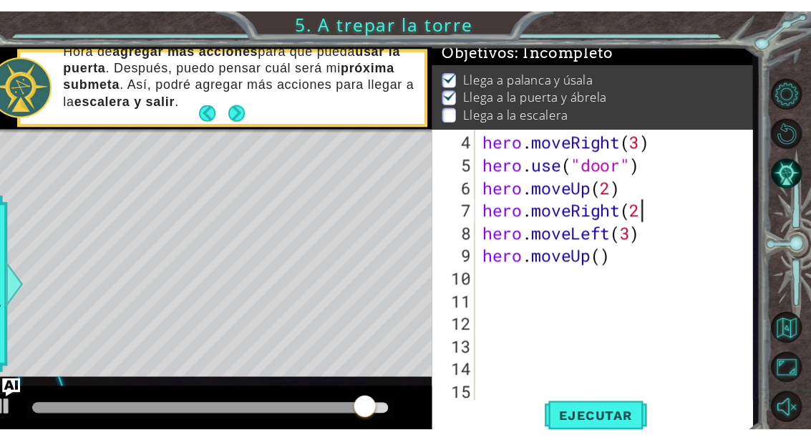
scroll to position [5, 0]
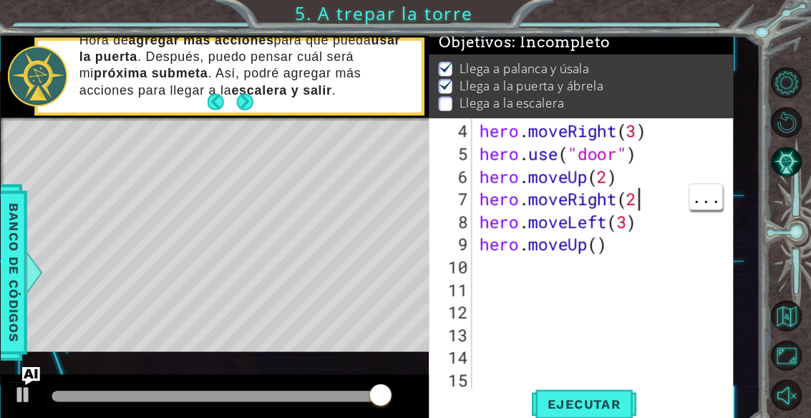
click at [621, 186] on div "hero . moveRight ( 3 ) hero . use ( "door" ) hero . moveUp ( 2 ) hero . moveRig…" at bounding box center [617, 275] width 249 height 322
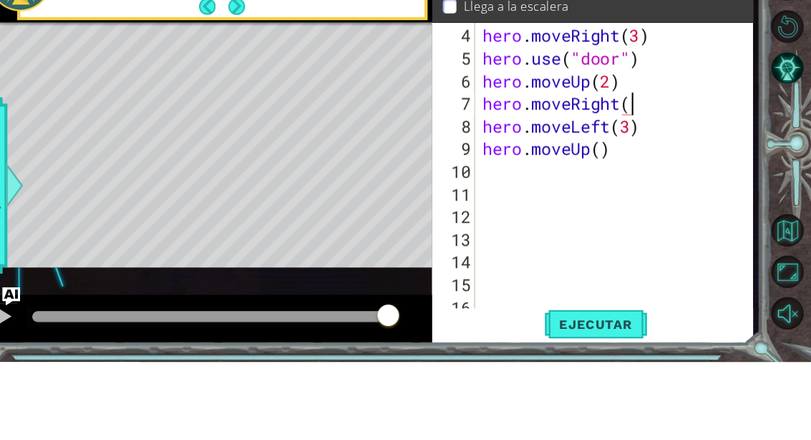
scroll to position [25, 35]
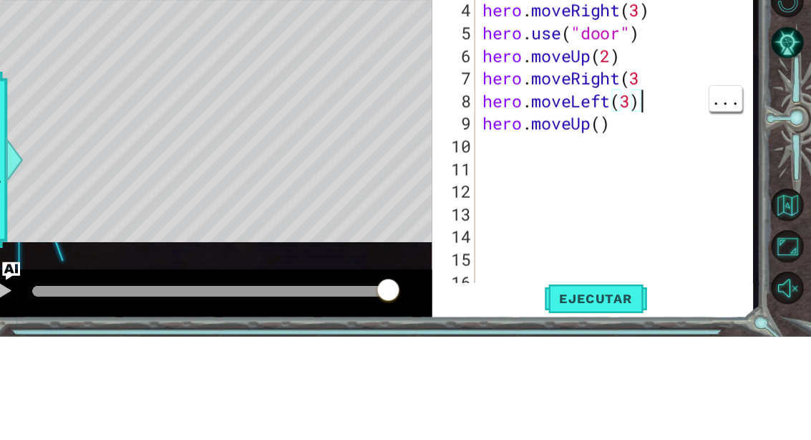
click at [607, 120] on div "hero . moveRight ( 3 ) hero . use ( "door" ) hero . moveUp ( 2 ) hero . moveRig…" at bounding box center [628, 281] width 264 height 322
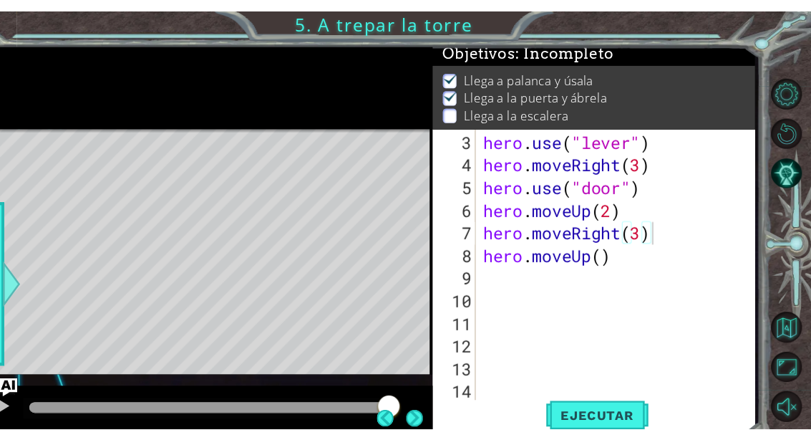
scroll to position [4, 0]
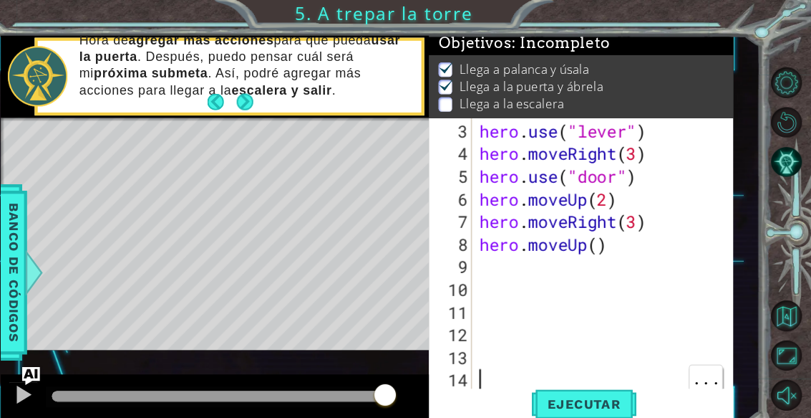
click at [572, 380] on span "Ejecutar" at bounding box center [595, 383] width 98 height 14
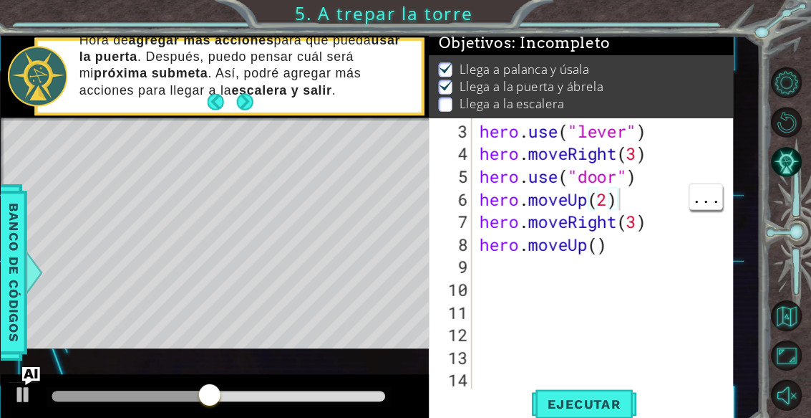
click at [591, 183] on div "hero . use ( "lever" ) hero . moveRight ( 3 ) hero . use ( "door" ) hero . move…" at bounding box center [617, 275] width 249 height 322
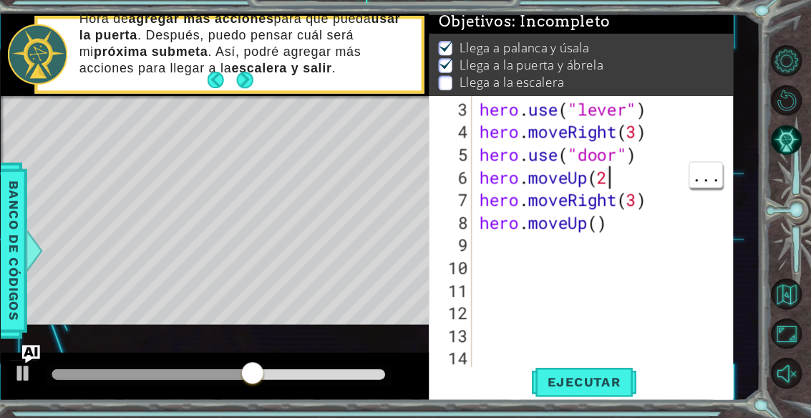
click at [597, 171] on div "hero . use ( "lever" ) hero . moveRight ( 3 ) hero . use ( "door" ) hero . move…" at bounding box center [617, 275] width 249 height 322
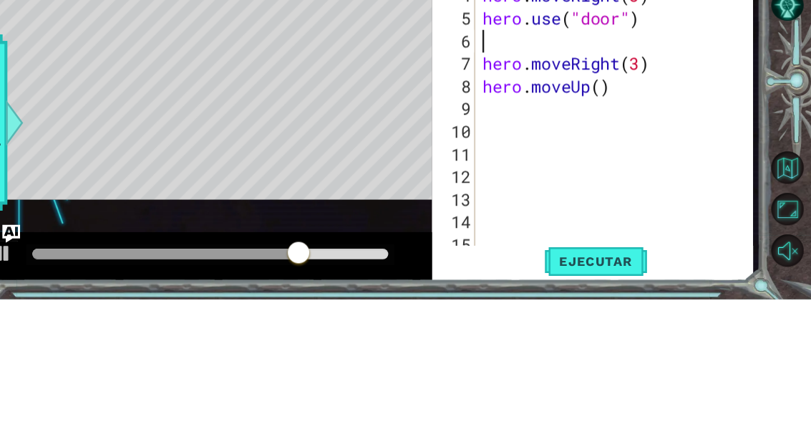
scroll to position [21, 0]
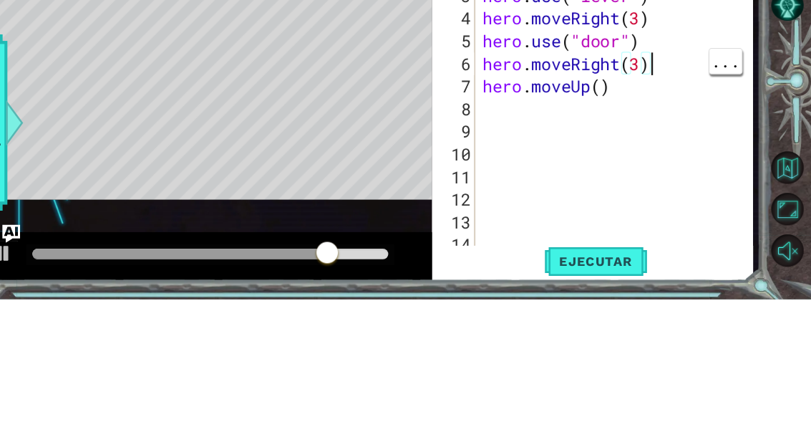
click at [629, 120] on div "hero . moveLeft ( ) hero . use ( "lever" ) hero . moveRight ( 3 ) hero . use ( …" at bounding box center [628, 281] width 264 height 322
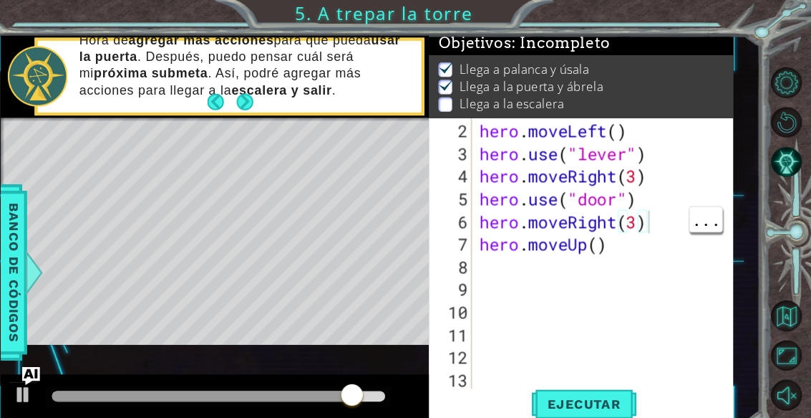
click at [563, 377] on span "Ejecutar" at bounding box center [595, 383] width 98 height 14
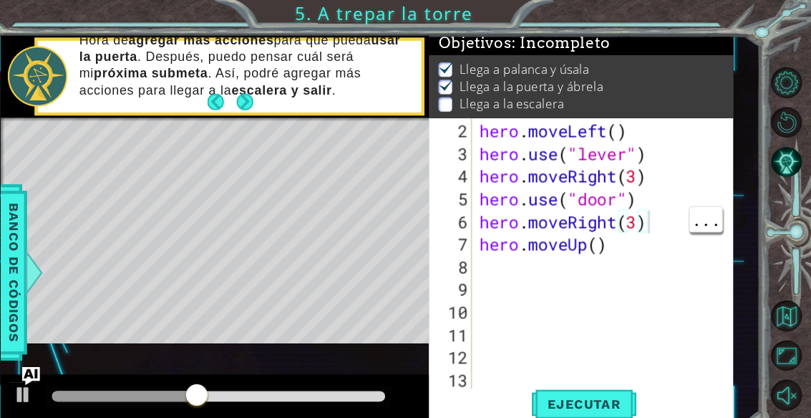
click at [617, 211] on div "hero . moveLeft ( ) hero . use ( "lever" ) hero . moveRight ( 3 ) hero . use ( …" at bounding box center [617, 275] width 249 height 322
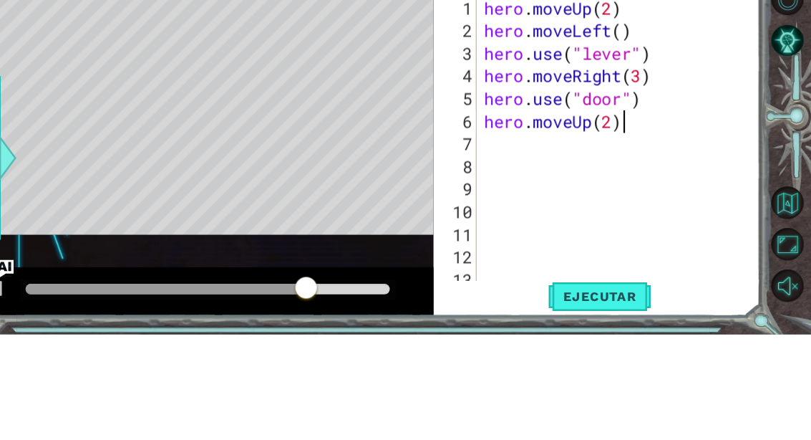
scroll to position [25, 44]
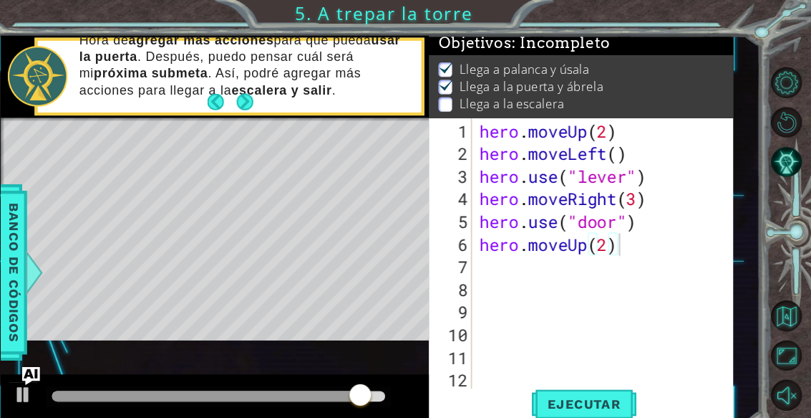
click at [54, 372] on div at bounding box center [63, 374] width 19 height 19
click at [563, 376] on span "Ejecutar" at bounding box center [595, 383] width 98 height 14
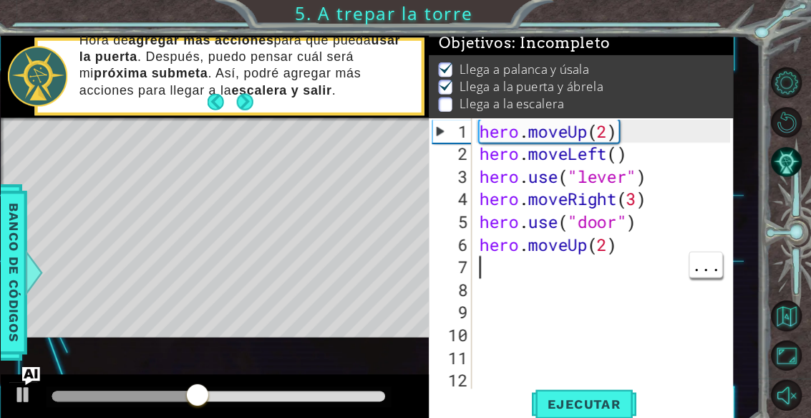
click at [496, 262] on div "hero . moveUp ( 2 ) hero . moveLeft ( ) hero . use ( "lever" ) hero . moveRight…" at bounding box center [617, 275] width 249 height 322
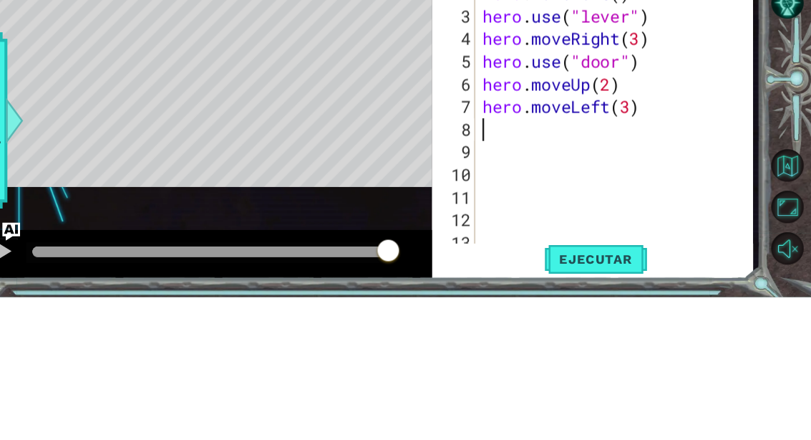
scroll to position [25, 35]
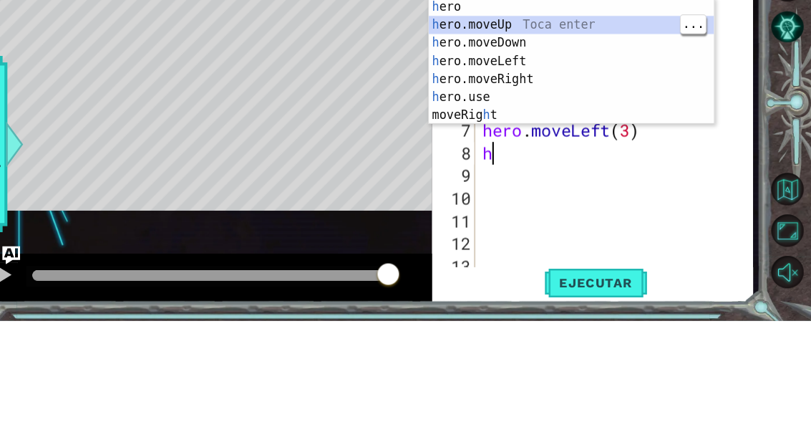
type textarea "abcde fg"
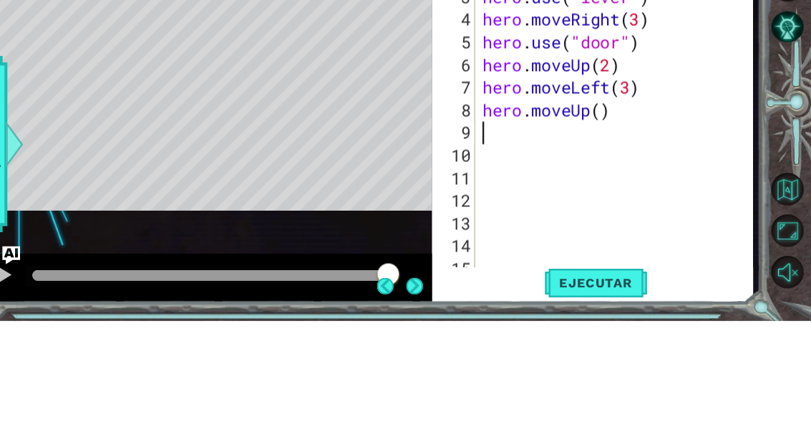
scroll to position [41, 0]
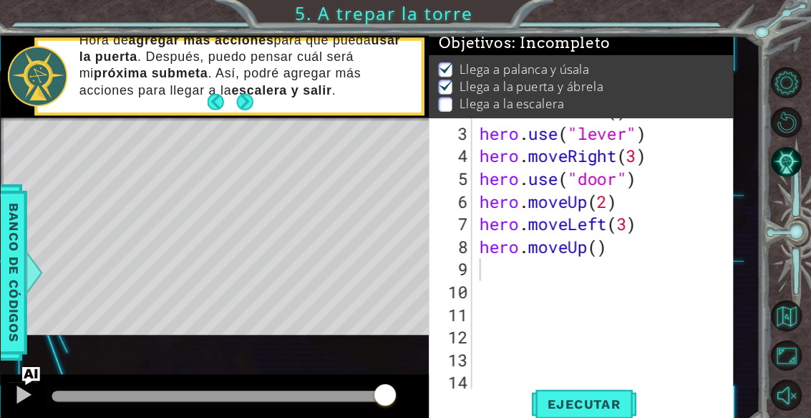
click at [562, 381] on span "Ejecutar" at bounding box center [595, 383] width 98 height 14
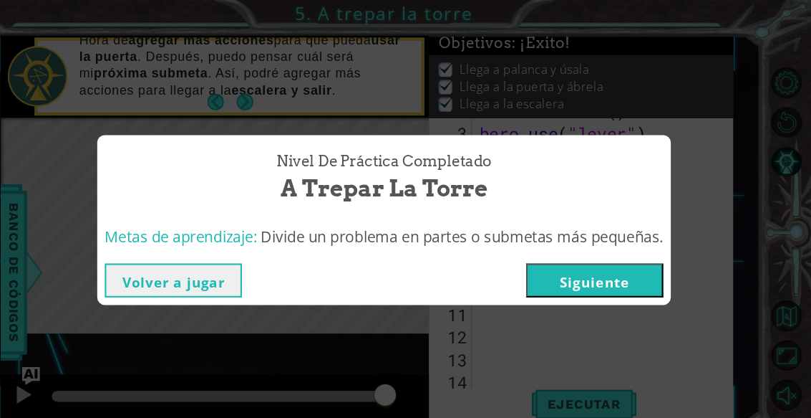
click at [588, 259] on button "Siguiente" at bounding box center [606, 266] width 130 height 32
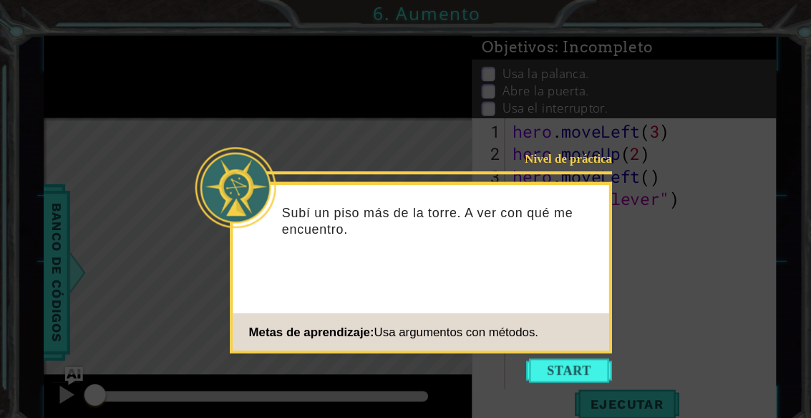
click at [558, 347] on button "Start" at bounding box center [541, 351] width 82 height 23
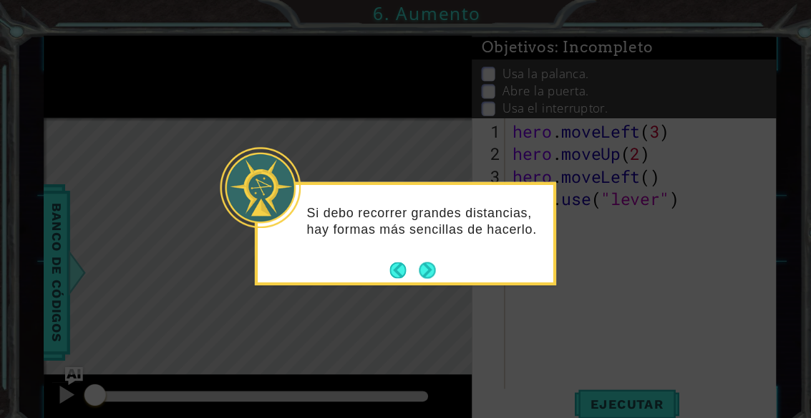
click at [411, 254] on button "Next" at bounding box center [405, 256] width 21 height 21
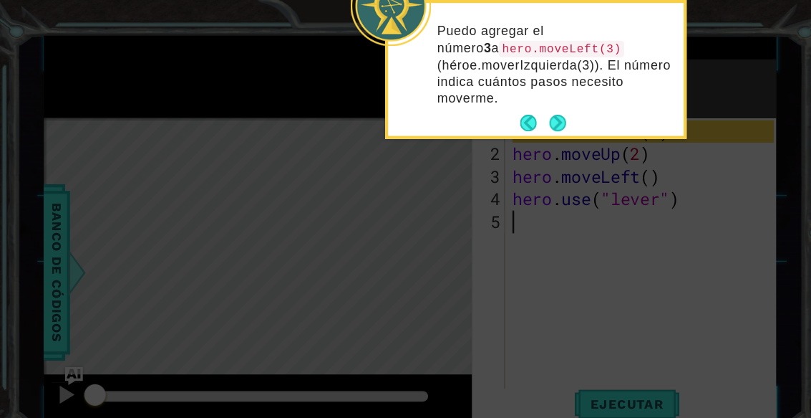
click at [533, 120] on button "Next" at bounding box center [530, 117] width 24 height 24
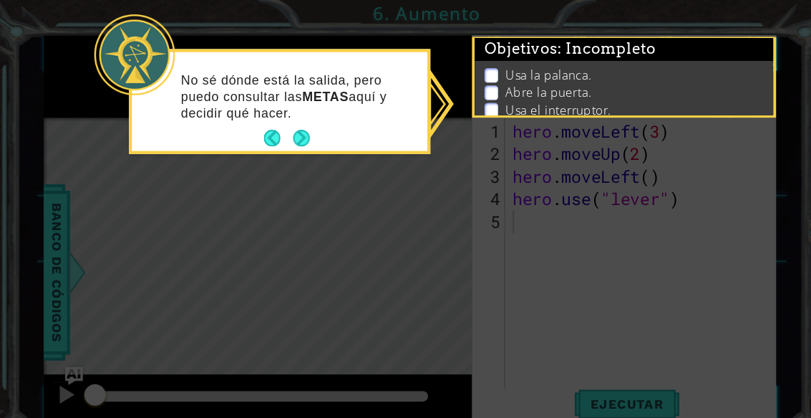
click at [286, 125] on button "Next" at bounding box center [286, 131] width 21 height 21
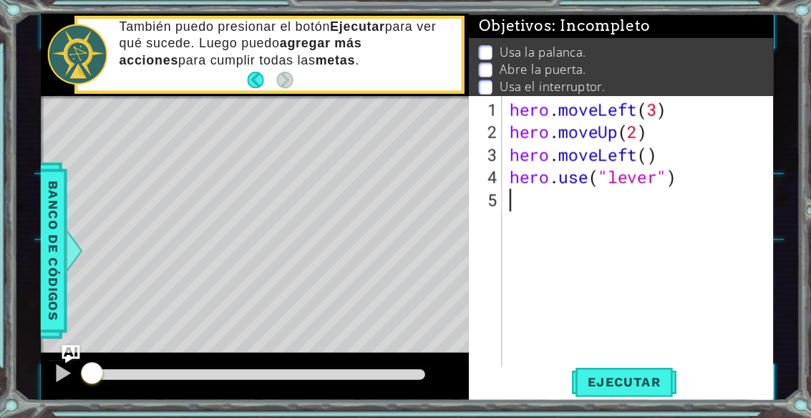
click at [602, 376] on span "Ejecutar" at bounding box center [595, 383] width 98 height 14
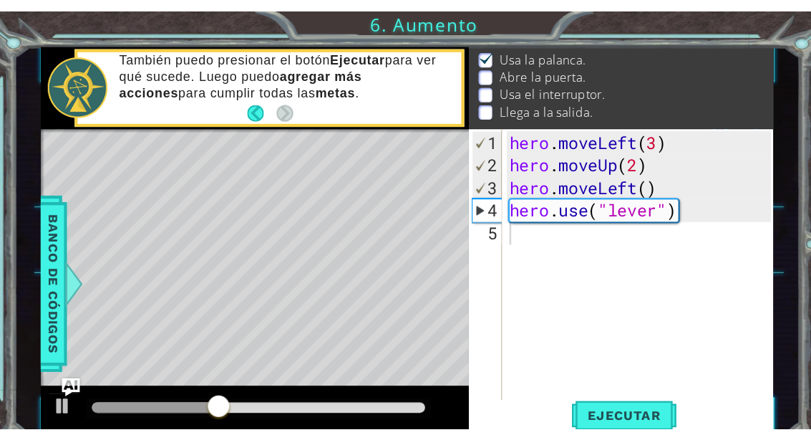
scroll to position [24, 0]
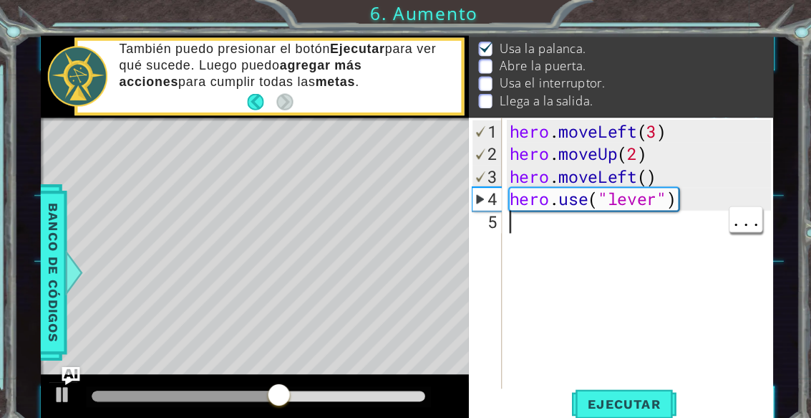
click at [49, 377] on button at bounding box center [63, 376] width 29 height 29
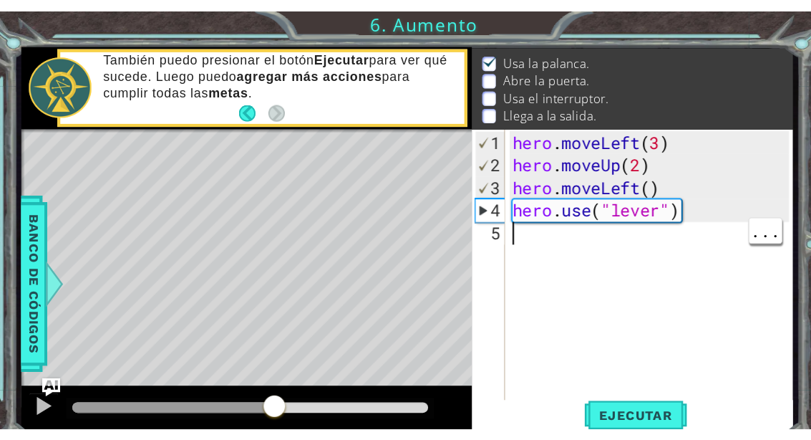
scroll to position [21, 0]
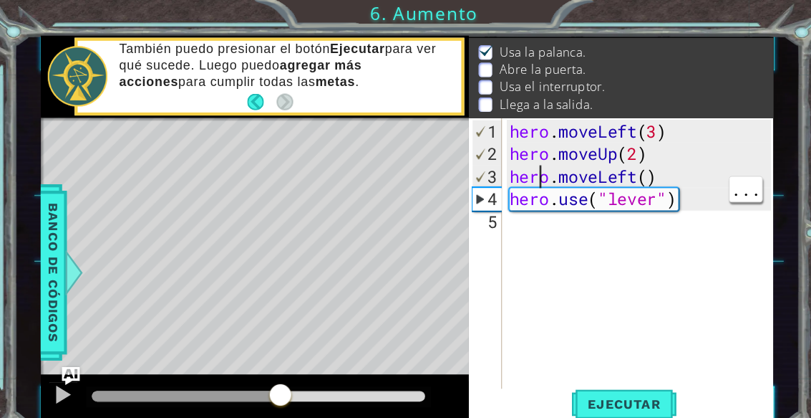
click at [511, 204] on div "hero . moveLeft ( 3 ) hero . moveUp ( 2 ) hero . moveLeft ( ) hero . use ( "lev…" at bounding box center [613, 264] width 258 height 301
click at [508, 207] on div "hero . moveLeft ( 3 ) hero . moveUp ( 2 ) hero . moveLeft ( ) hero . use ( "lev…" at bounding box center [613, 264] width 258 height 301
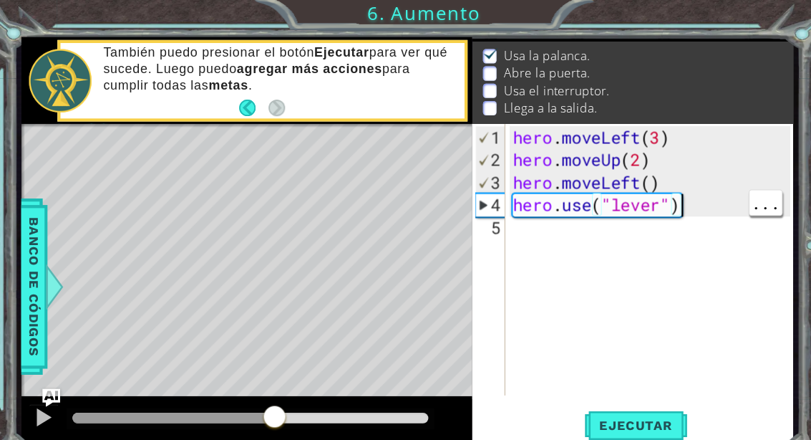
click at [658, 188] on div "hero . moveLeft ( 3 ) hero . moveUp ( 2 ) hero . moveLeft ( ) hero . use ( "lev…" at bounding box center [623, 270] width 273 height 301
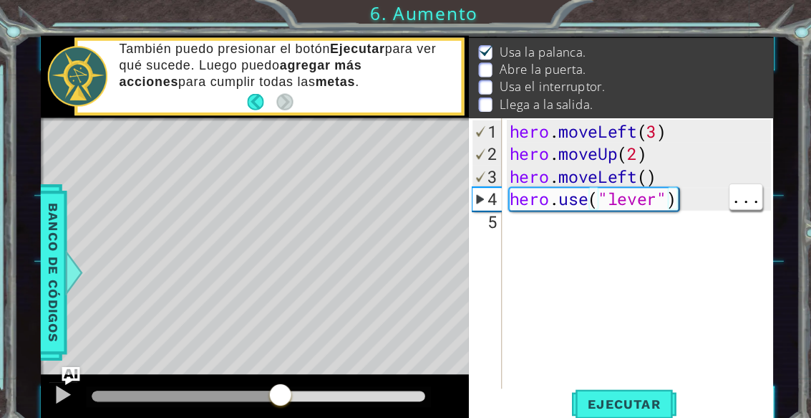
click at [661, 188] on div "hero . moveLeft ( 3 ) hero . moveUp ( 2 ) hero . moveLeft ( ) hero . use ( "lev…" at bounding box center [613, 264] width 258 height 301
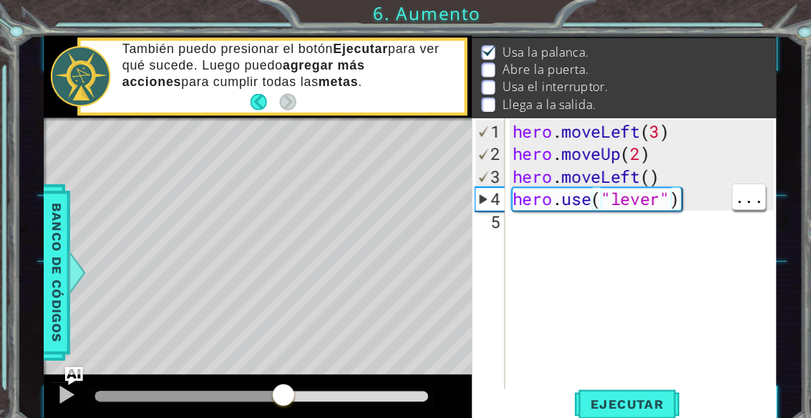
click at [54, 379] on div at bounding box center [63, 374] width 19 height 19
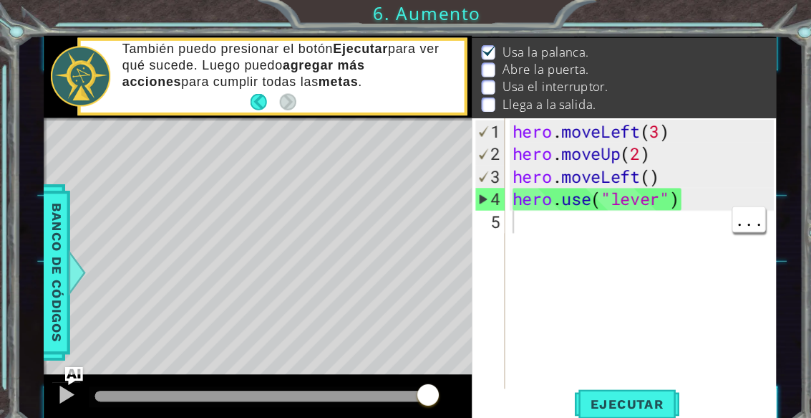
click at [564, 236] on div "hero . moveLeft ( 3 ) hero . moveUp ( 2 ) hero . moveLeft ( ) hero . use ( "lev…" at bounding box center [613, 264] width 258 height 301
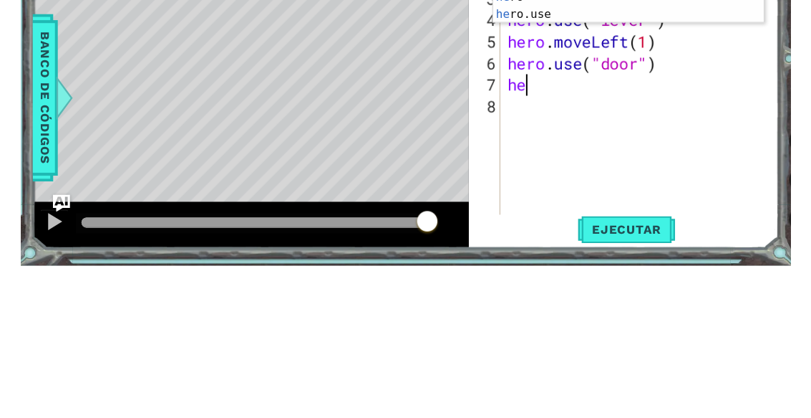
scroll to position [25, 44]
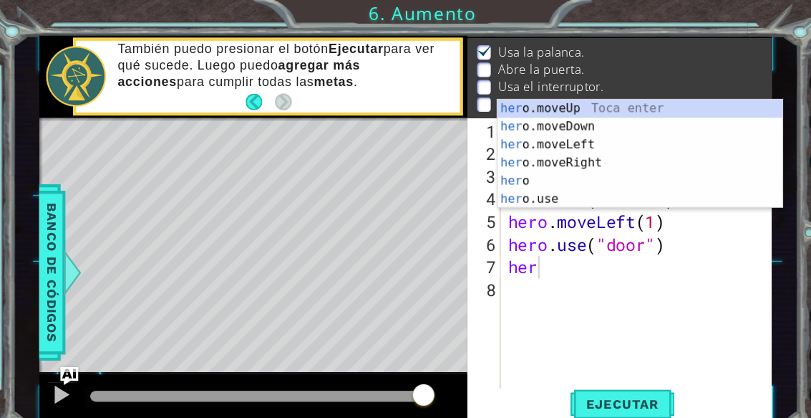
click at [609, 378] on span "Ejecutar" at bounding box center [595, 383] width 98 height 14
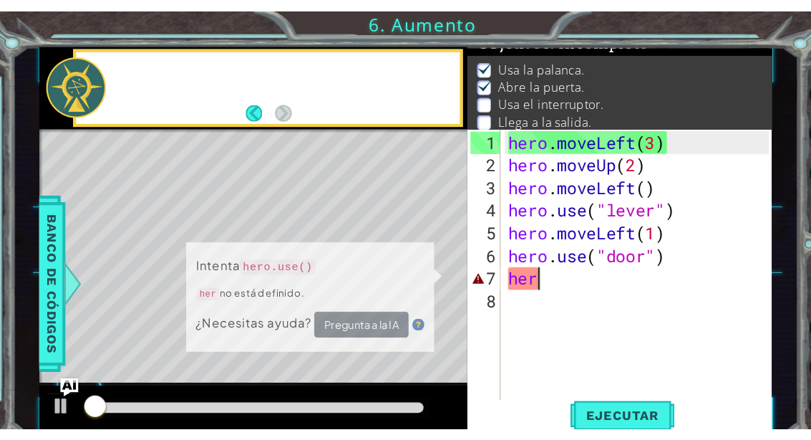
scroll to position [12, 0]
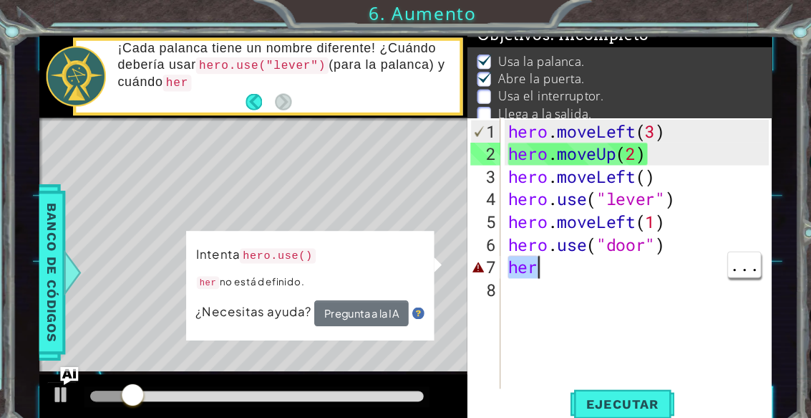
click at [127, 198] on div "Level Map" at bounding box center [373, 323] width 662 height 422
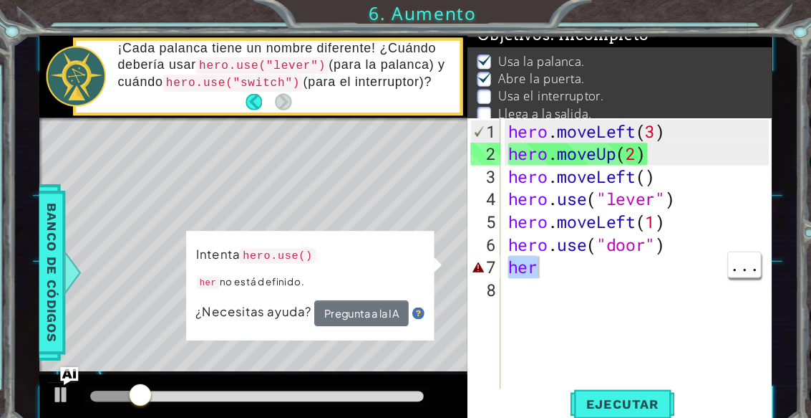
click at [390, 196] on div "Level Map" at bounding box center [373, 323] width 662 height 422
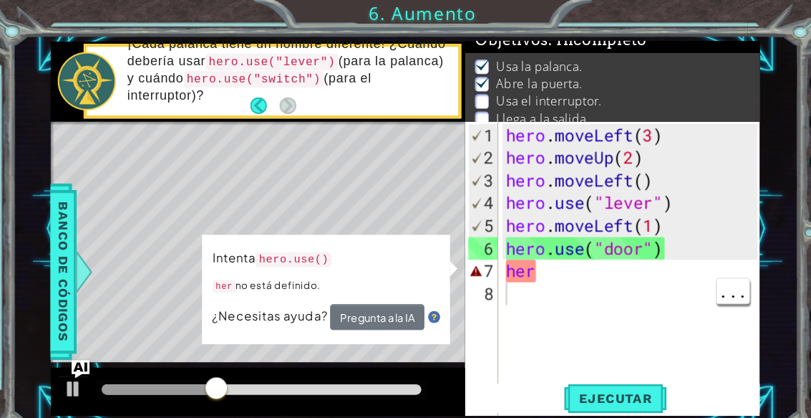
click at [592, 269] on div "hero . moveLeft ( 3 ) hero . moveUp ( 2 ) hero . moveLeft ( ) hero . use ( "lev…" at bounding box center [606, 278] width 249 height 322
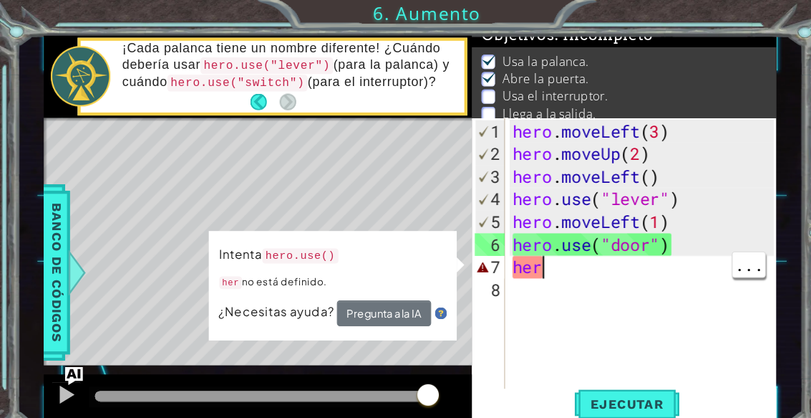
click at [546, 259] on div "hero . moveLeft ( 3 ) hero . moveUp ( 2 ) hero . moveLeft ( ) hero . use ( "lev…" at bounding box center [613, 275] width 258 height 322
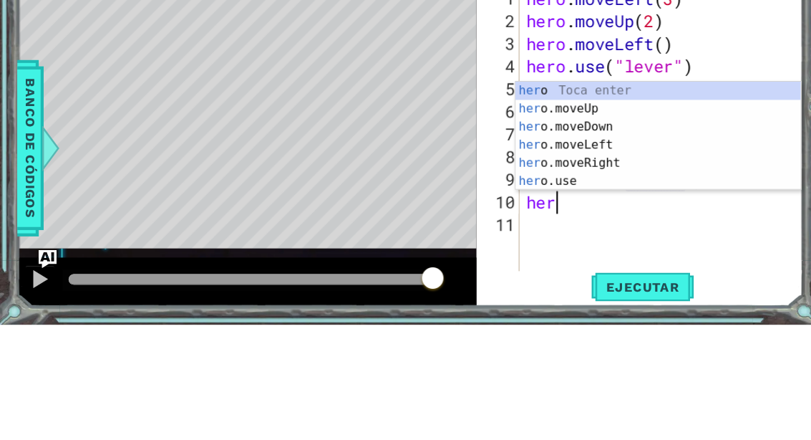
scroll to position [25, 34]
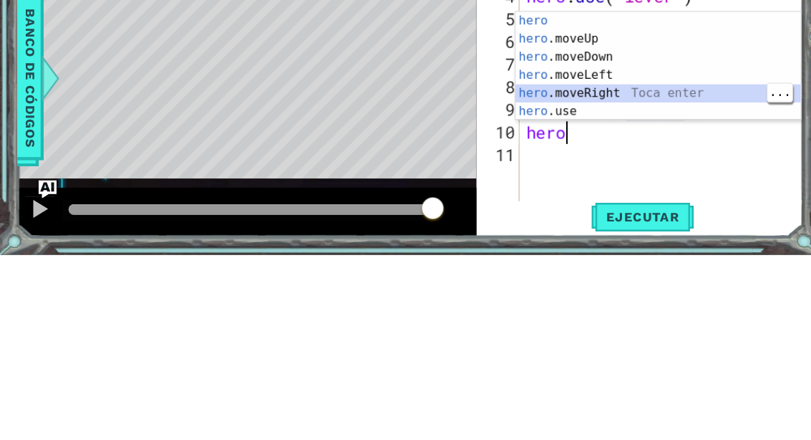
click at [576, 209] on div "hero Toca enter hero .moveUp Toca enter hero .moveDown Toca enter hero .moveLef…" at bounding box center [625, 278] width 271 height 138
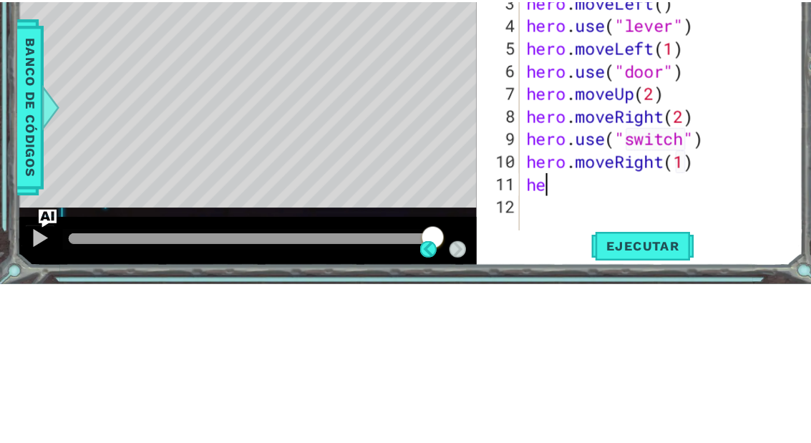
scroll to position [25, 53]
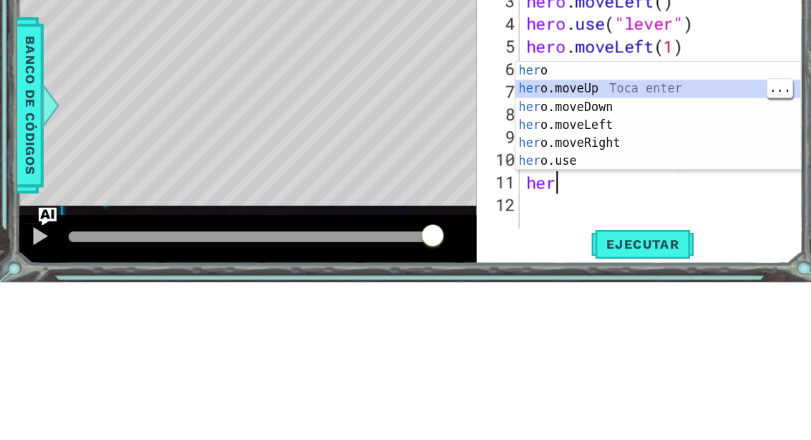
click at [606, 231] on div "her o Toca enter her o.moveUp Toca enter her o.moveDown Toca enter her o.moveLe…" at bounding box center [625, 300] width 271 height 138
type textarea "abcde fg"
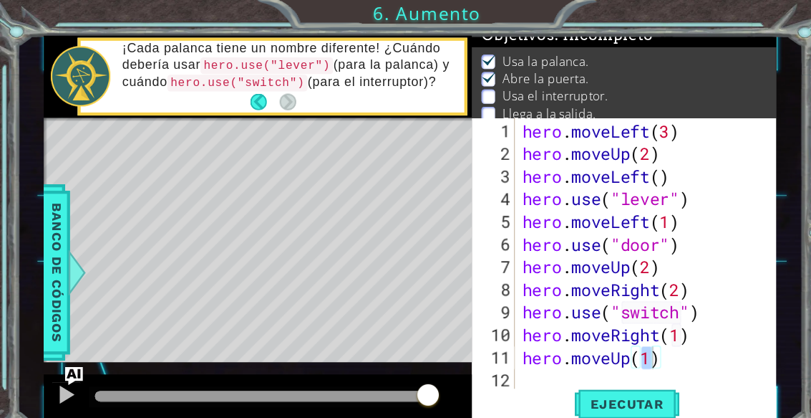
click at [609, 377] on span "Ejecutar" at bounding box center [595, 383] width 98 height 14
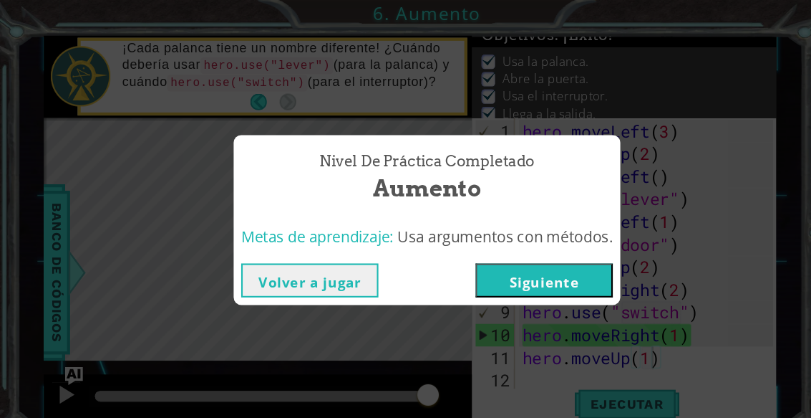
click at [548, 255] on button "Siguiente" at bounding box center [517, 266] width 130 height 32
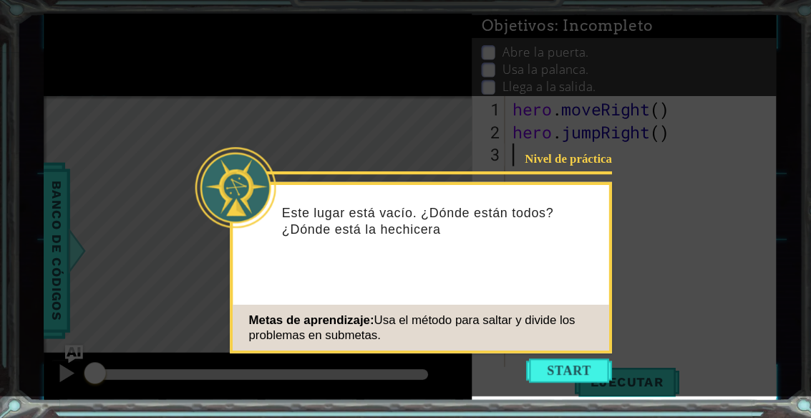
click at [550, 361] on button "Start" at bounding box center [541, 372] width 82 height 23
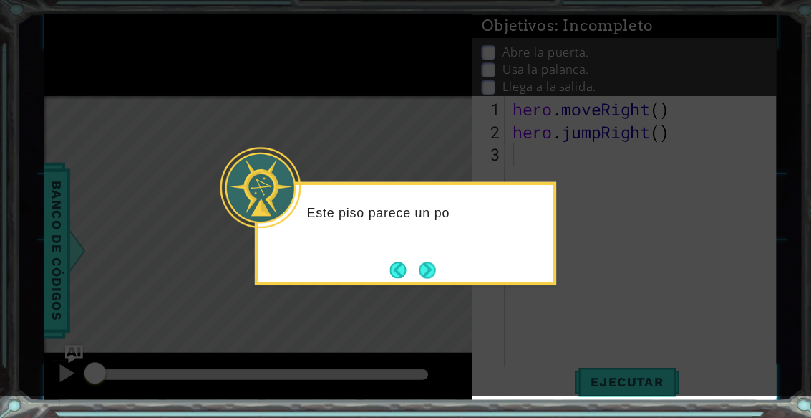
click at [410, 268] on button "Next" at bounding box center [406, 277] width 18 height 18
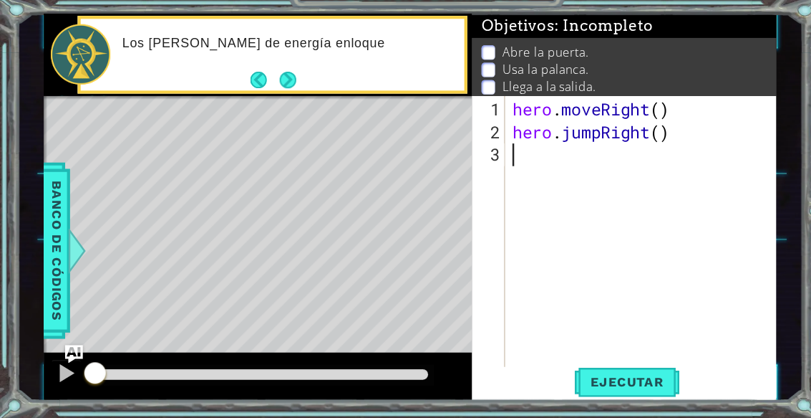
click at [266, 89] on button "Next" at bounding box center [273, 97] width 16 height 16
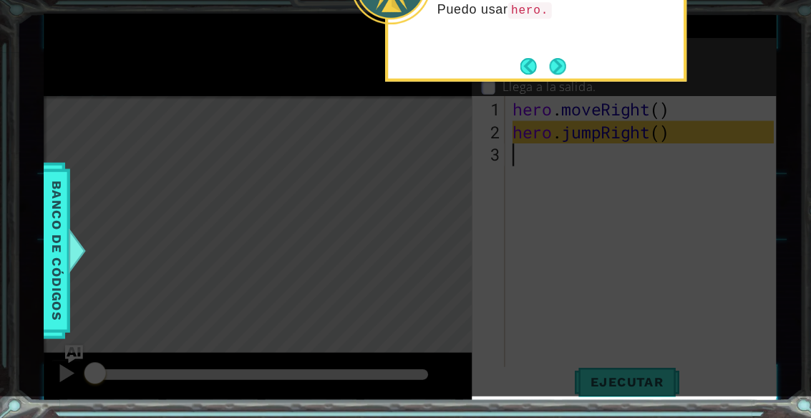
click at [536, 74] on button "Next" at bounding box center [530, 83] width 18 height 18
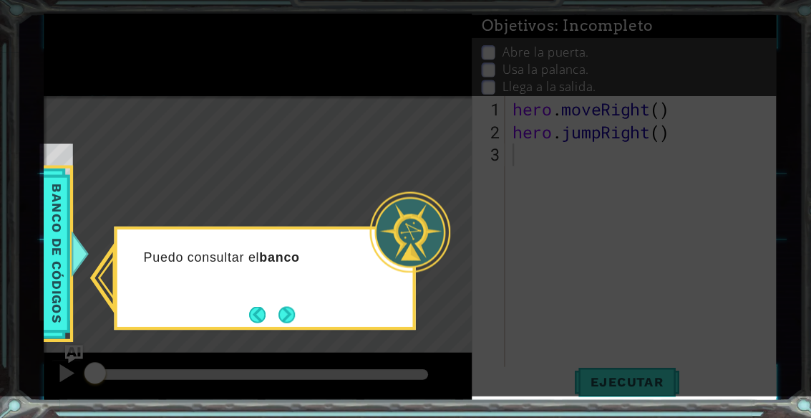
click at [264, 311] on button "Next" at bounding box center [272, 319] width 16 height 16
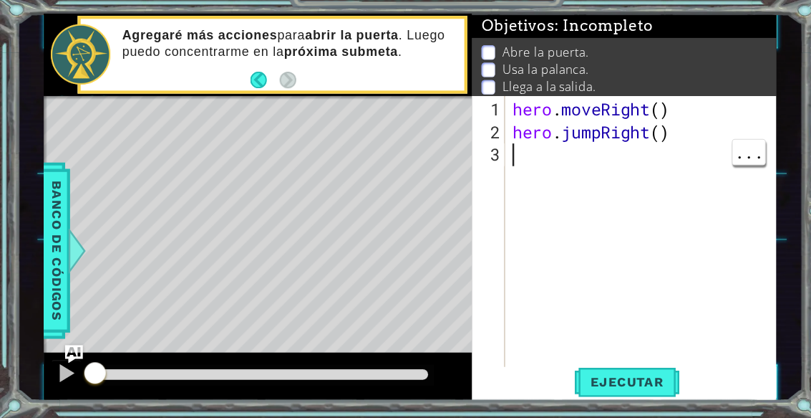
click at [500, 147] on div "hero . moveRight ( ) hero . jumpRight ( )" at bounding box center [613, 275] width 258 height 322
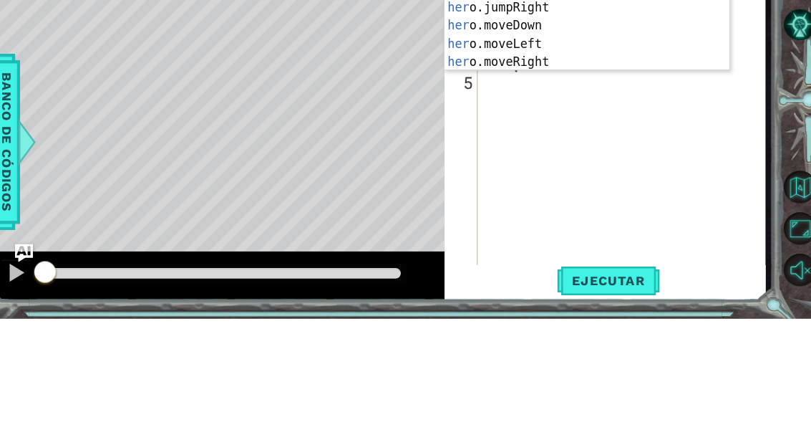
scroll to position [25, 54]
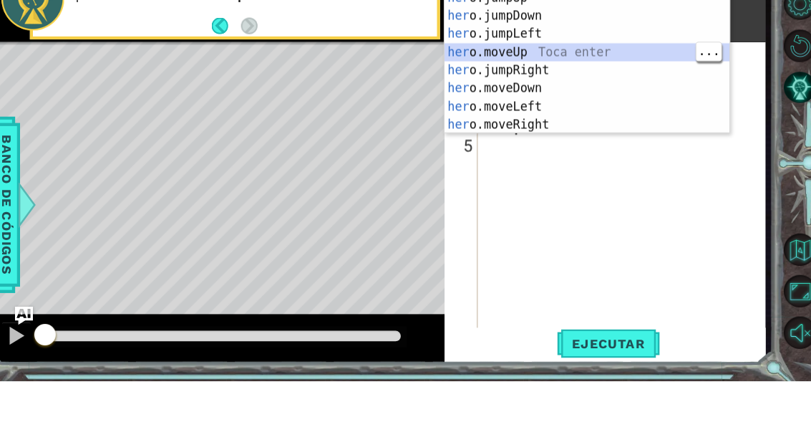
click at [537, 67] on div "her o.jumpUp Toca enter her o.jumpDown Toca enter her o.jumpLeft Toca enter her…" at bounding box center [586, 153] width 271 height 172
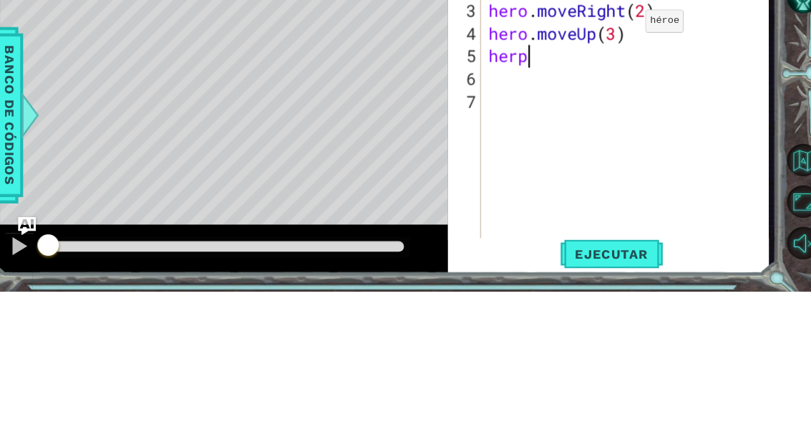
scroll to position [25, 64]
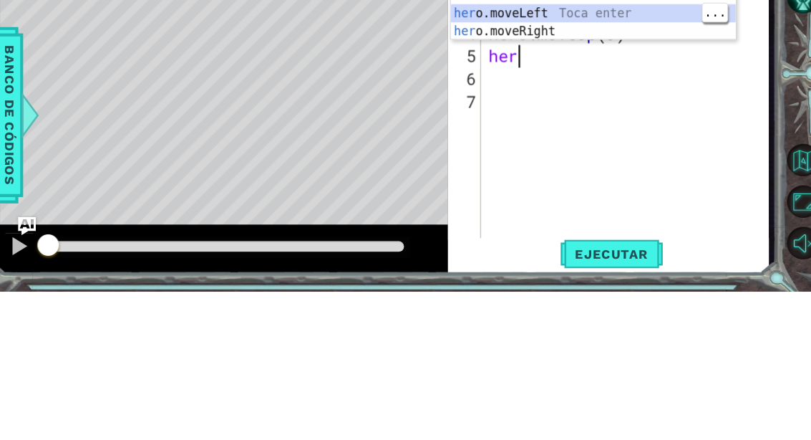
click at [554, 64] on div "her o.jumpUp Toca enter her o.jumpDown Toca enter her o.jumpLeft Toca enter her…" at bounding box center [589, 150] width 271 height 172
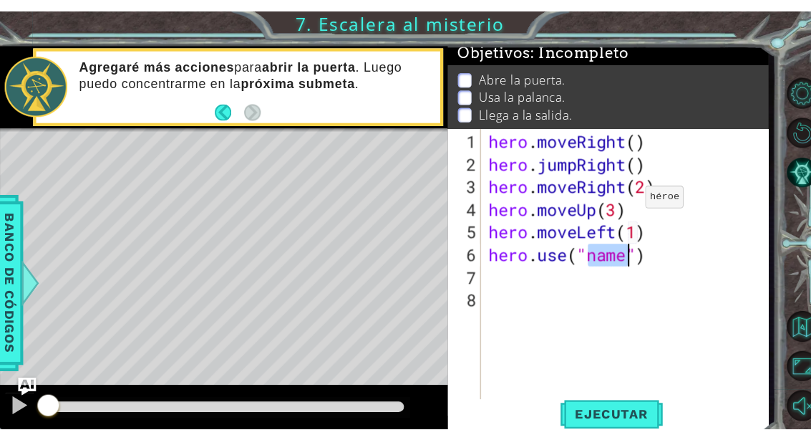
scroll to position [4, 0]
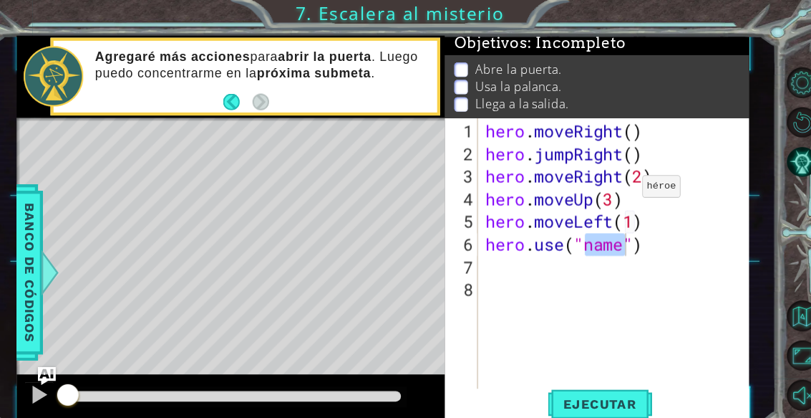
click at [587, 376] on span "Ejecutar" at bounding box center [595, 383] width 98 height 14
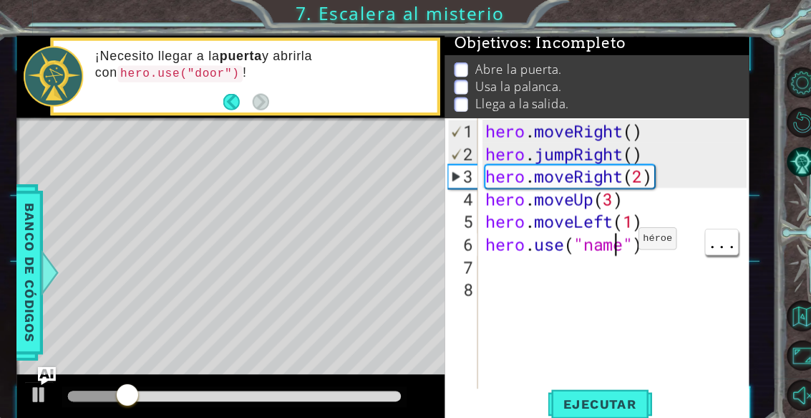
click at [587, 238] on div "hero . moveRight ( ) hero . jumpRight ( ) hero . moveRight ( 2 ) hero . moveUp …" at bounding box center [613, 275] width 258 height 322
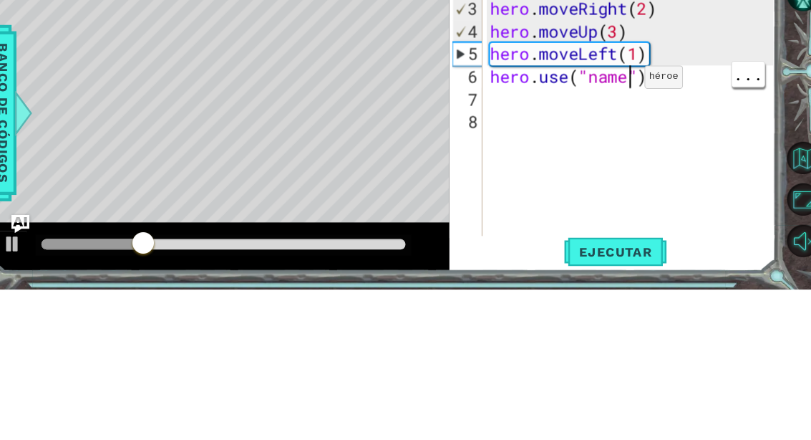
click at [602, 120] on div "hero . moveRight ( ) hero . jumpRight ( ) hero . moveRight ( 2 ) hero . moveUp …" at bounding box center [627, 281] width 279 height 322
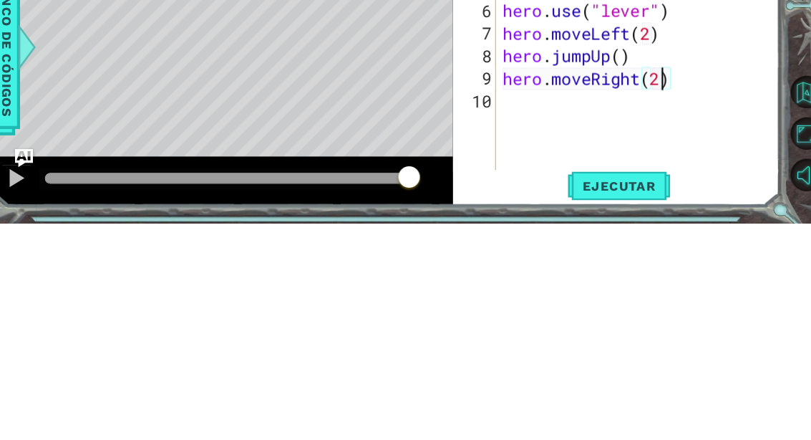
scroll to position [25, 34]
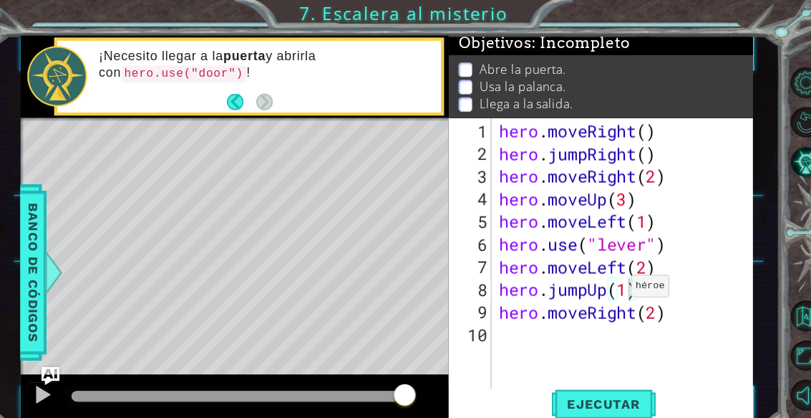
click at [591, 377] on span "Ejecutar" at bounding box center [595, 383] width 98 height 14
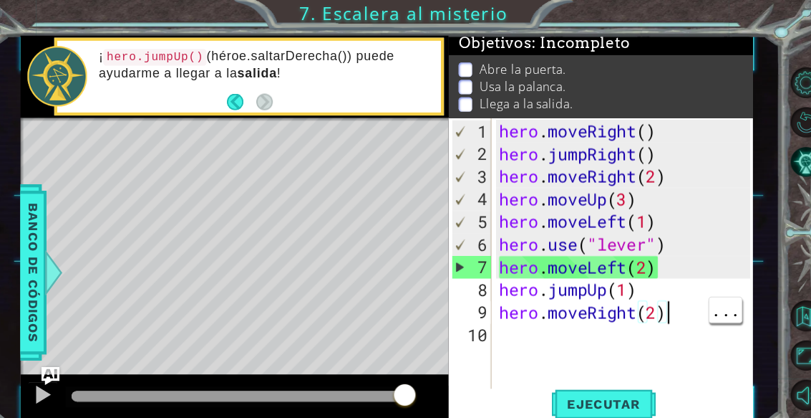
click at [654, 299] on div "hero . moveRight ( ) hero . jumpRight ( ) hero . moveRight ( 2 ) hero . moveUp …" at bounding box center [617, 275] width 249 height 322
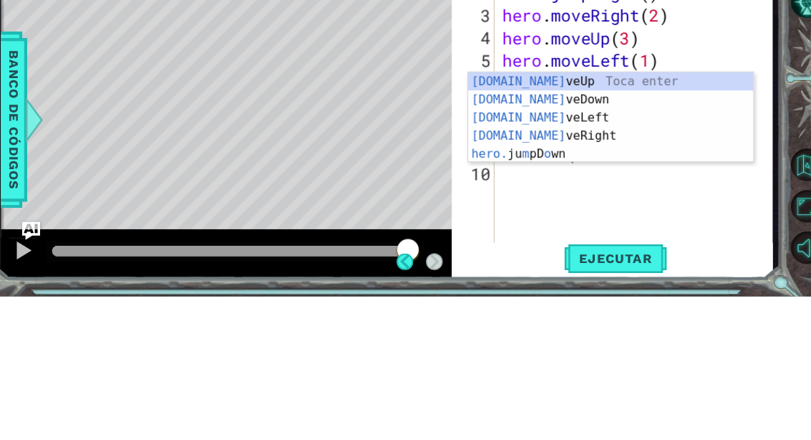
scroll to position [0, 0]
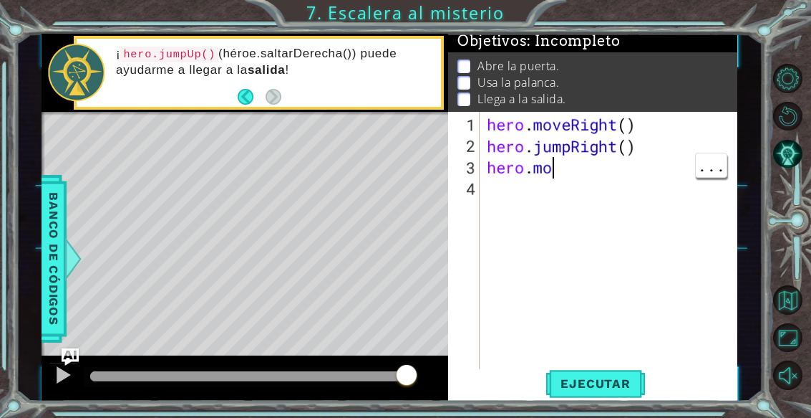
click at [569, 173] on div "hero . moveRight ( ) hero . jumpRight ( ) hero . mo" at bounding box center [613, 275] width 258 height 322
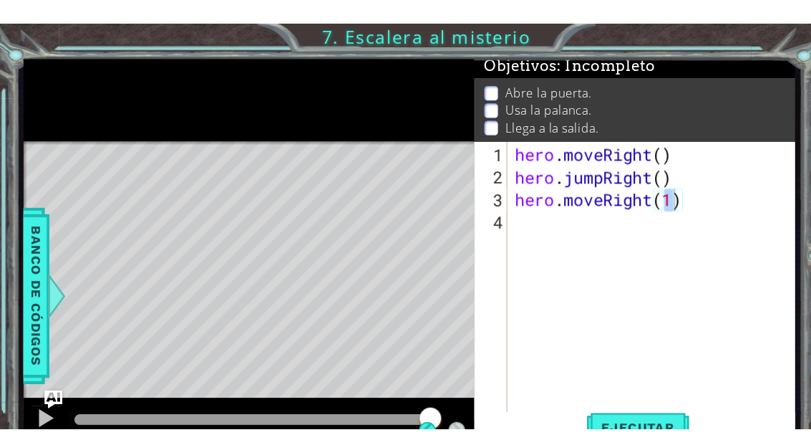
scroll to position [4, 0]
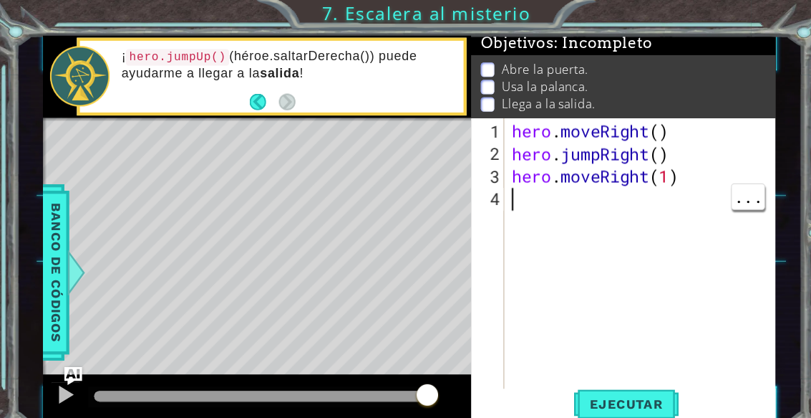
click at [509, 199] on div "hero . moveRight ( ) hero . jumpRight ( ) hero . moveRight ( 1 )" at bounding box center [613, 275] width 258 height 322
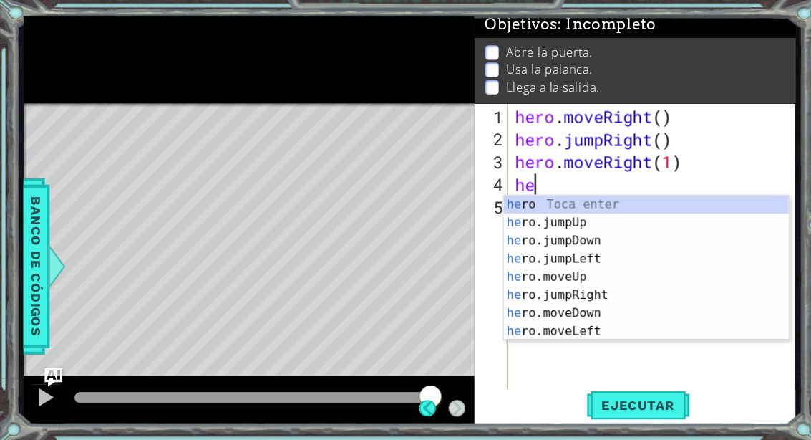
scroll to position [5, 0]
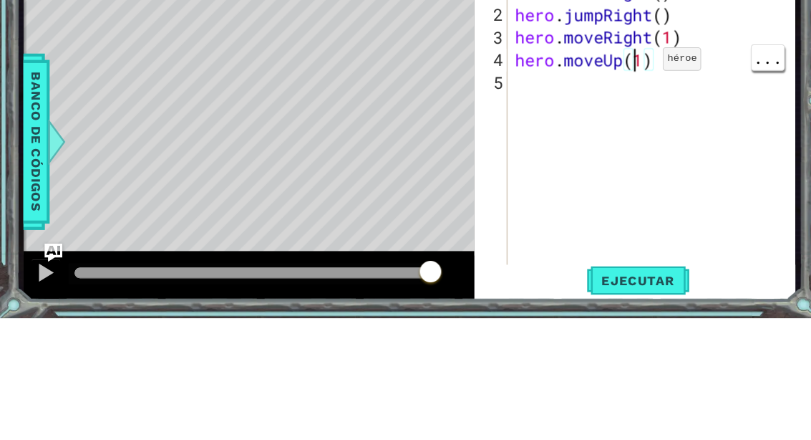
click at [608, 120] on div "hero . moveRight ( ) hero . jumpRight ( ) hero . moveRight ( 1 ) hero . moveUp …" at bounding box center [623, 281] width 273 height 322
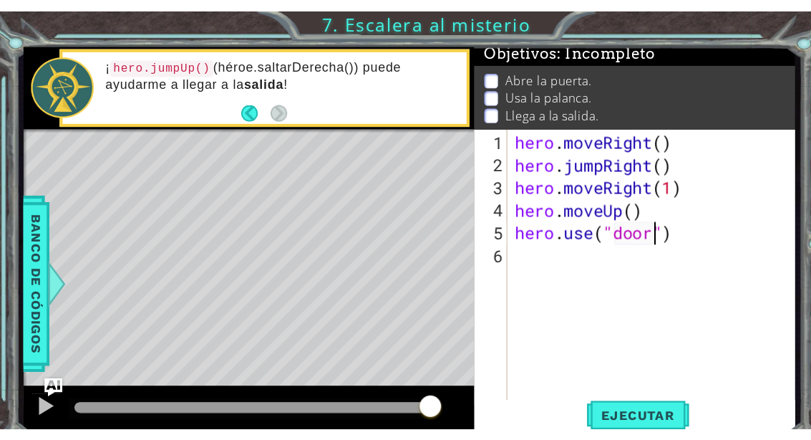
scroll to position [4, 0]
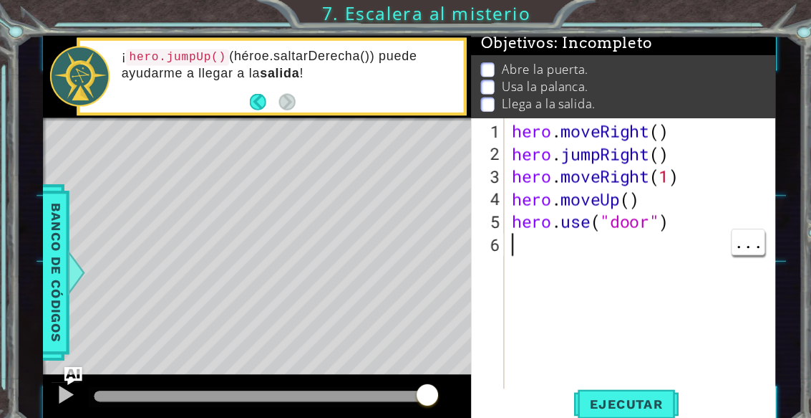
click at [517, 228] on div "hero . moveRight ( ) hero . jumpRight ( ) hero . moveRight ( 1 ) hero . moveUp …" at bounding box center [613, 275] width 258 height 322
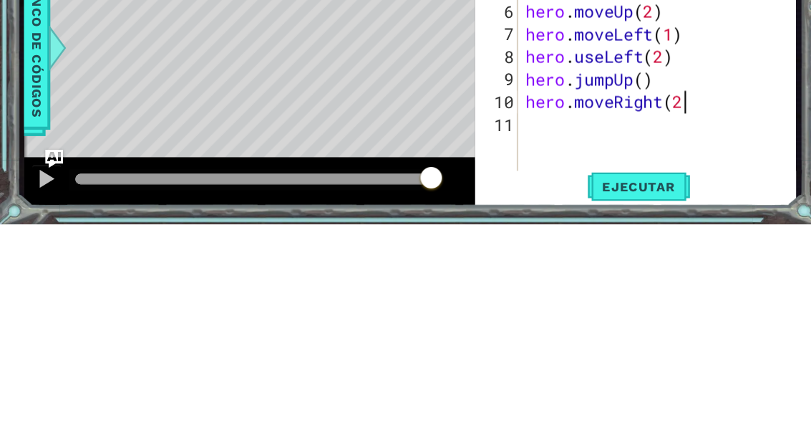
scroll to position [25, 186]
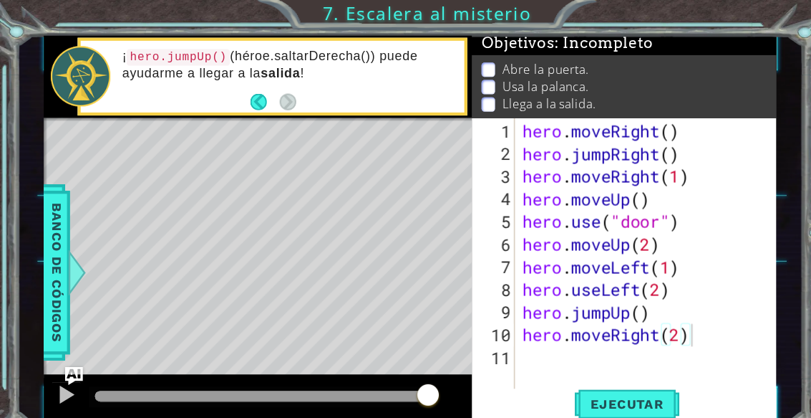
type textarea "abcde fg"
click at [603, 375] on button "Ejecutar" at bounding box center [595, 383] width 98 height 29
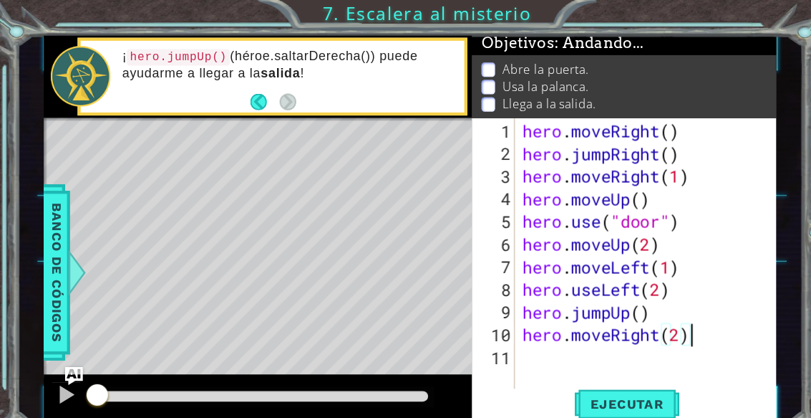
scroll to position [25, 78]
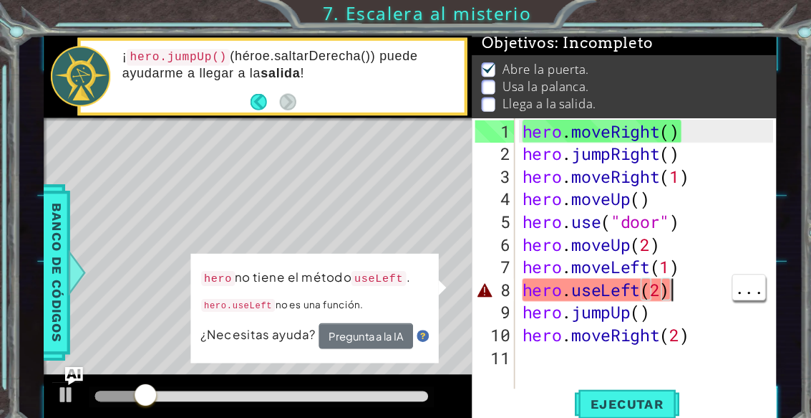
click at [665, 271] on div "hero . moveRight ( ) hero . jumpRight ( ) hero . moveRight ( 1 ) hero . moveUp …" at bounding box center [617, 275] width 249 height 322
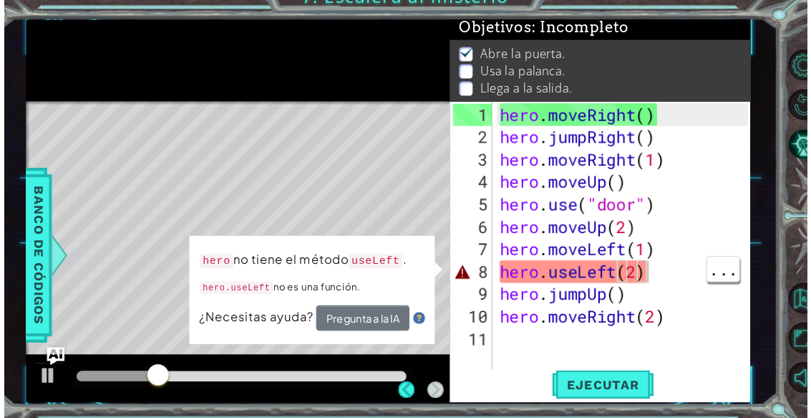
scroll to position [0, 0]
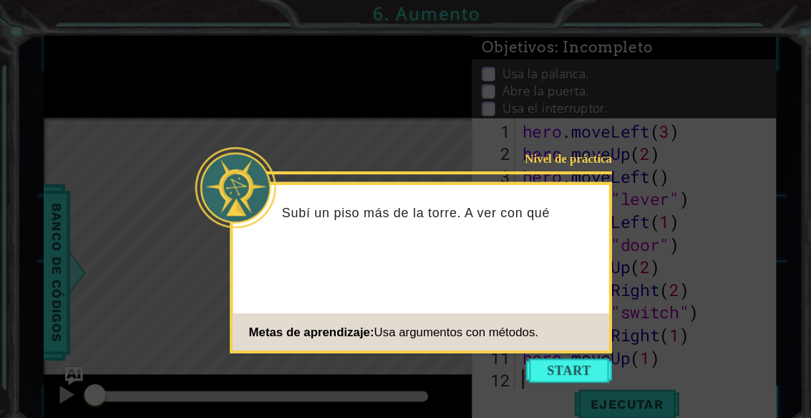
click at [556, 342] on button "Start" at bounding box center [541, 351] width 82 height 23
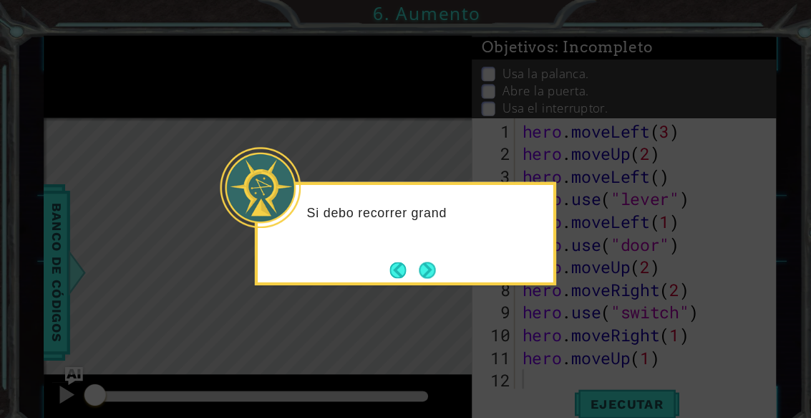
click at [412, 252] on button "Next" at bounding box center [406, 256] width 20 height 20
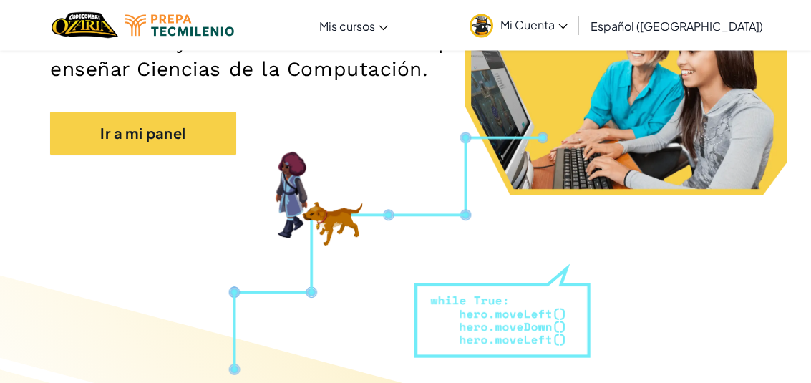
scroll to position [135, 0]
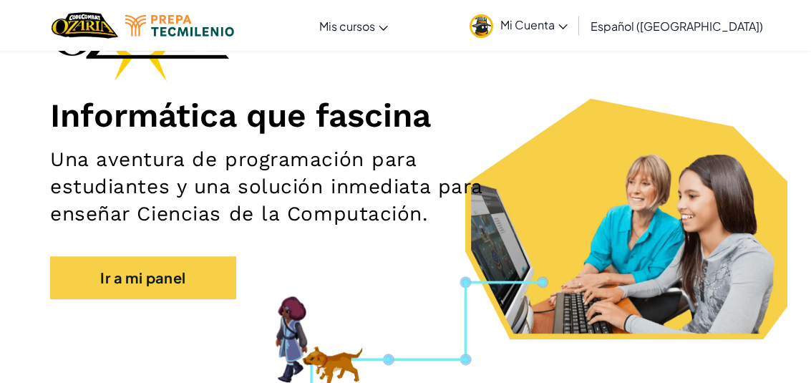
click at [133, 269] on link "Ir a mi panel" at bounding box center [143, 277] width 186 height 43
